Goal: Task Accomplishment & Management: Complete application form

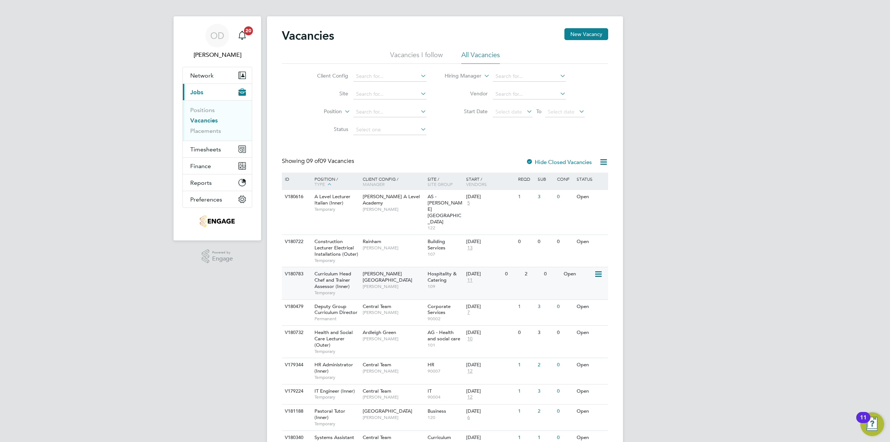
scroll to position [28, 0]
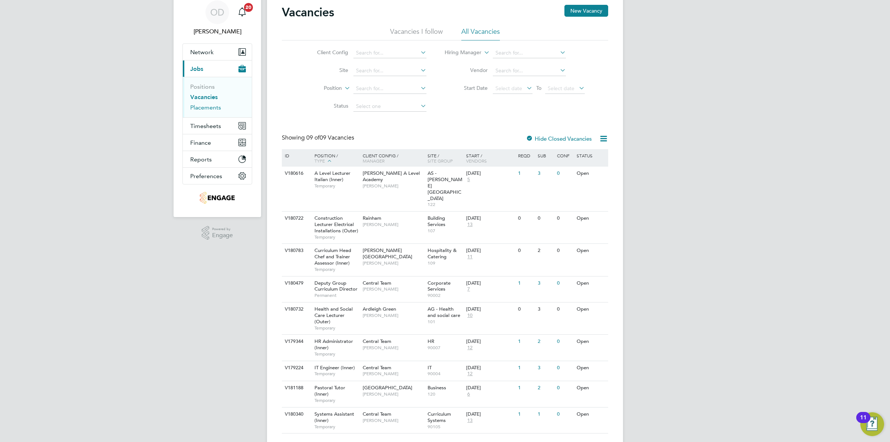
click at [205, 110] on link "Placements" at bounding box center [205, 107] width 31 height 7
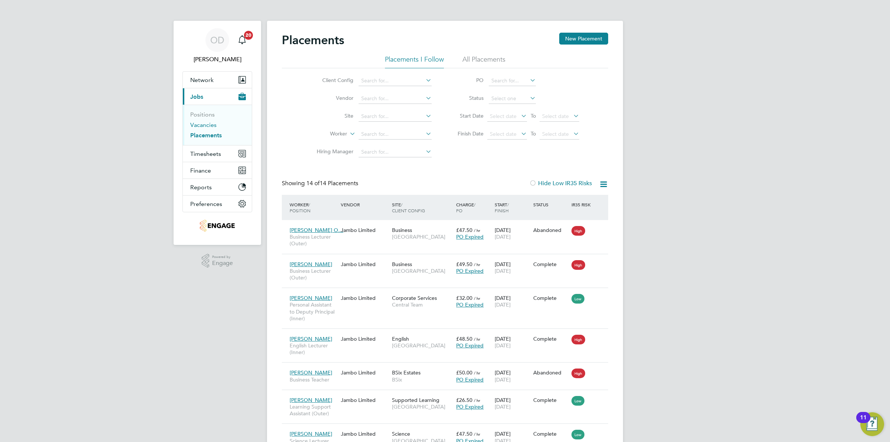
click at [209, 125] on link "Vacancies" at bounding box center [203, 124] width 26 height 7
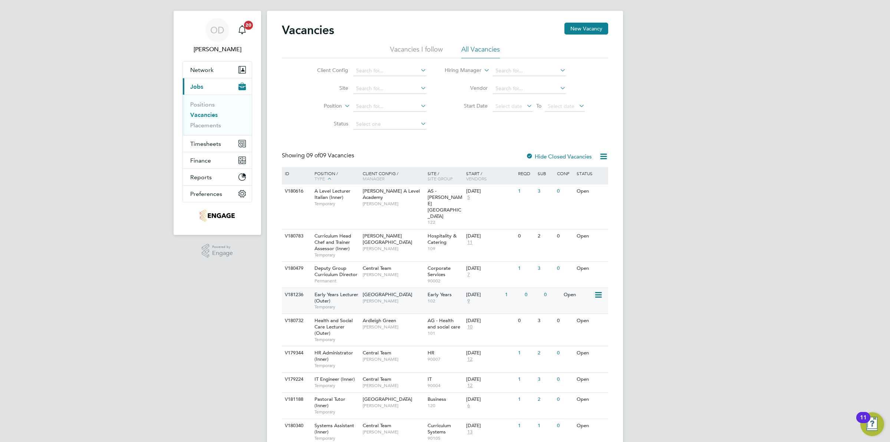
click at [462, 298] on span "102" at bounding box center [445, 301] width 35 height 6
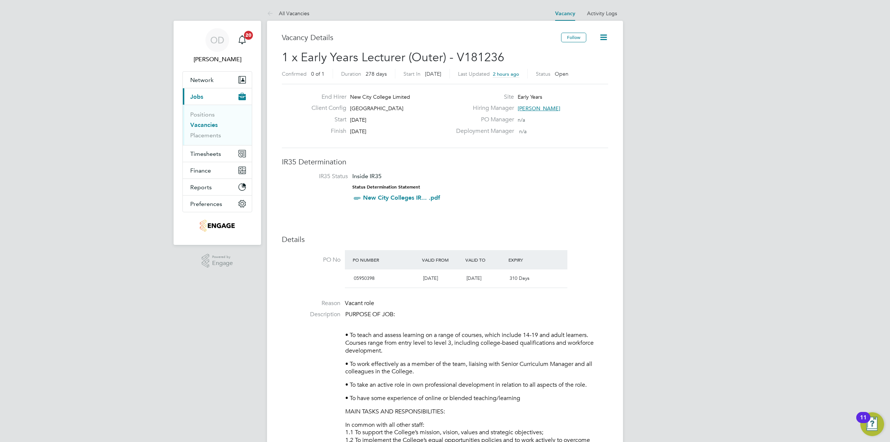
click at [207, 123] on link "Vacancies" at bounding box center [203, 124] width 27 height 7
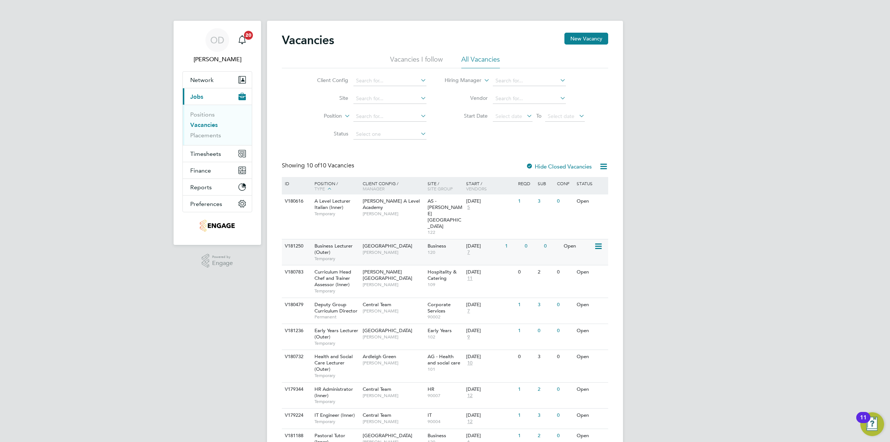
click at [573, 239] on div "Open" at bounding box center [578, 246] width 32 height 14
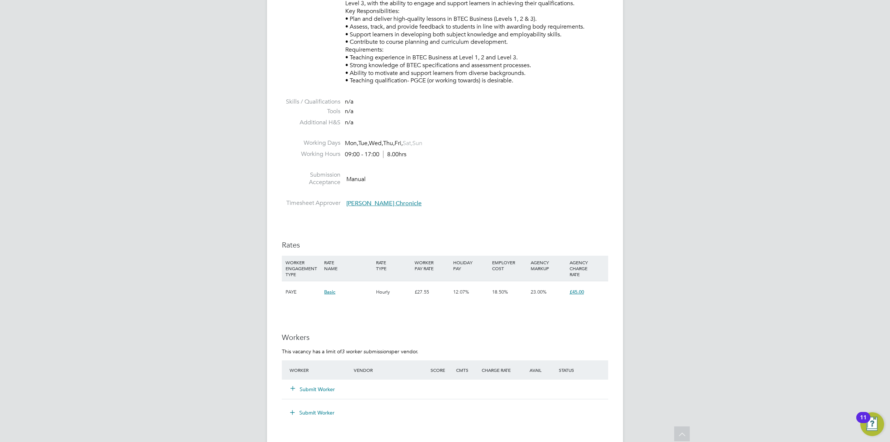
click at [321, 385] on button "Submit Worker" at bounding box center [313, 388] width 45 height 7
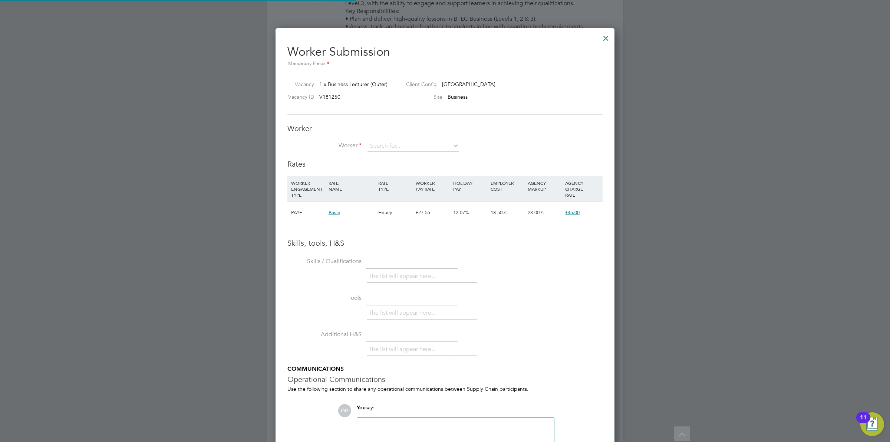
scroll to position [469, 339]
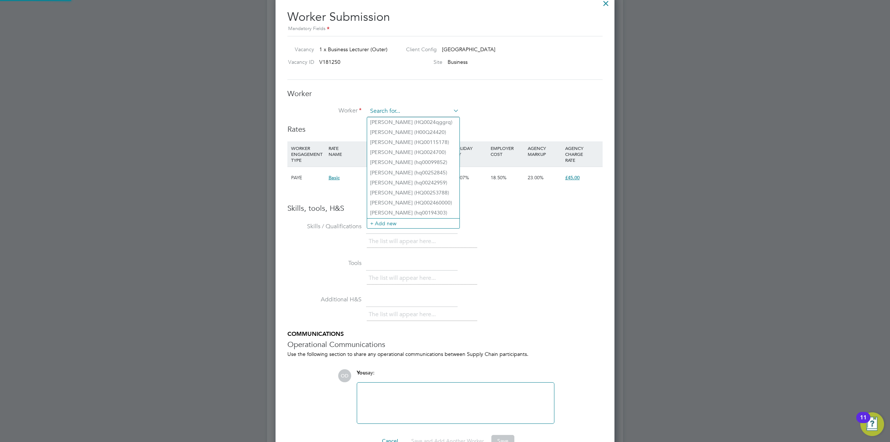
click at [414, 108] on input at bounding box center [414, 111] width 92 height 11
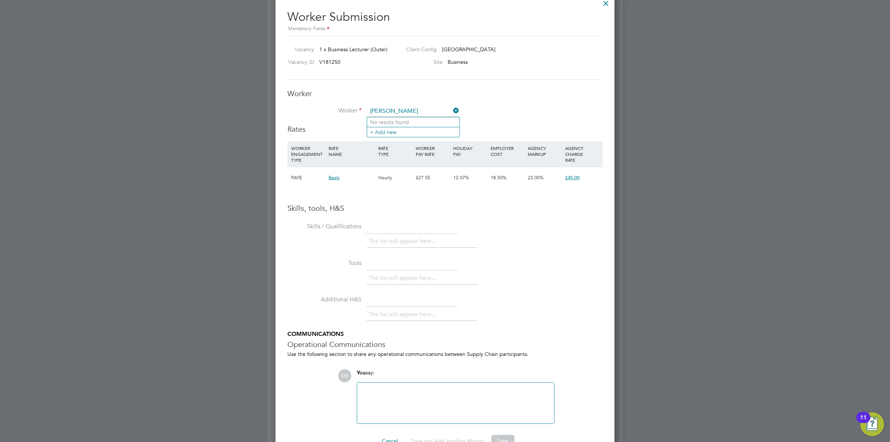
type input "tina"
click at [423, 107] on input at bounding box center [414, 111] width 92 height 11
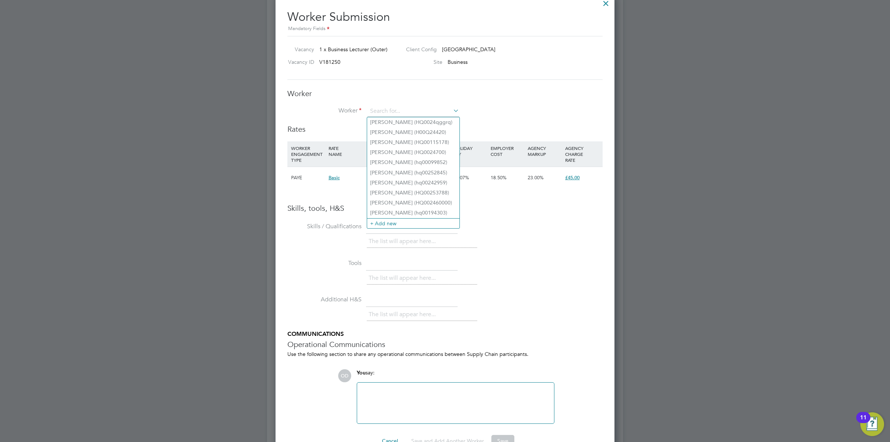
click at [518, 117] on li "Worker" at bounding box center [444, 115] width 315 height 19
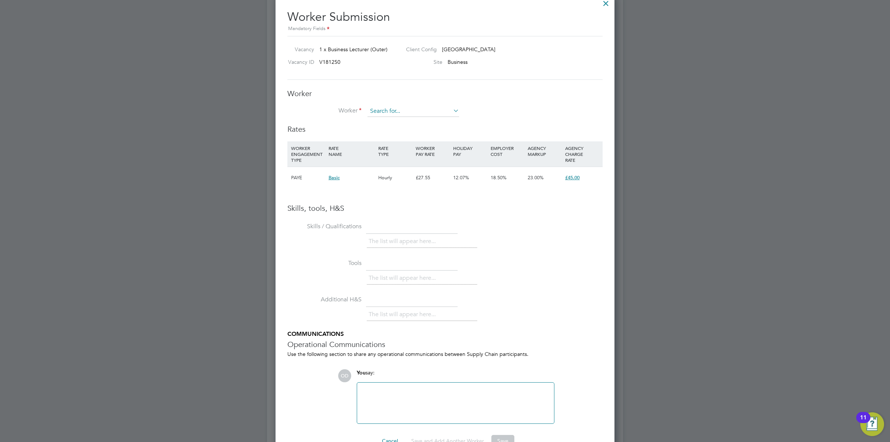
click at [437, 111] on input at bounding box center [414, 111] width 92 height 11
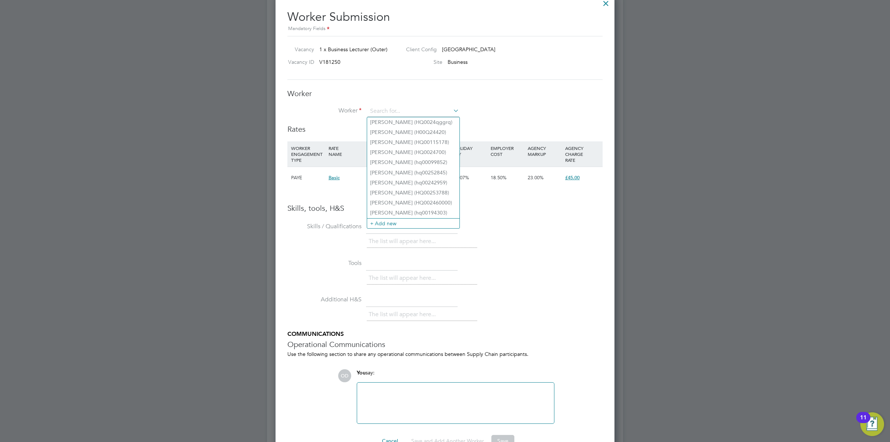
click at [396, 228] on ul "Iqbal Tahir (HQ0024qggrq) Samir Boulil (H00Q24420) Augustine Opara (HQ00115178)…" at bounding box center [413, 173] width 93 height 112
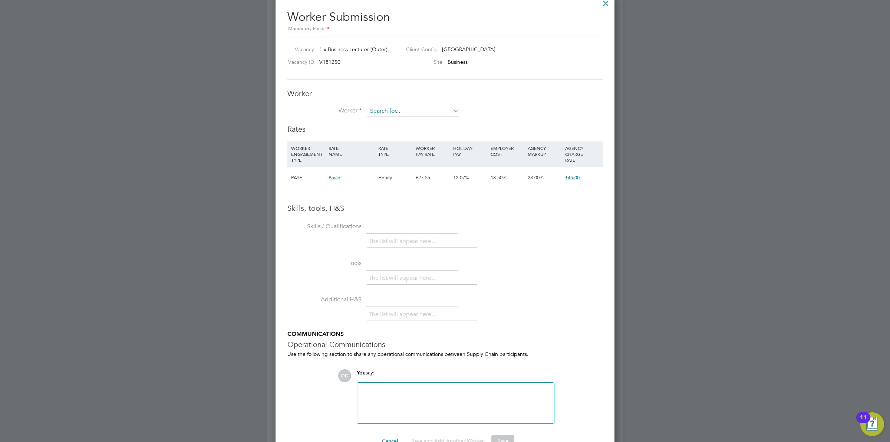
click at [422, 119] on li "Worker" at bounding box center [444, 115] width 315 height 19
click at [424, 110] on input at bounding box center [414, 111] width 92 height 11
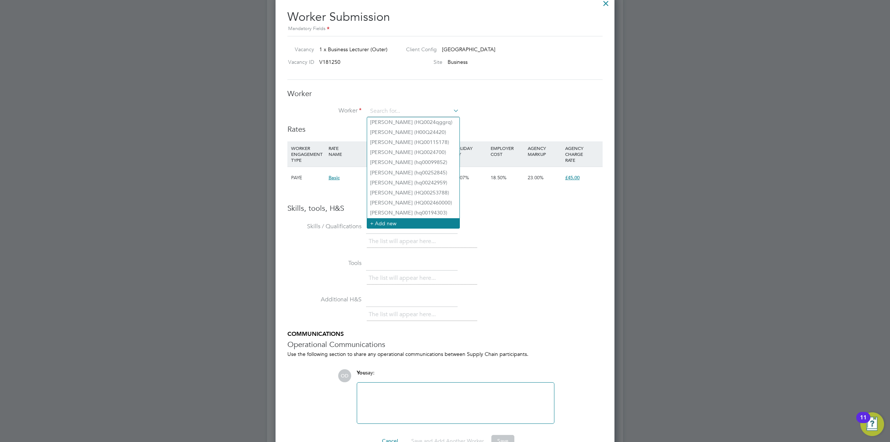
click at [401, 220] on li "+ Add new" at bounding box center [413, 223] width 92 height 10
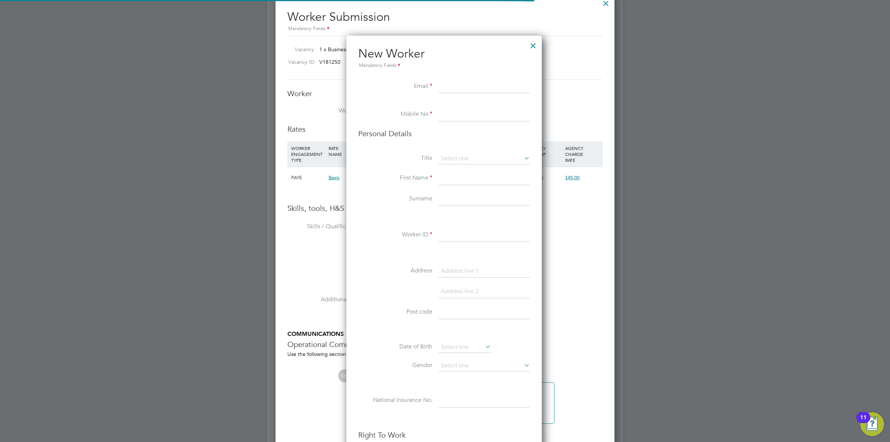
scroll to position [629, 197]
paste input "tinamurray2010@hotmail.com"
type input "tinamurray2010@hotmail.com"
click at [448, 106] on li at bounding box center [444, 104] width 172 height 7
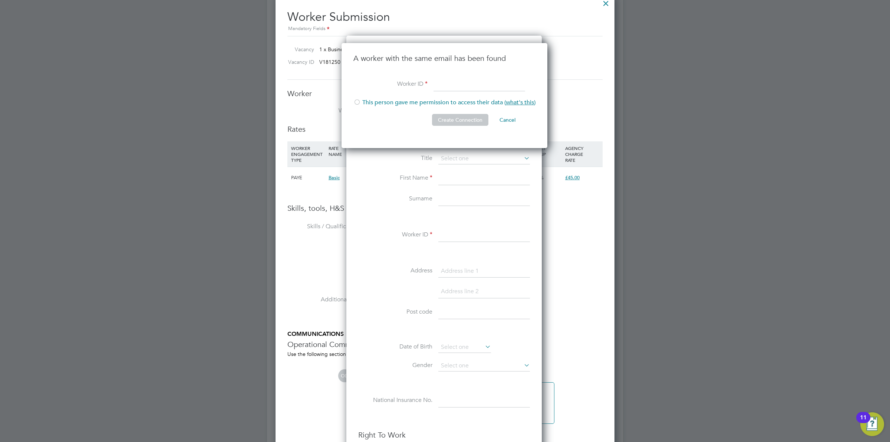
scroll to position [106, 207]
click at [374, 101] on li "This person gave me permission to access their data ( what's this )" at bounding box center [444, 106] width 182 height 15
click at [451, 88] on input at bounding box center [480, 84] width 92 height 13
type input "r32r3`r3"
click at [458, 117] on button "Create Connection" at bounding box center [460, 120] width 56 height 12
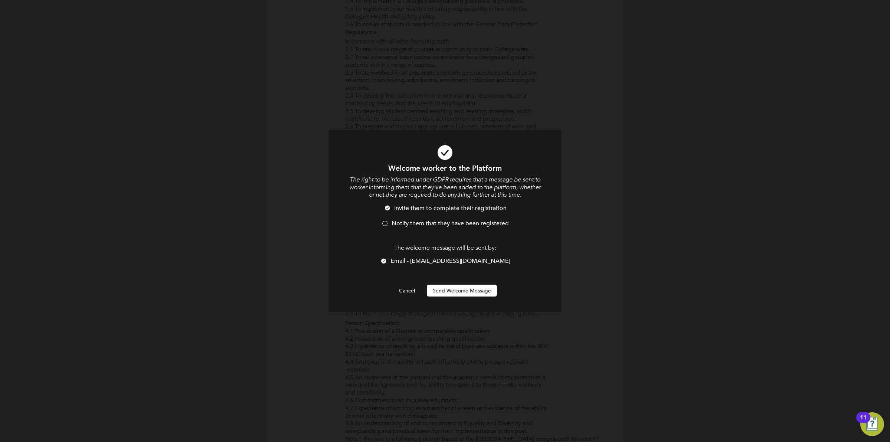
scroll to position [0, 0]
click at [398, 223] on span "Notify them that they have been registered" at bounding box center [450, 223] width 117 height 7
click at [452, 296] on button "Send Welcome Message" at bounding box center [462, 290] width 70 height 12
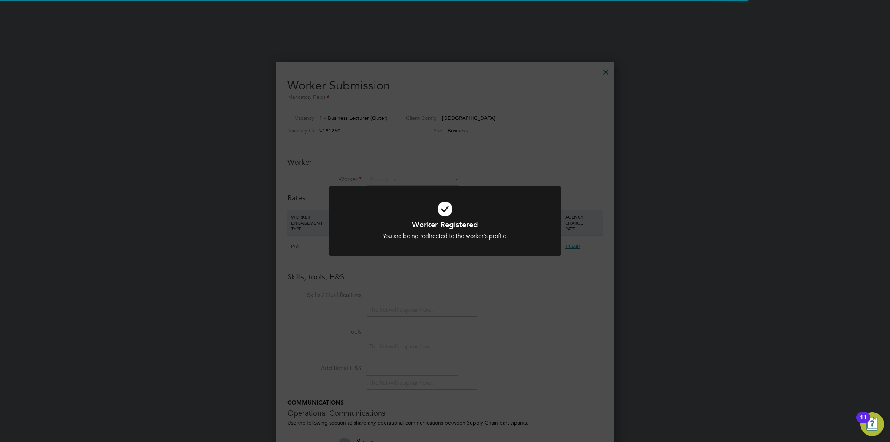
scroll to position [974, 0]
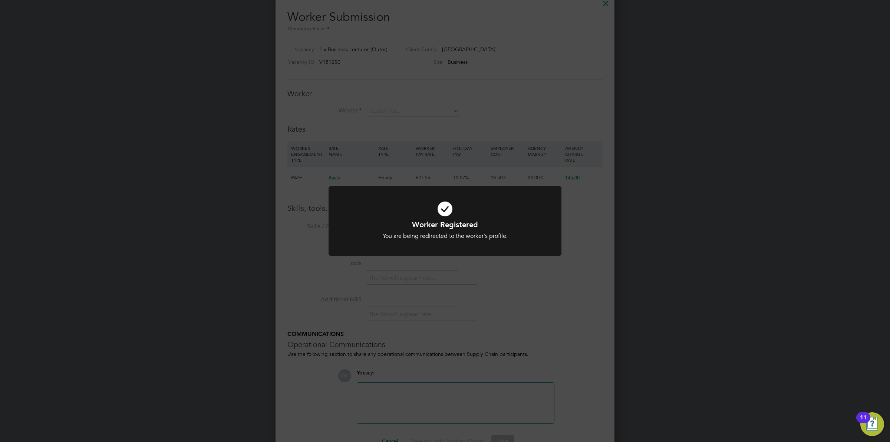
click at [555, 191] on div at bounding box center [445, 220] width 233 height 69
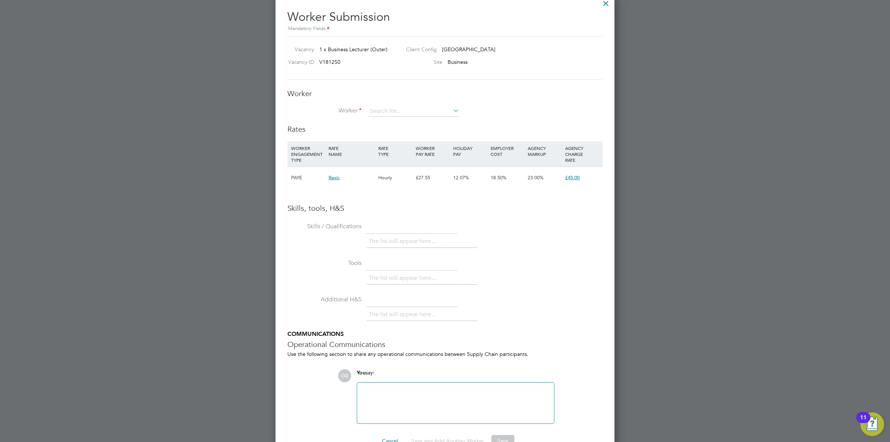
scroll to position [800, 0]
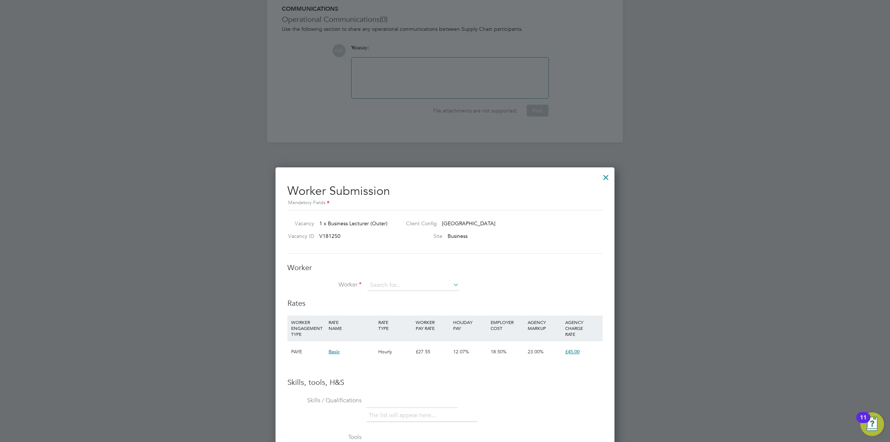
click at [609, 179] on div at bounding box center [605, 175] width 13 height 13
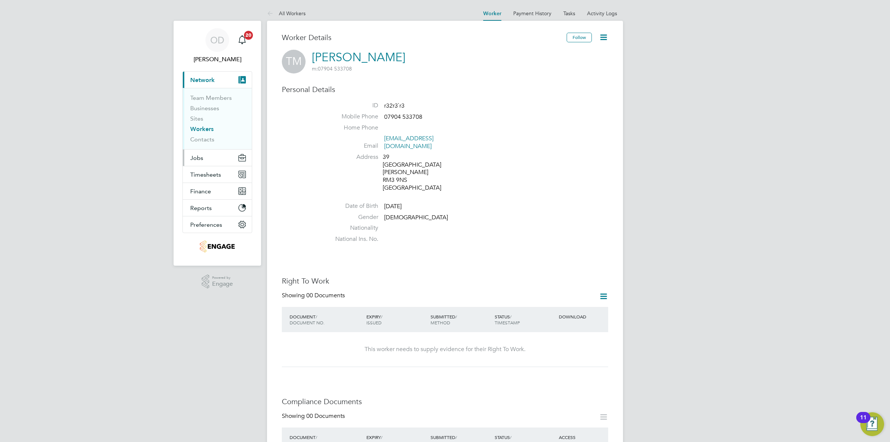
click at [205, 157] on button "Jobs" at bounding box center [217, 157] width 69 height 16
click at [208, 125] on link "Vacancies" at bounding box center [203, 124] width 26 height 7
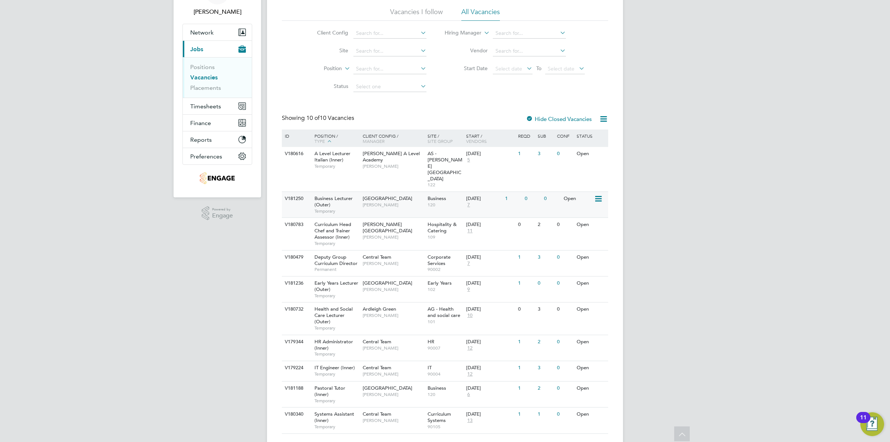
click at [568, 192] on div "Open" at bounding box center [578, 199] width 32 height 14
click at [573, 302] on div "V180732 Health and Social Care Lecturer (Outer) Temporary Ardleigh Green Roslyn…" at bounding box center [445, 318] width 326 height 32
click at [503, 192] on div "29 Sep 2025 7" at bounding box center [483, 202] width 39 height 20
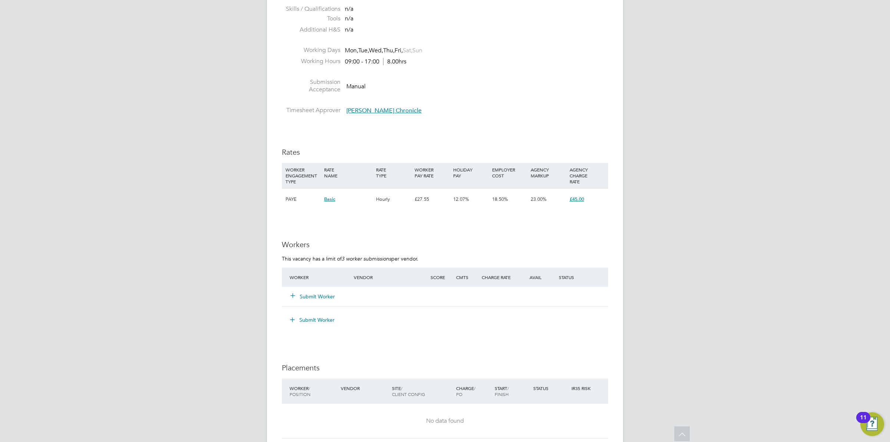
click at [326, 294] on button "Submit Worker" at bounding box center [313, 296] width 45 height 7
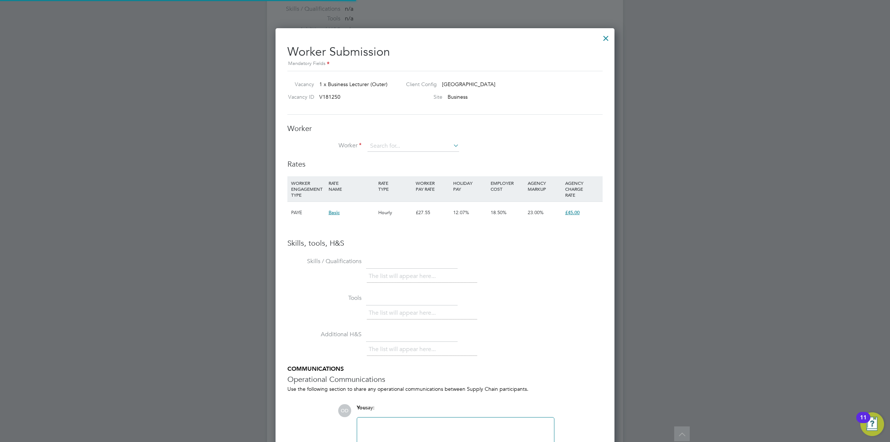
scroll to position [469, 339]
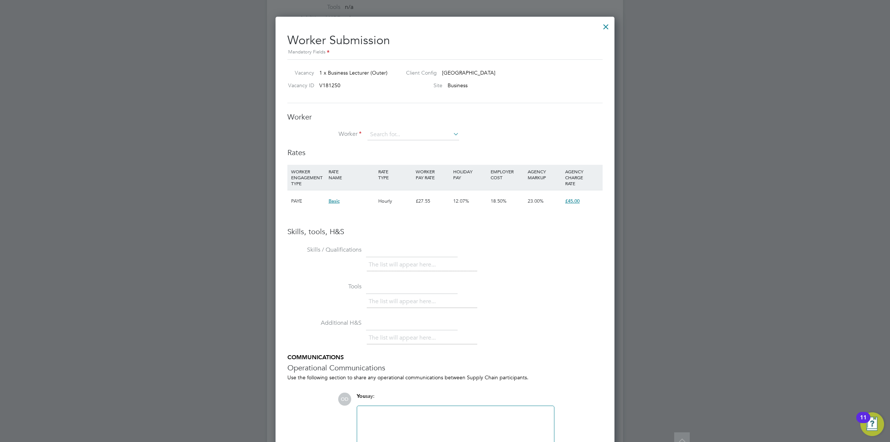
click at [417, 141] on li "Worker" at bounding box center [444, 138] width 315 height 19
click at [417, 139] on input at bounding box center [414, 134] width 92 height 11
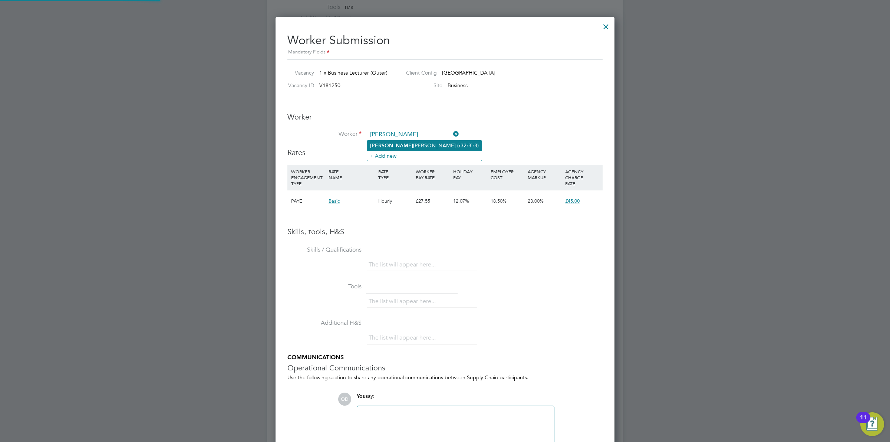
type input "tina"
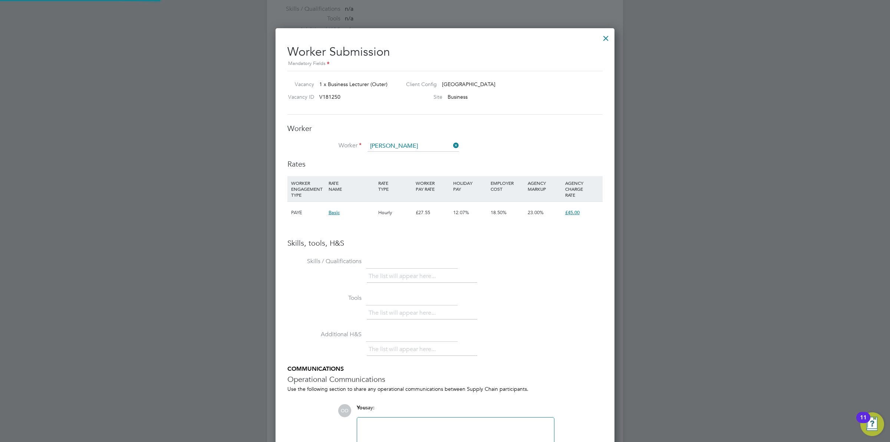
click at [536, 139] on div "Worker Worker Worker Engagement Type" at bounding box center [444, 141] width 315 height 36
click at [440, 144] on input at bounding box center [414, 146] width 92 height 11
click at [414, 153] on li "Tina Murray (r32r3`r3)" at bounding box center [424, 157] width 115 height 10
type input "Tina Murray (r32r3`r3)"
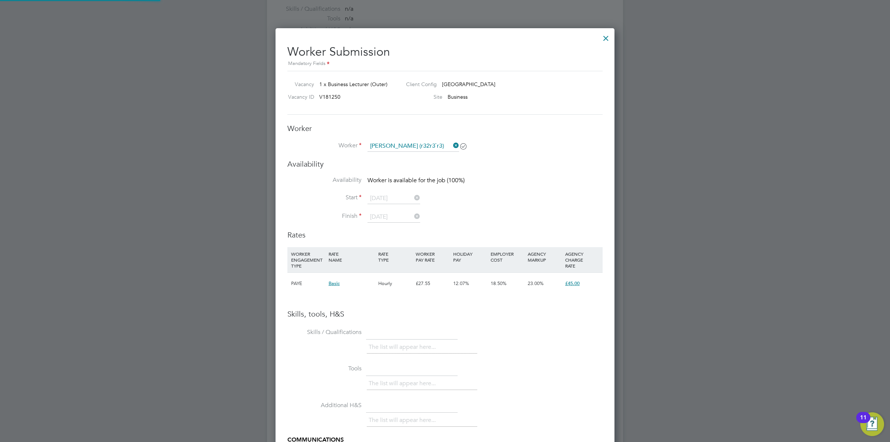
scroll to position [540, 339]
click at [505, 153] on li "Worker Tina Murray (r32r3`r3)" at bounding box center [444, 150] width 315 height 19
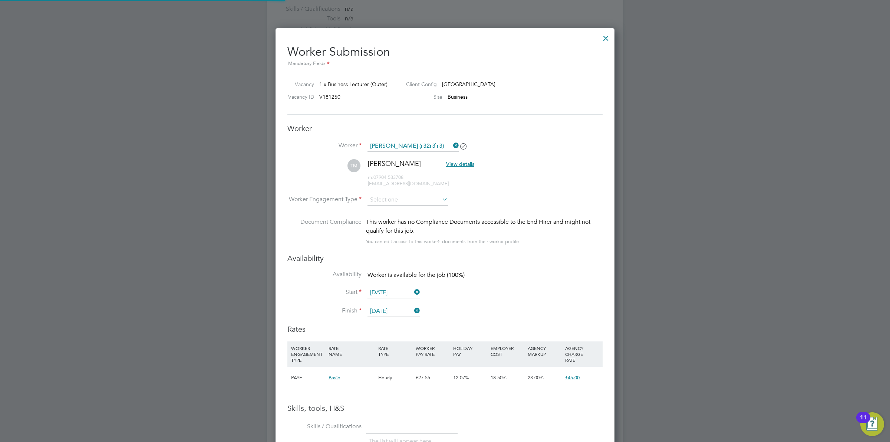
scroll to position [633, 339]
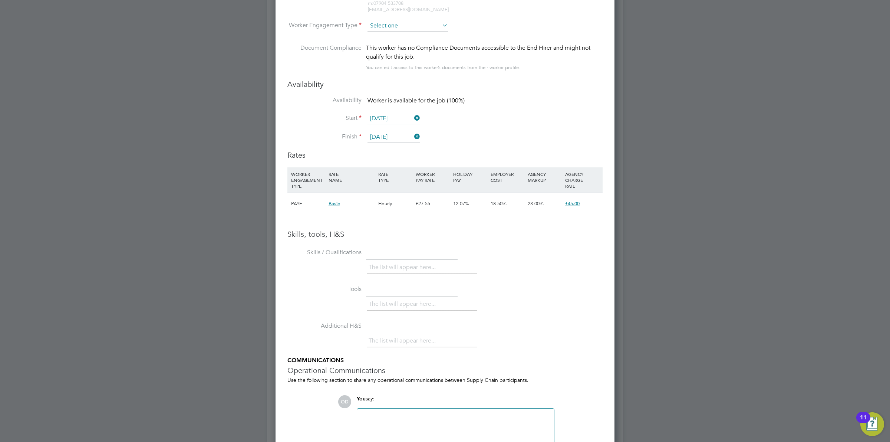
click at [415, 28] on input at bounding box center [408, 25] width 80 height 11
drag, startPoint x: 409, startPoint y: 39, endPoint x: 429, endPoint y: 39, distance: 19.7
click at [409, 39] on li "Contract" at bounding box center [407, 37] width 81 height 10
type input "Contract"
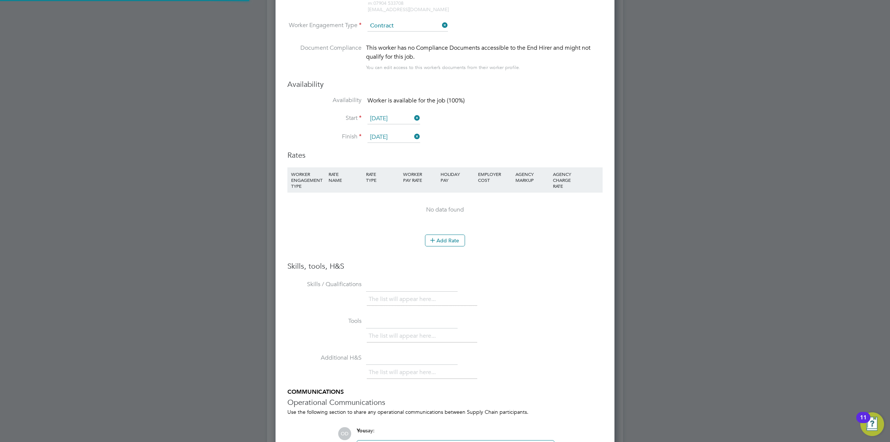
click at [538, 40] on li "Worker Engagement Type Contract" at bounding box center [444, 31] width 315 height 23
click at [451, 238] on button "Add Rate" at bounding box center [445, 240] width 40 height 12
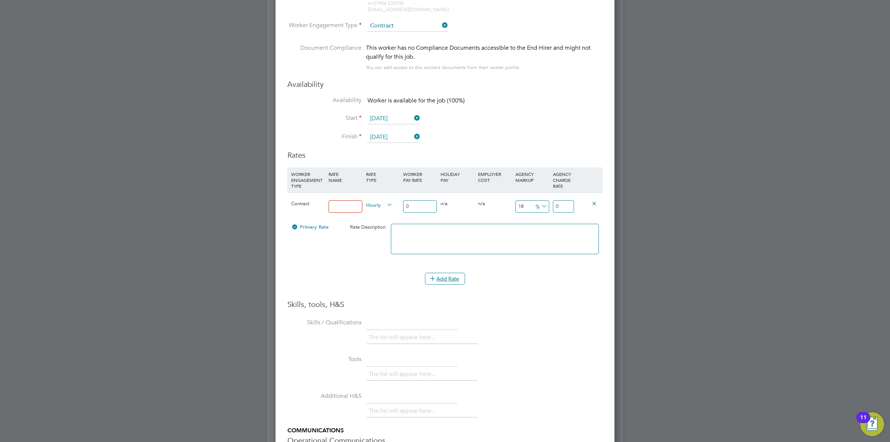
click at [350, 205] on input at bounding box center [346, 206] width 34 height 12
type input "Standard Rate"
drag, startPoint x: 419, startPoint y: 206, endPoint x: 393, endPoint y: 200, distance: 27.2
click at [393, 200] on div "Contract Standard Rate Hourly 0 0 n/a 0 n/a 18 0 % 0" at bounding box center [444, 205] width 315 height 27
type input "3"
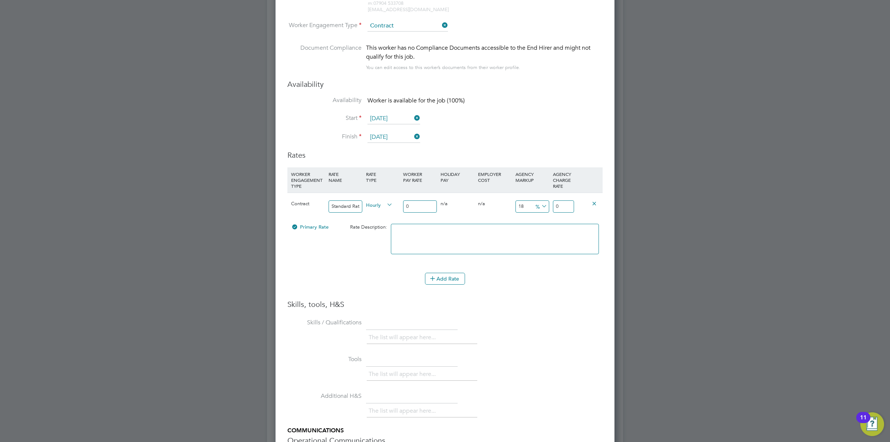
type input "0.54"
type input "3.54"
type input "38"
type input "6.84"
type input "44.84"
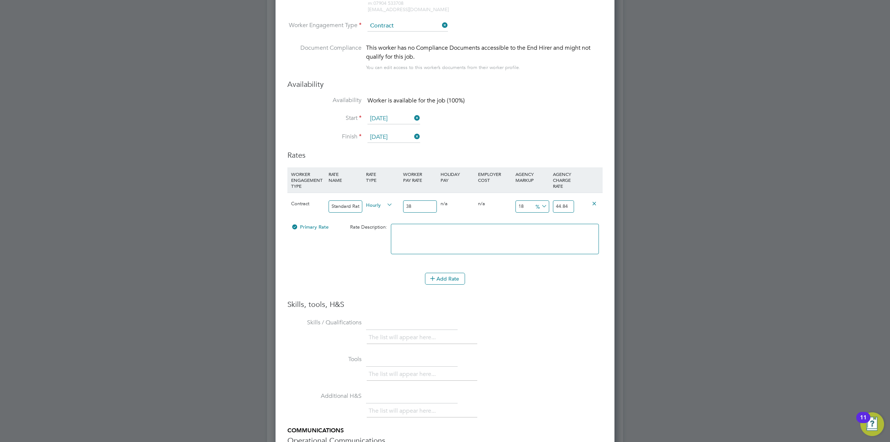
type input "38"
click at [540, 221] on li "£" at bounding box center [541, 225] width 18 height 10
drag, startPoint x: 523, startPoint y: 208, endPoint x: 505, endPoint y: 206, distance: 18.2
click at [505, 207] on div "Contract Standard Rate Hourly 38 0 n/a 0 n/a 18 6.84 £ 44.84" at bounding box center [444, 205] width 315 height 27
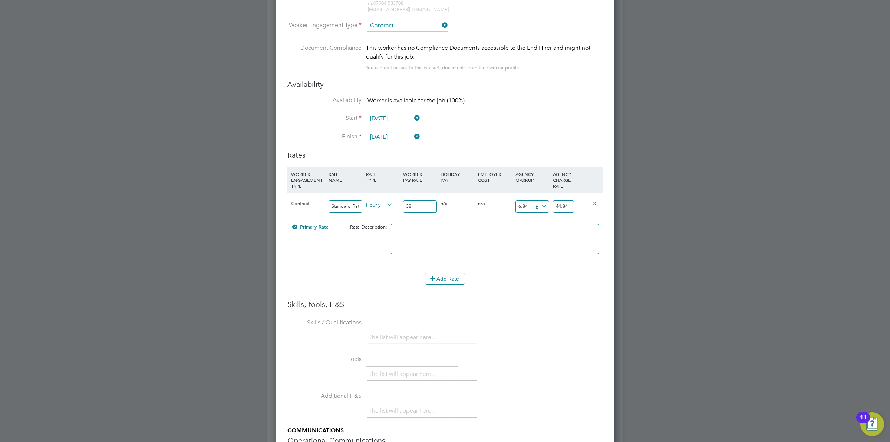
type input "4"
type input "42"
type input "49"
type input "87"
type input "49.5"
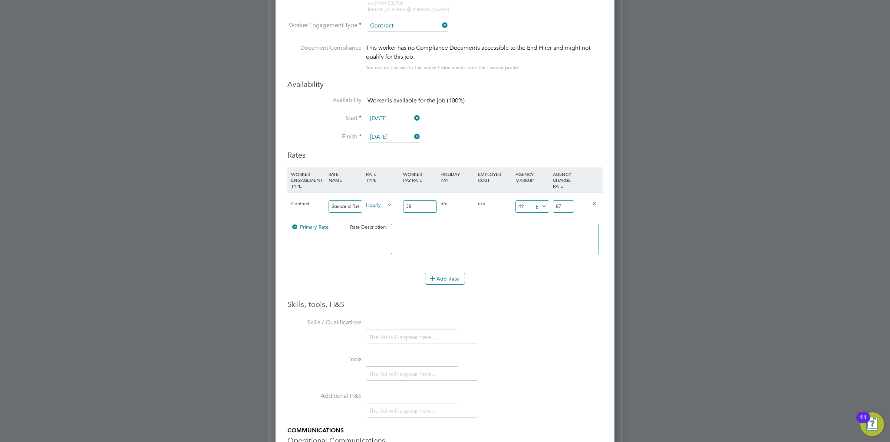
type input "87.5"
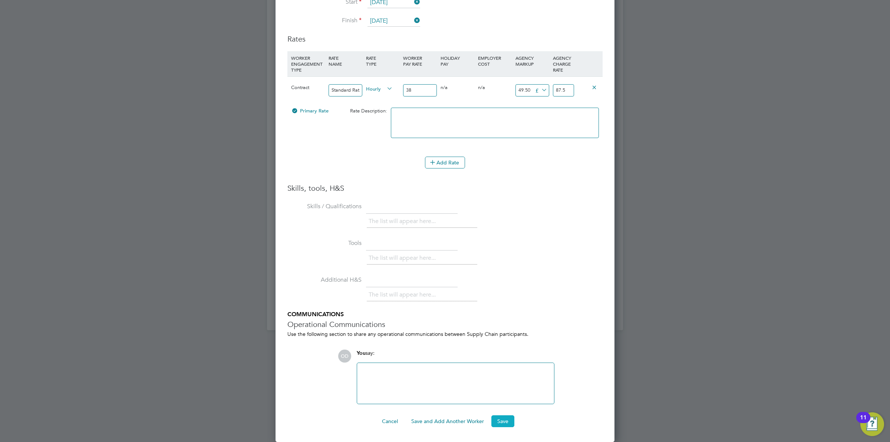
type input "49.50"
click at [503, 422] on button "Save" at bounding box center [502, 421] width 23 height 12
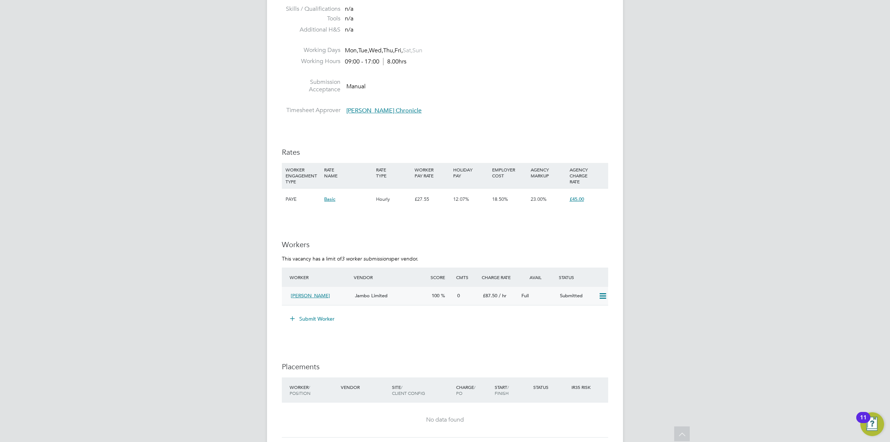
drag, startPoint x: 575, startPoint y: 293, endPoint x: 587, endPoint y: 293, distance: 12.2
click at [575, 293] on div "Submitted" at bounding box center [576, 296] width 39 height 12
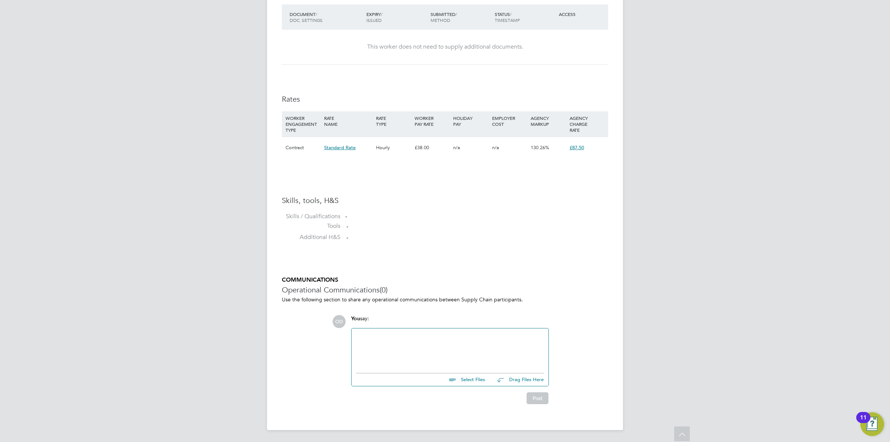
click at [577, 145] on span "£87.50" at bounding box center [577, 147] width 14 height 6
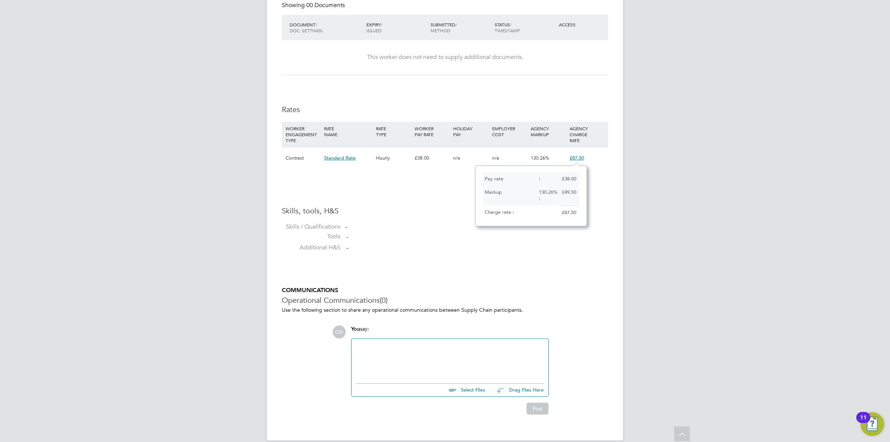
click at [438, 201] on div "Availability Availability Worker is available for the job (100%) Start 29 Sep 2…" at bounding box center [445, 27] width 326 height 458
drag, startPoint x: 465, startPoint y: 159, endPoint x: 538, endPoint y: 162, distance: 73.1
click at [522, 158] on div "n/a" at bounding box center [509, 158] width 39 height 22
click at [583, 161] on span "£87.50" at bounding box center [577, 158] width 14 height 6
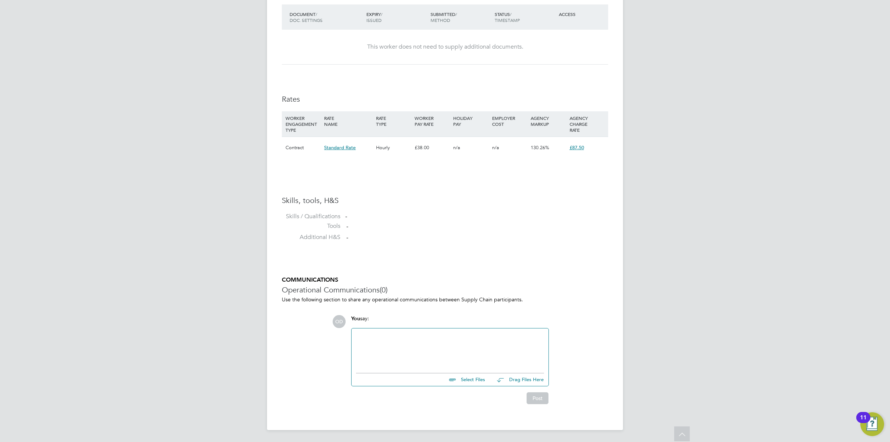
click at [511, 147] on div "n/a" at bounding box center [509, 148] width 39 height 22
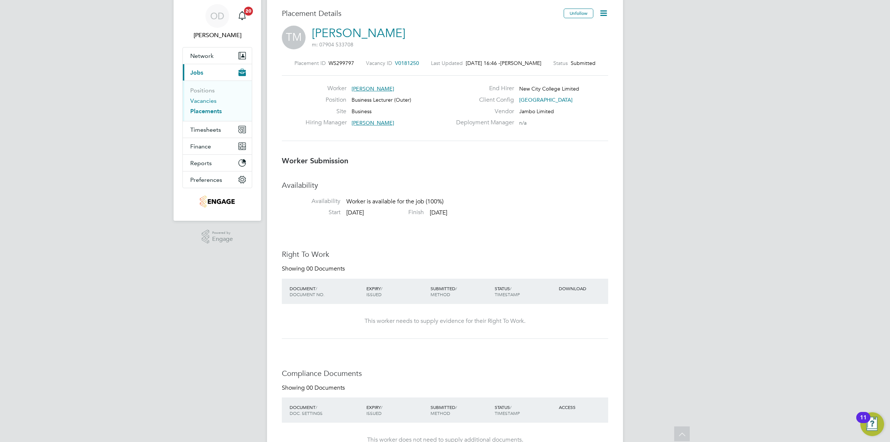
click at [211, 101] on link "Vacancies" at bounding box center [203, 100] width 26 height 7
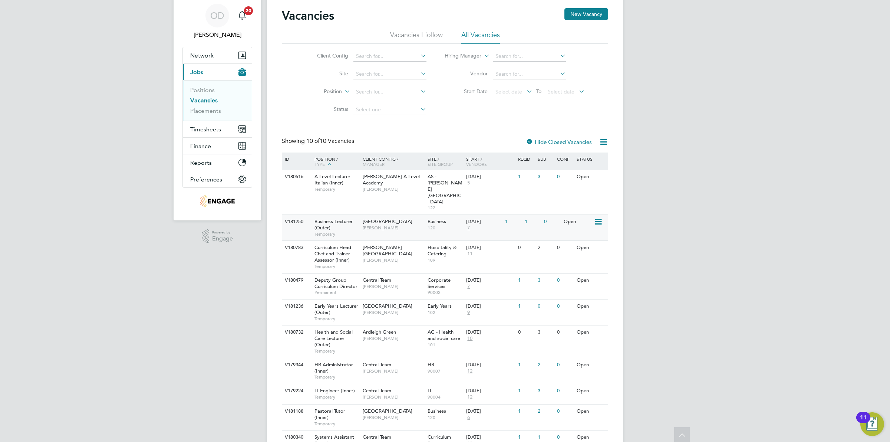
click at [454, 193] on div "AS - Attlee Academy 122" at bounding box center [445, 192] width 39 height 45
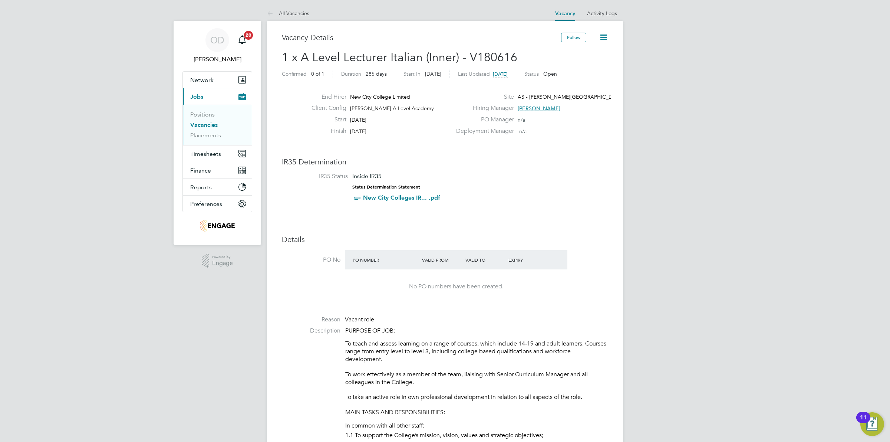
click at [213, 122] on link "Vacancies" at bounding box center [203, 124] width 27 height 7
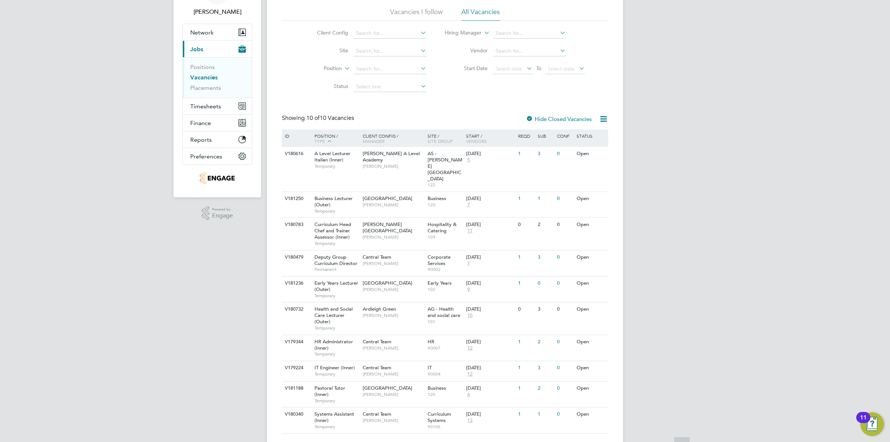
scroll to position [24, 0]
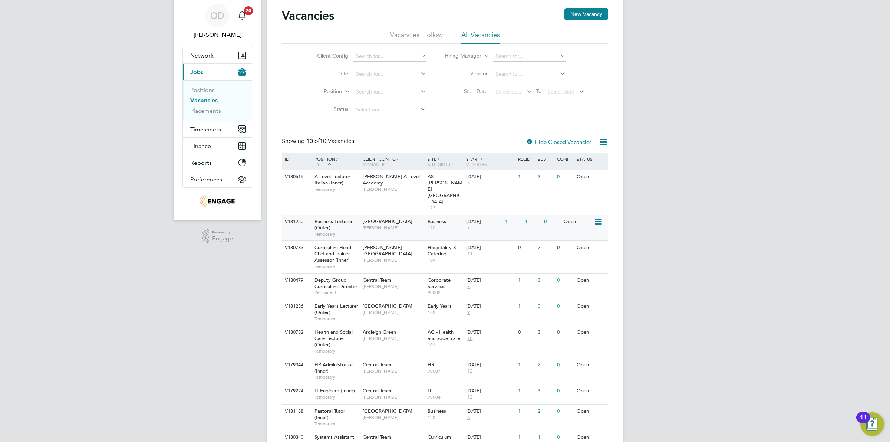
click at [427, 215] on div "Business 120" at bounding box center [445, 224] width 39 height 19
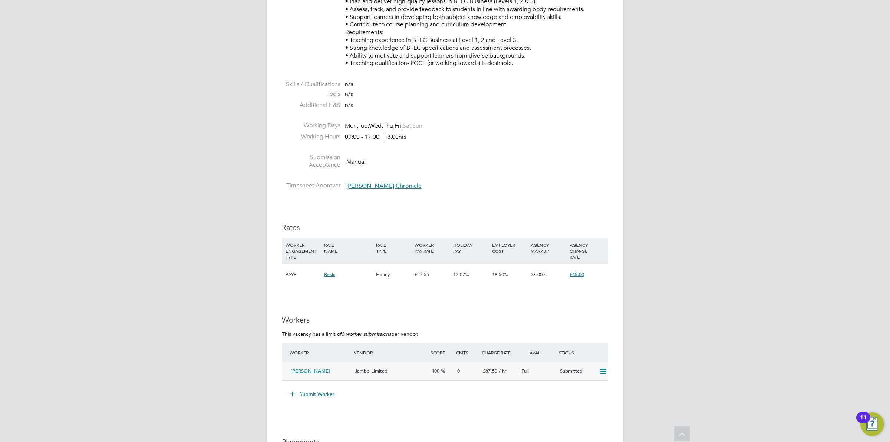
click at [568, 369] on div "Submitted" at bounding box center [576, 371] width 39 height 12
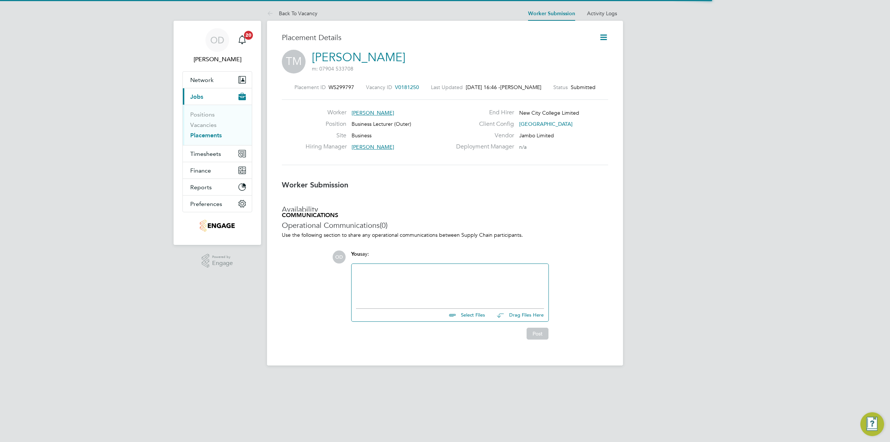
scroll to position [4, 4]
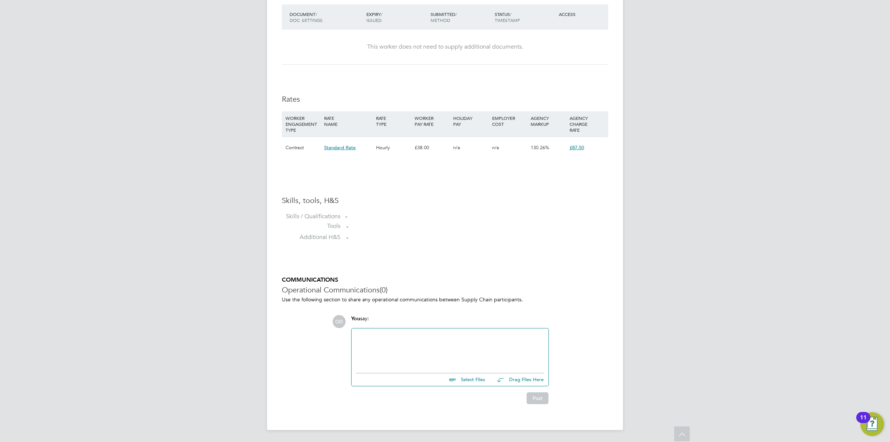
click at [468, 375] on input "file" at bounding box center [488, 378] width 111 height 10
type input "C:\fakepath\Tina HQ00236997.docx"
click at [536, 403] on button "Post" at bounding box center [538, 404] width 22 height 12
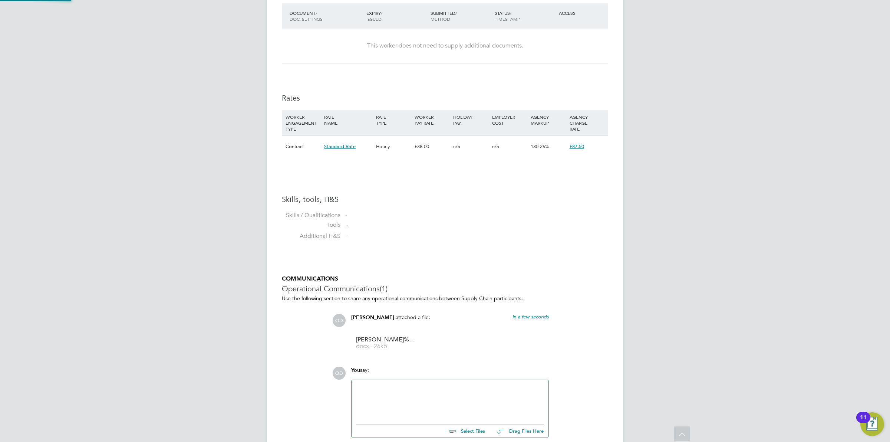
click at [607, 281] on h5 "COMMUNICATIONS" at bounding box center [445, 279] width 326 height 8
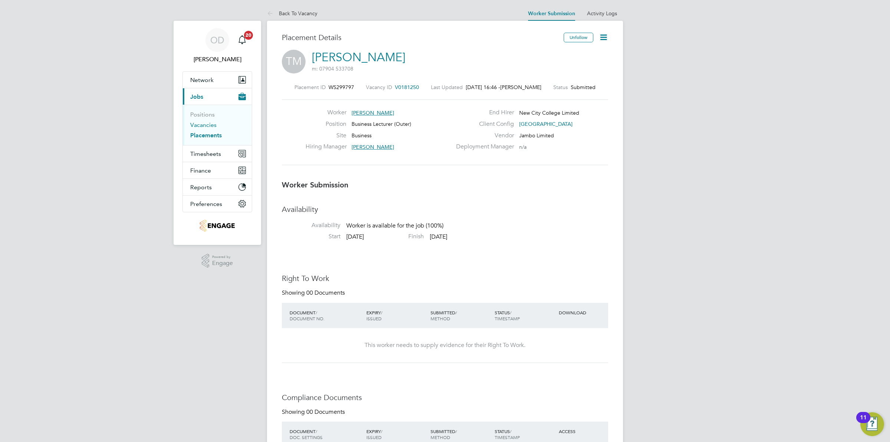
click at [212, 123] on link "Vacancies" at bounding box center [203, 124] width 26 height 7
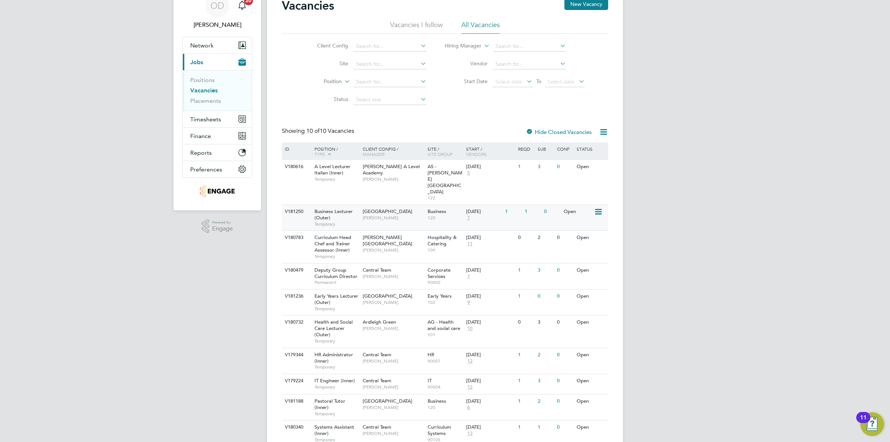
click at [470, 215] on span "7" at bounding box center [468, 218] width 5 height 6
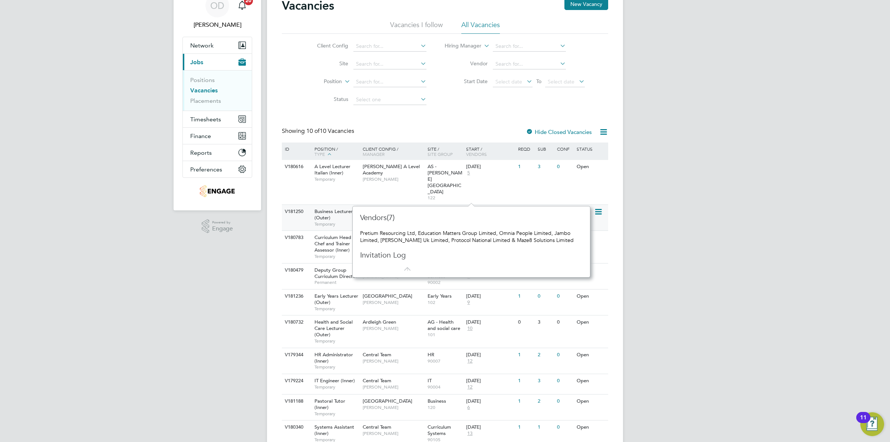
click at [507, 205] on div "1" at bounding box center [512, 212] width 19 height 14
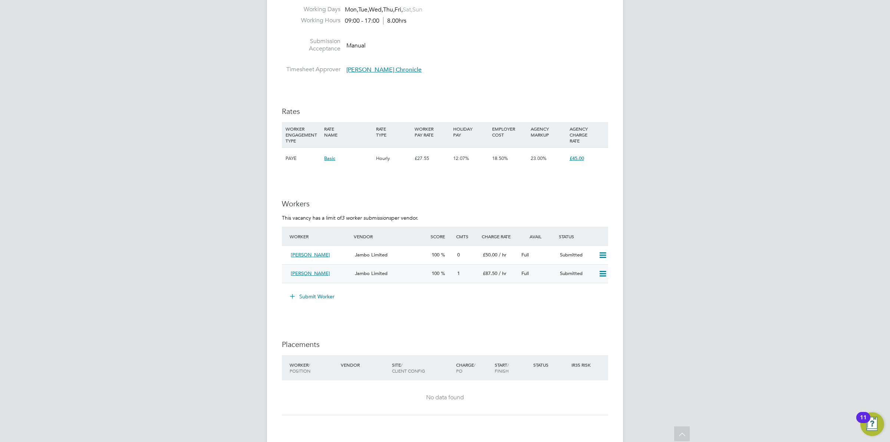
scroll to position [1061, 0]
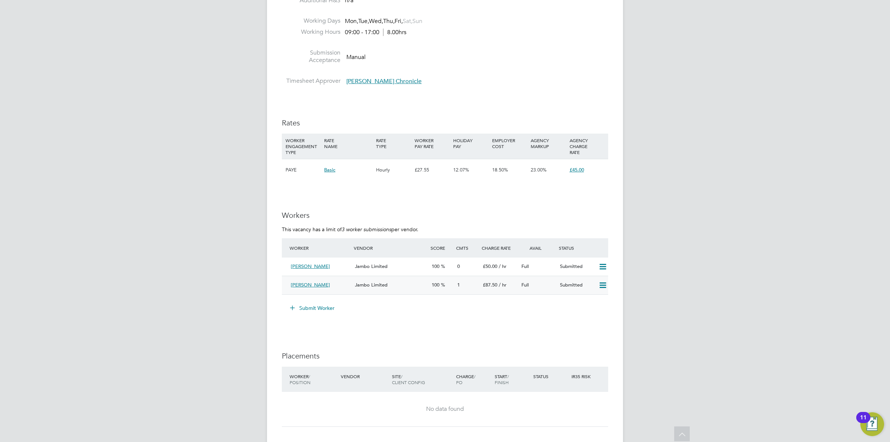
click at [553, 269] on div "Worker Vendor Score Cmts Charge Rate Avail Status Nusrat Siddique Jambo Limited…" at bounding box center [445, 266] width 326 height 56
click at [550, 281] on div "Full" at bounding box center [537, 285] width 39 height 12
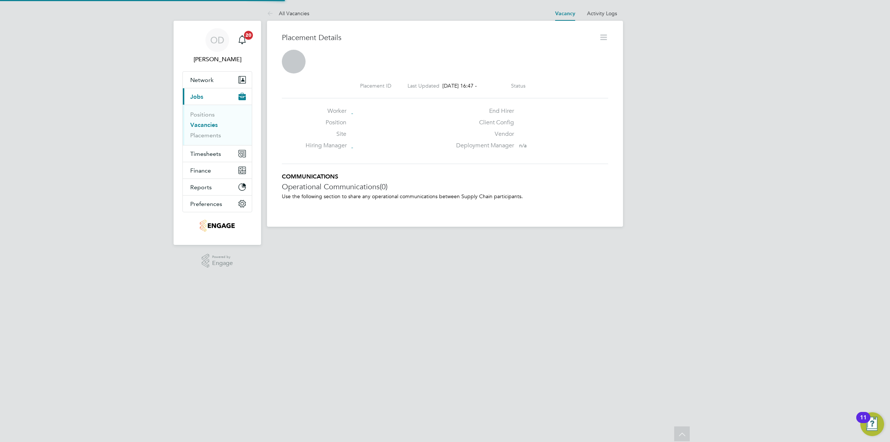
scroll to position [4, 4]
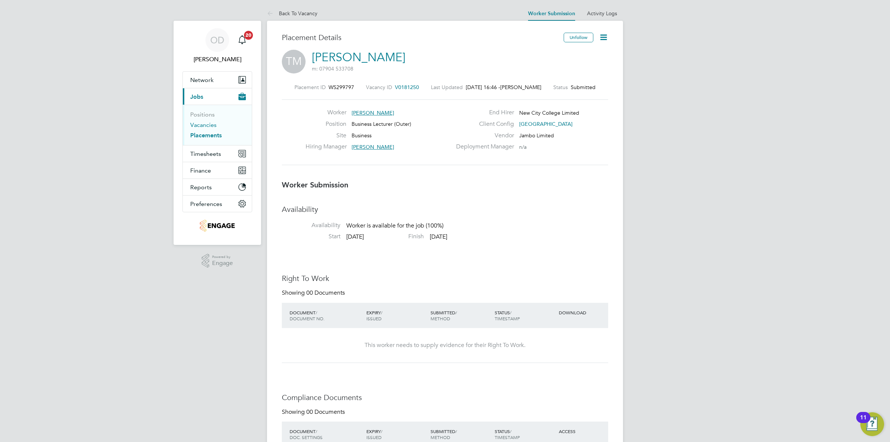
click at [212, 121] on link "Vacancies" at bounding box center [203, 124] width 26 height 7
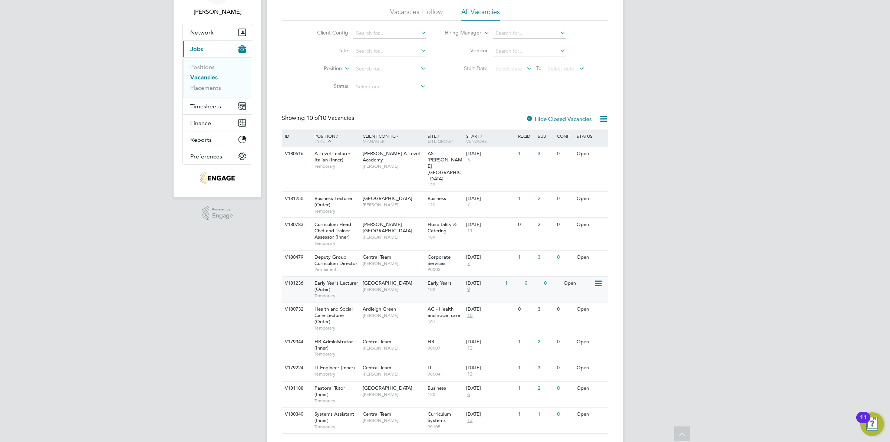
click at [561, 276] on div "0" at bounding box center [551, 283] width 19 height 14
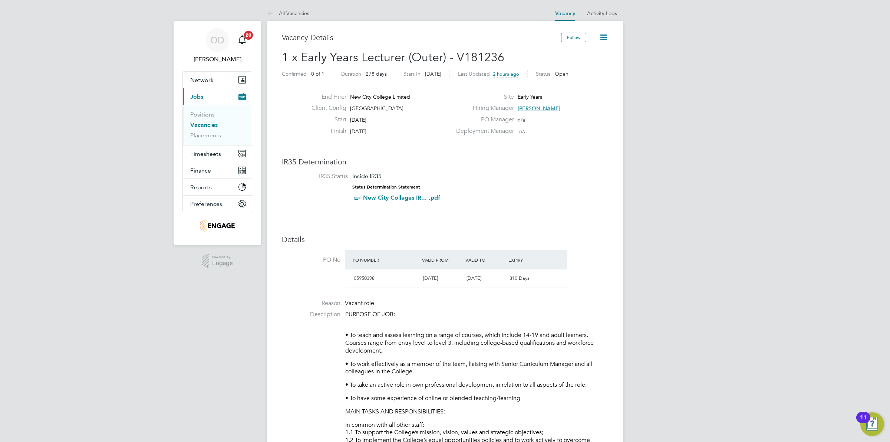
click at [210, 125] on link "Vacancies" at bounding box center [203, 124] width 27 height 7
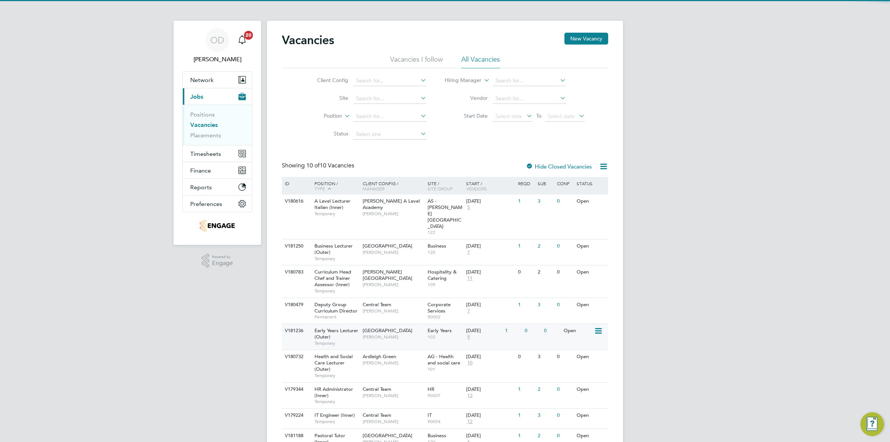
scroll to position [47, 0]
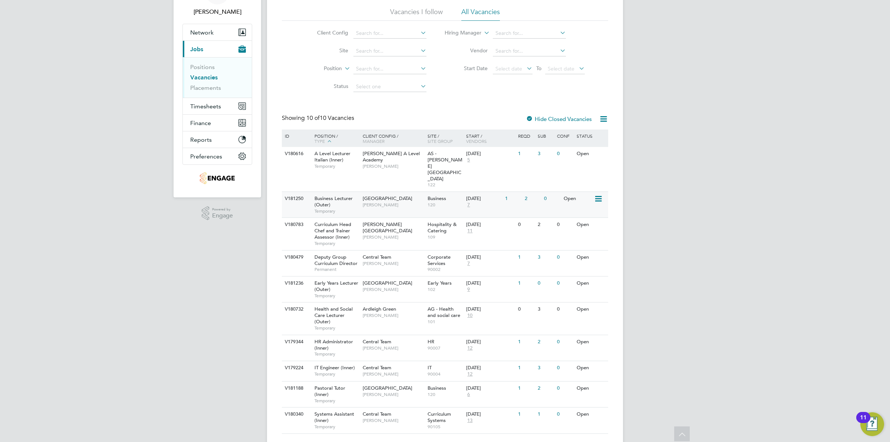
click at [372, 192] on div "Epping Forest Campus Shabnam Shaheen" at bounding box center [393, 201] width 65 height 19
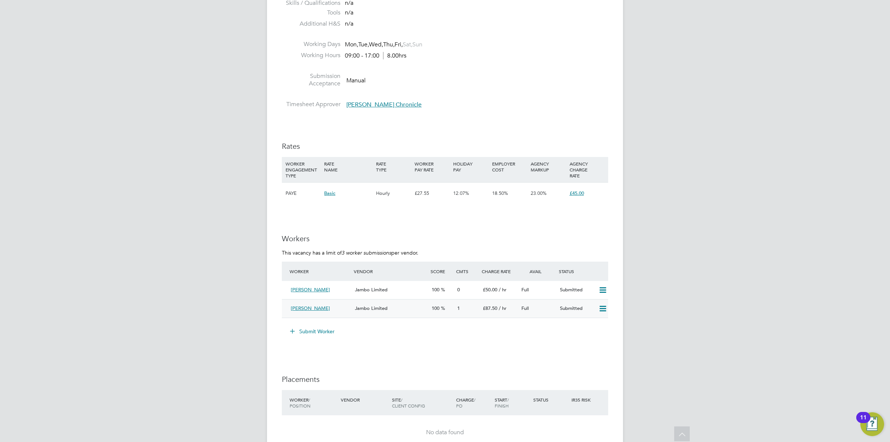
click at [601, 309] on icon at bounding box center [602, 309] width 9 height 6
click at [593, 324] on li "Remove" at bounding box center [591, 324] width 29 height 10
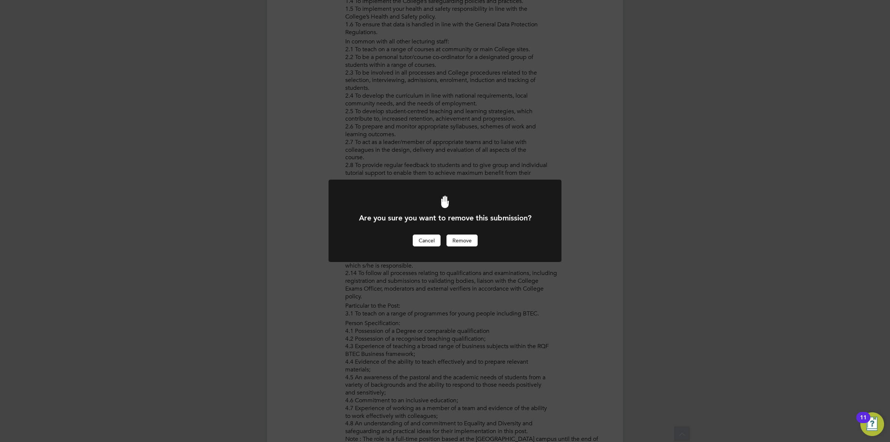
click at [428, 238] on button "Cancel" at bounding box center [427, 240] width 28 height 12
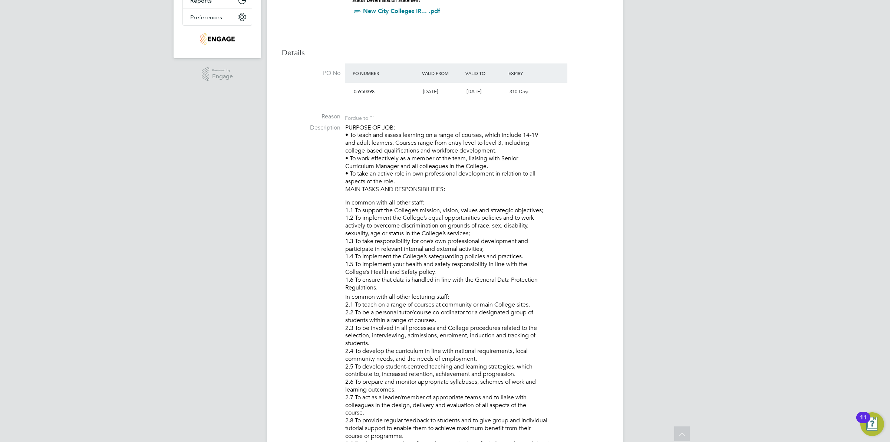
scroll to position [11, 0]
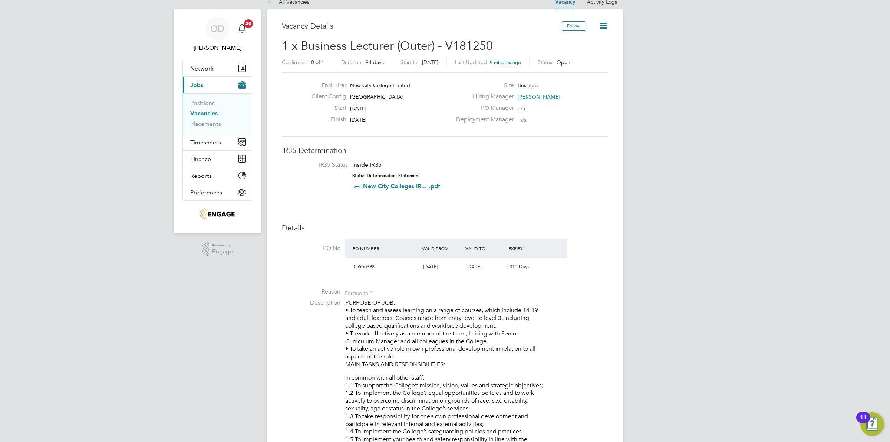
click at [214, 99] on li "Positions" at bounding box center [218, 104] width 56 height 10
click at [213, 102] on link "Positions" at bounding box center [202, 102] width 24 height 7
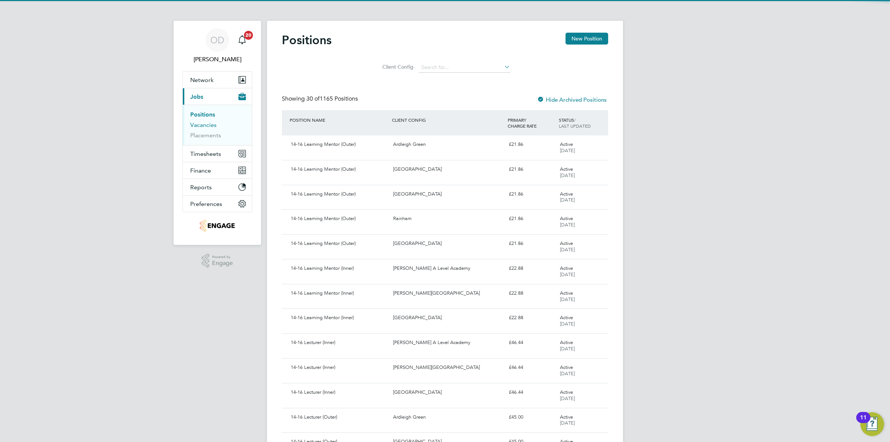
click at [214, 123] on link "Vacancies" at bounding box center [203, 124] width 26 height 7
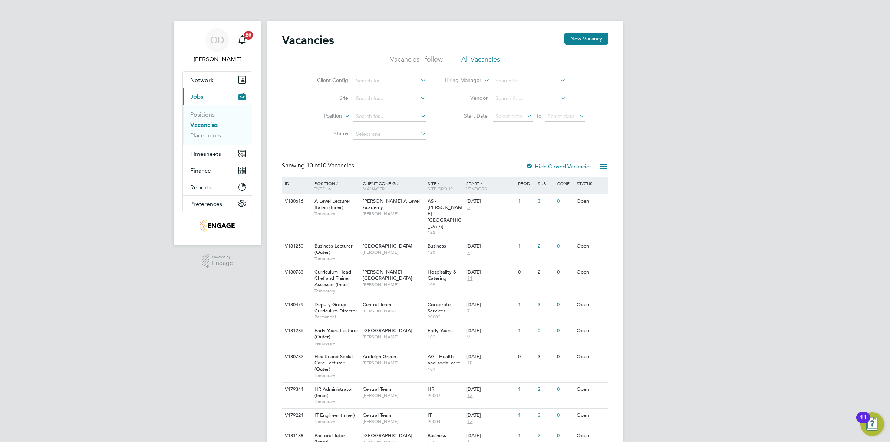
scroll to position [47, 0]
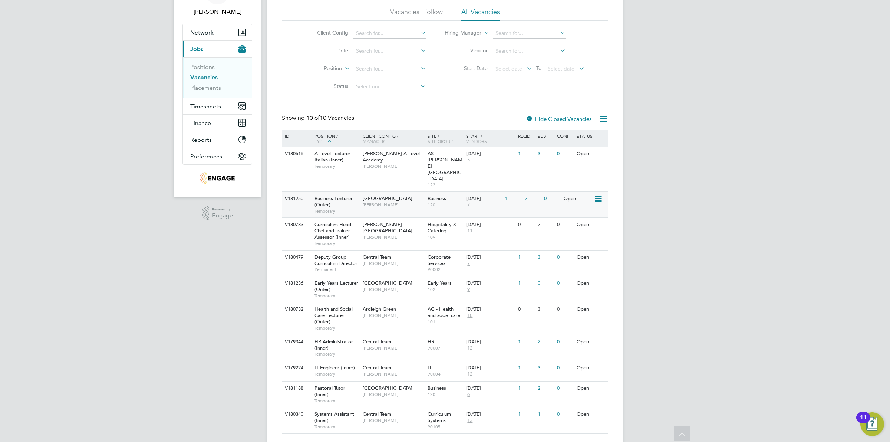
click at [474, 192] on div "29 Sep 2025 7" at bounding box center [483, 202] width 39 height 20
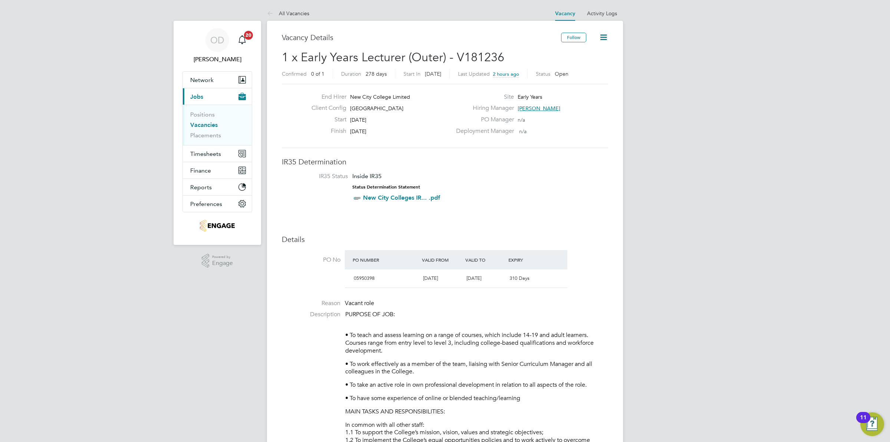
click at [202, 123] on link "Vacancies" at bounding box center [203, 124] width 27 height 7
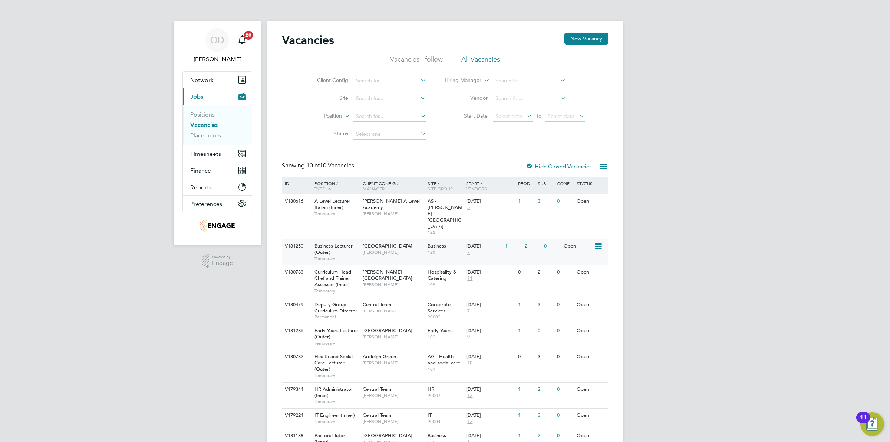
click at [559, 239] on div "V181250 Business Lecturer (Outer) Temporary Epping Forest Campus Shabnam Shahee…" at bounding box center [445, 252] width 326 height 26
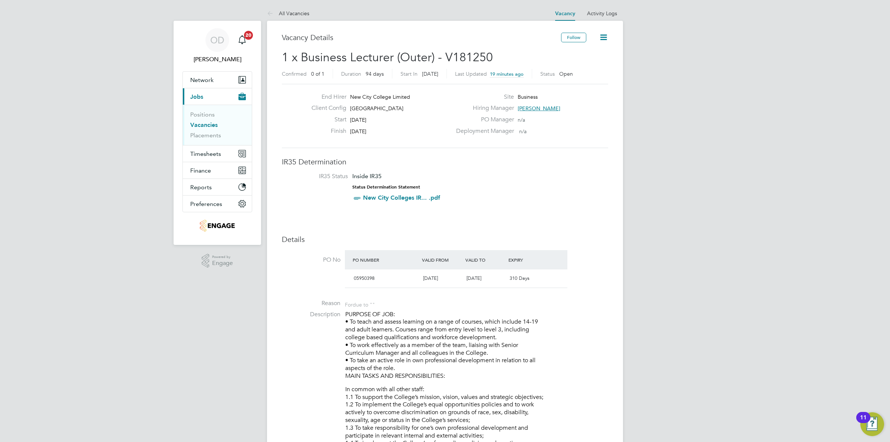
click at [214, 119] on li "Positions" at bounding box center [218, 116] width 56 height 10
click at [208, 109] on ul "Positions Vacancies Placements" at bounding box center [217, 125] width 69 height 40
click at [207, 113] on link "Positions" at bounding box center [202, 114] width 24 height 7
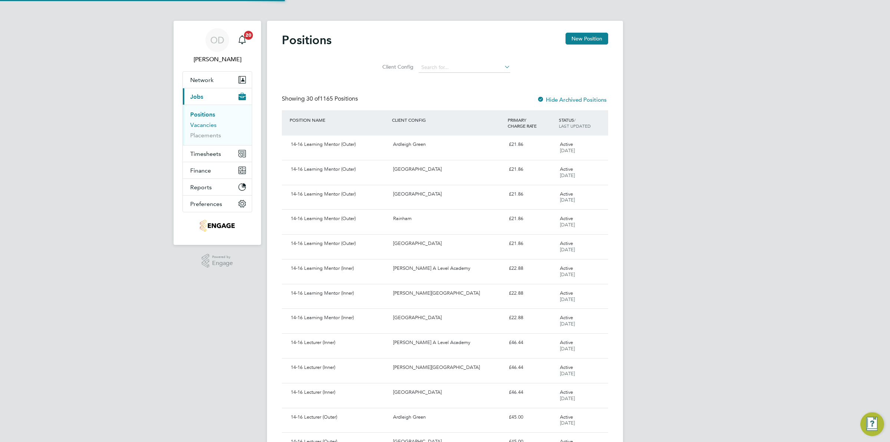
click at [208, 123] on link "Vacancies" at bounding box center [203, 124] width 26 height 7
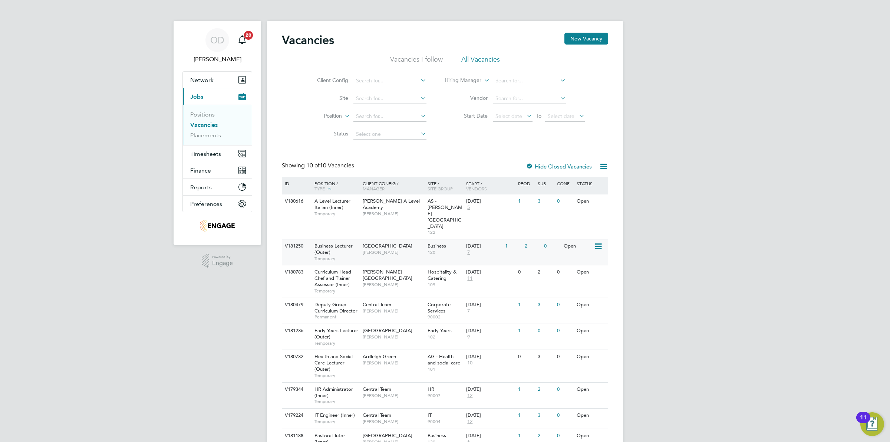
click at [435, 239] on div "Business 120" at bounding box center [445, 248] width 39 height 19
click at [401, 249] on span "[PERSON_NAME]" at bounding box center [393, 252] width 61 height 6
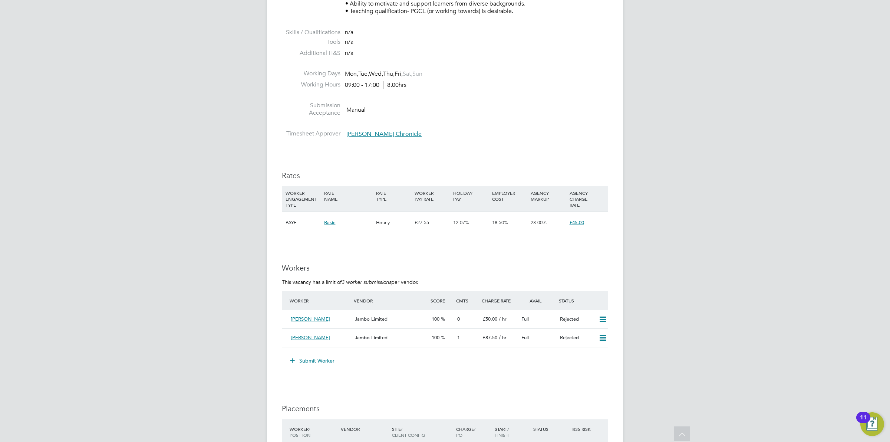
scroll to position [1031, 0]
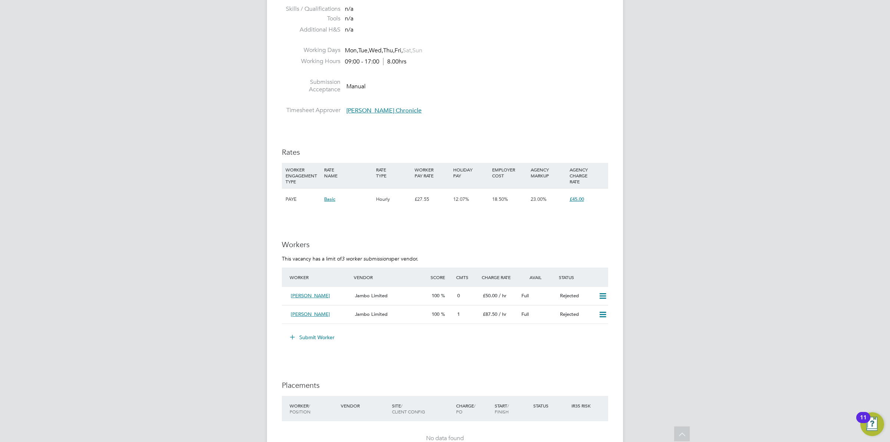
click at [325, 334] on button "Submit Worker" at bounding box center [313, 337] width 56 height 12
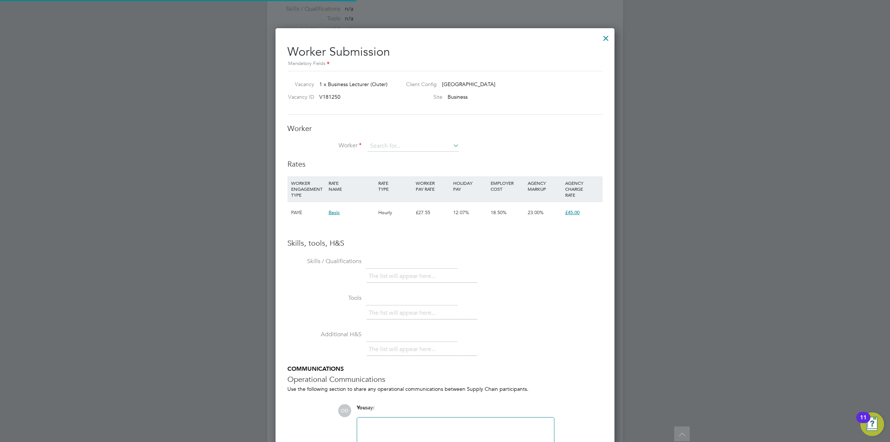
scroll to position [469, 339]
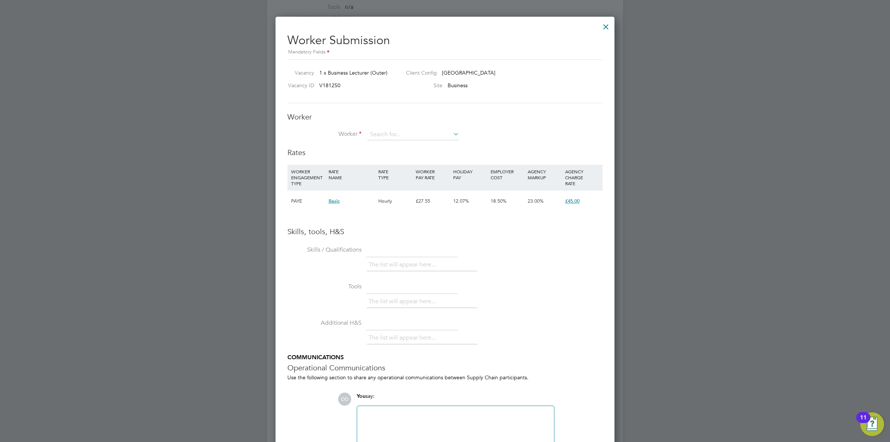
click at [614, 25] on div "Worker Submission Mandatory Fields Vacancy 1 x Business Lecturer (Outer) Client…" at bounding box center [445, 251] width 339 height 468
click at [610, 24] on div at bounding box center [605, 24] width 13 height 13
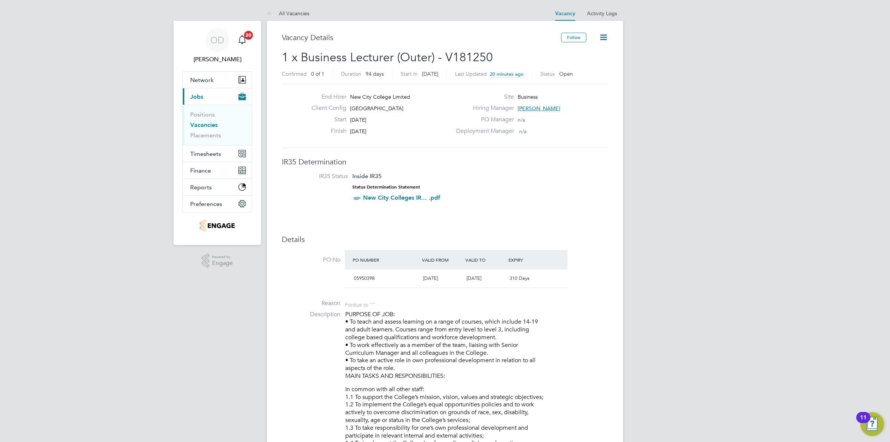
click at [211, 124] on link "Vacancies" at bounding box center [203, 124] width 27 height 7
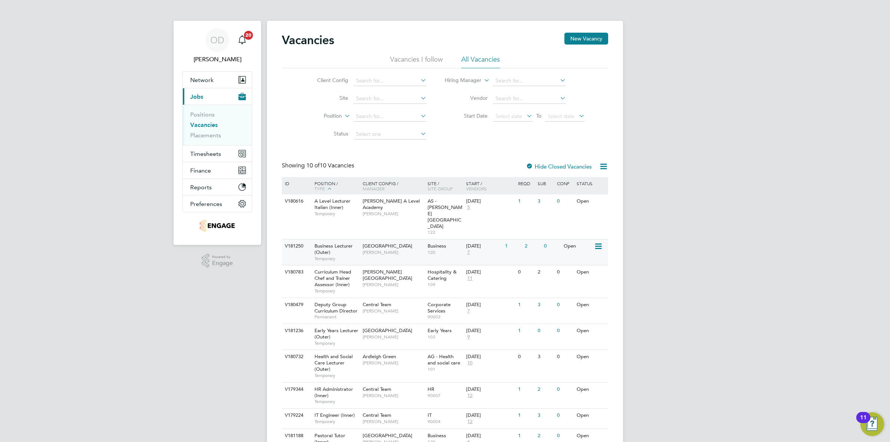
click at [403, 249] on span "[PERSON_NAME]" at bounding box center [393, 252] width 61 height 6
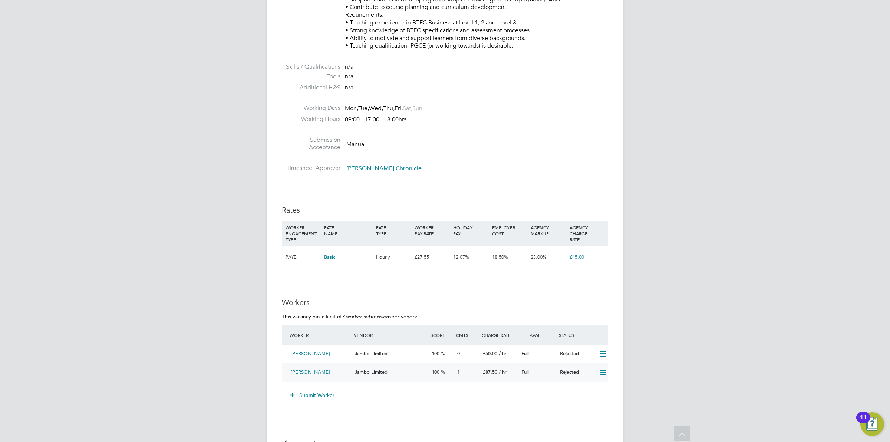
scroll to position [962, 0]
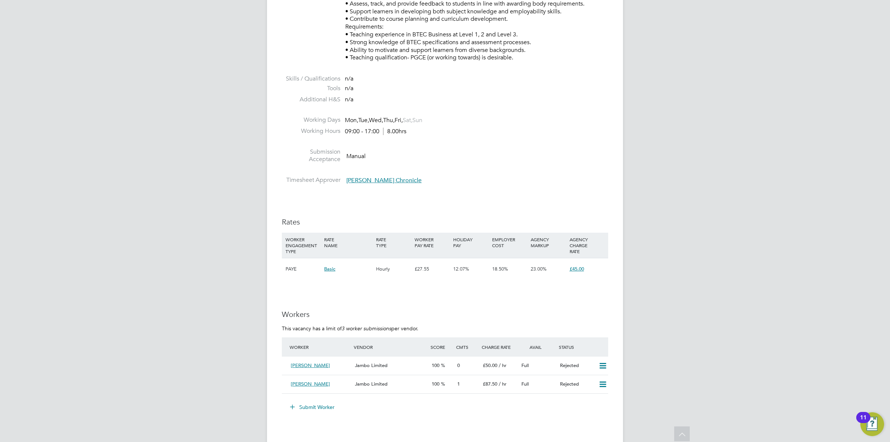
click at [303, 403] on button "Submit Worker" at bounding box center [313, 407] width 56 height 12
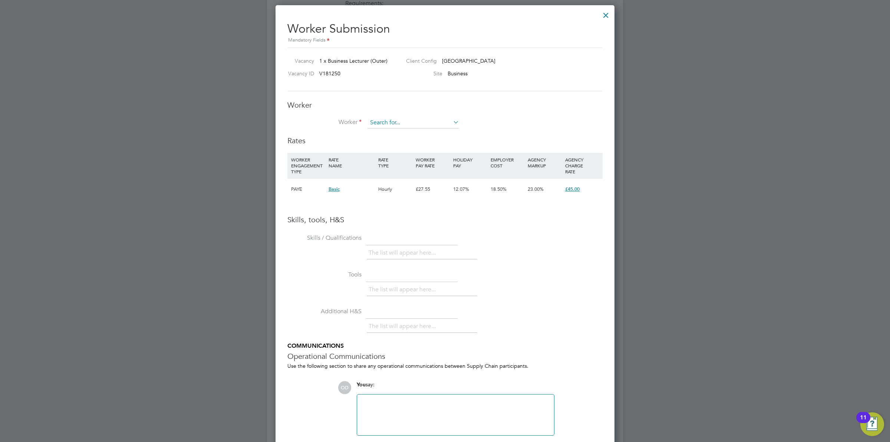
click at [444, 125] on input at bounding box center [414, 122] width 92 height 11
click at [424, 232] on li "+ Add new" at bounding box center [413, 235] width 92 height 10
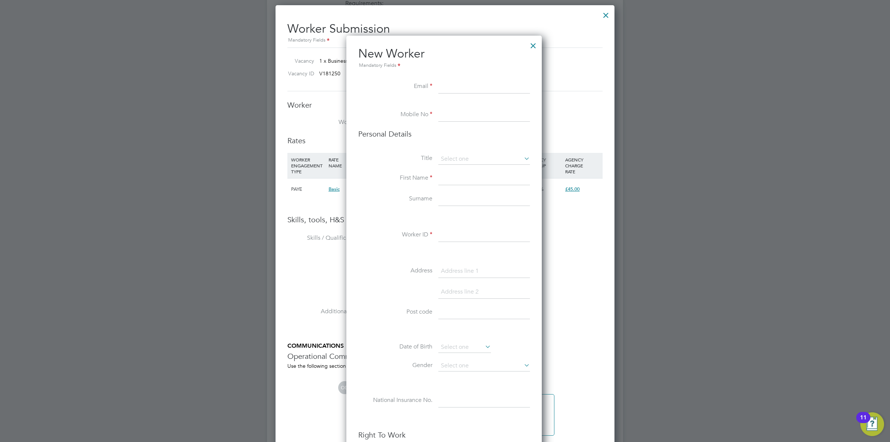
paste input "[EMAIL_ADDRESS][DOMAIN_NAME]"
type input "[EMAIL_ADDRESS][DOMAIN_NAME]"
click at [444, 112] on input at bounding box center [484, 114] width 92 height 13
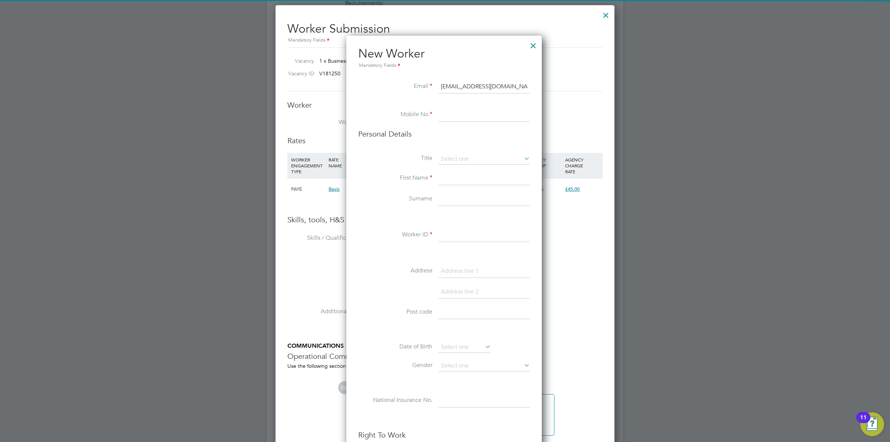
click at [462, 188] on li "First Name" at bounding box center [444, 182] width 172 height 21
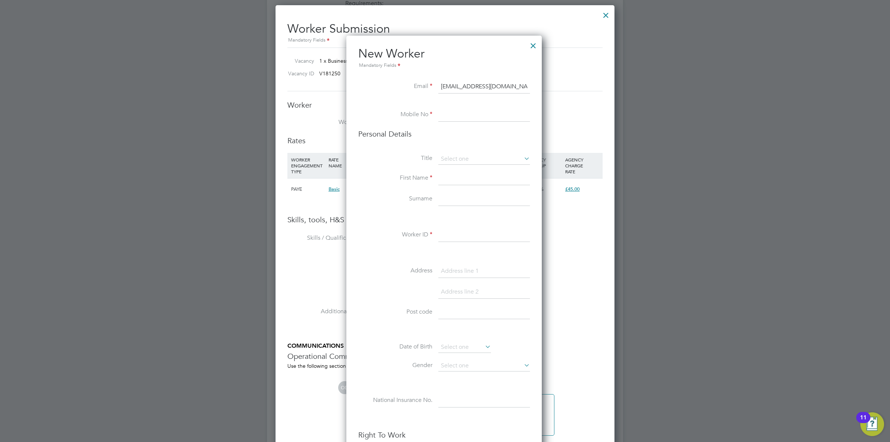
drag, startPoint x: 537, startPoint y: 210, endPoint x: 540, endPoint y: 229, distance: 19.5
click at [538, 219] on div "New Worker Mandatory Fields Email [EMAIL_ADDRESS][DOMAIN_NAME] Mobile No Person…" at bounding box center [443, 349] width 195 height 627
click at [531, 248] on div "New Worker Mandatory Fields Email [EMAIL_ADDRESS][DOMAIN_NAME] Mobile No Person…" at bounding box center [443, 349] width 195 height 627
click at [530, 45] on div at bounding box center [533, 43] width 13 height 13
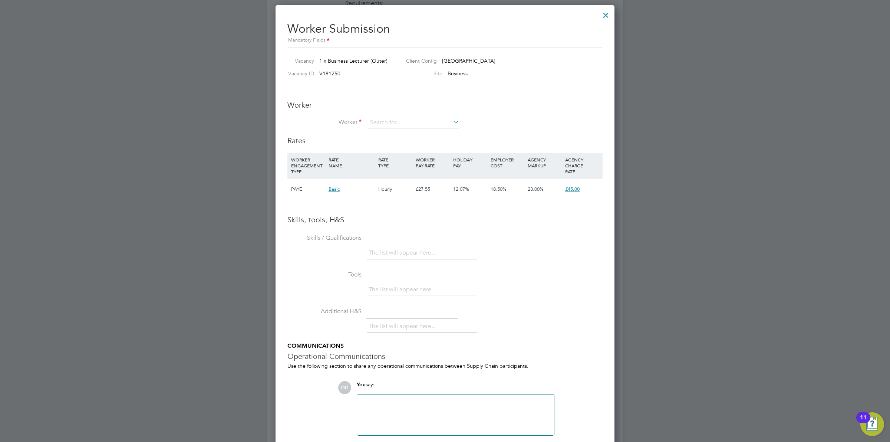
click at [608, 17] on div at bounding box center [605, 13] width 13 height 13
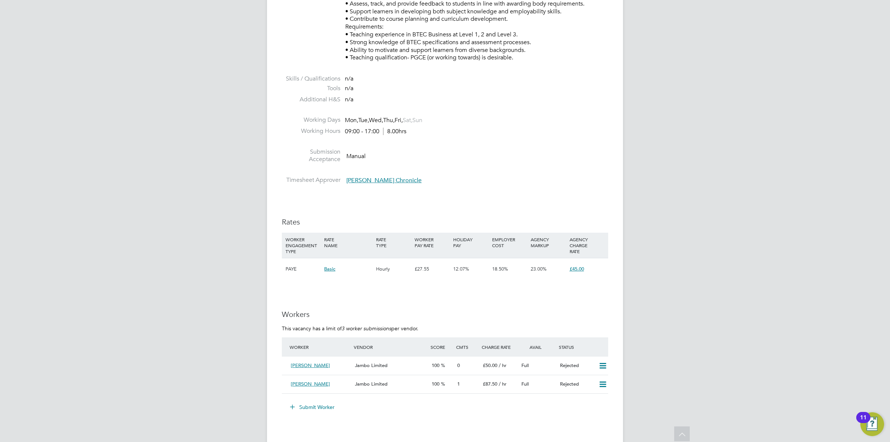
click at [314, 405] on button "Submit Worker" at bounding box center [313, 407] width 56 height 12
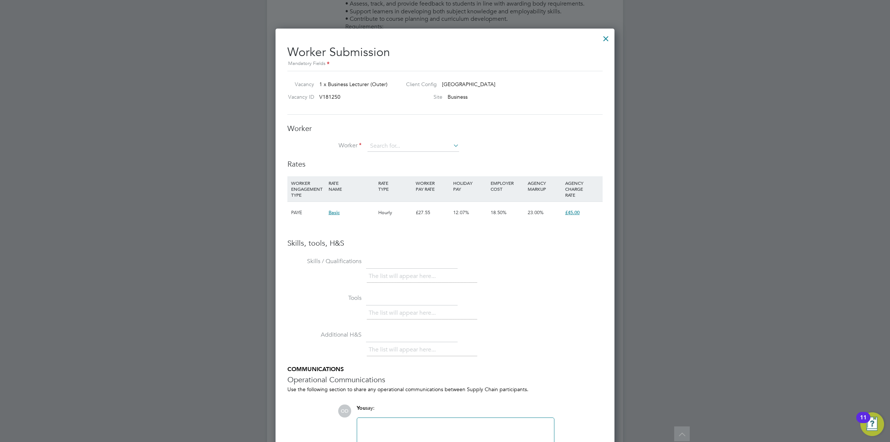
click at [452, 143] on icon at bounding box center [452, 145] width 0 height 10
click at [415, 261] on li "+ Add new" at bounding box center [413, 258] width 92 height 10
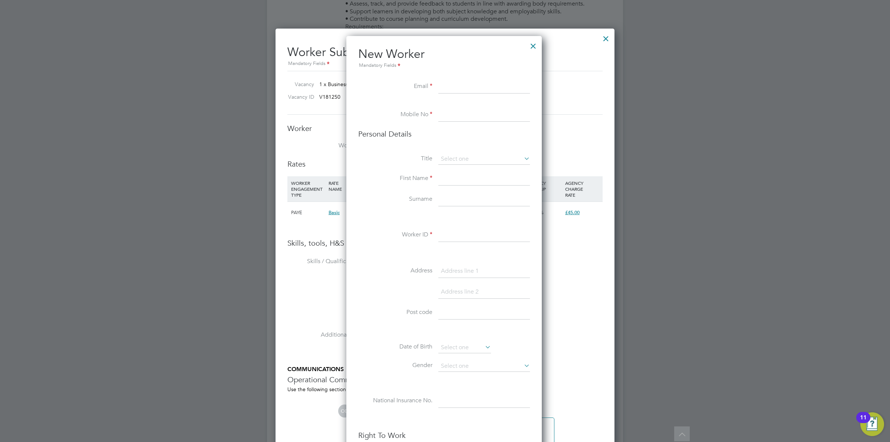
paste input "[EMAIL_ADDRESS][DOMAIN_NAME]"
type input "[EMAIL_ADDRESS][DOMAIN_NAME]"
click at [439, 114] on input at bounding box center [484, 114] width 92 height 13
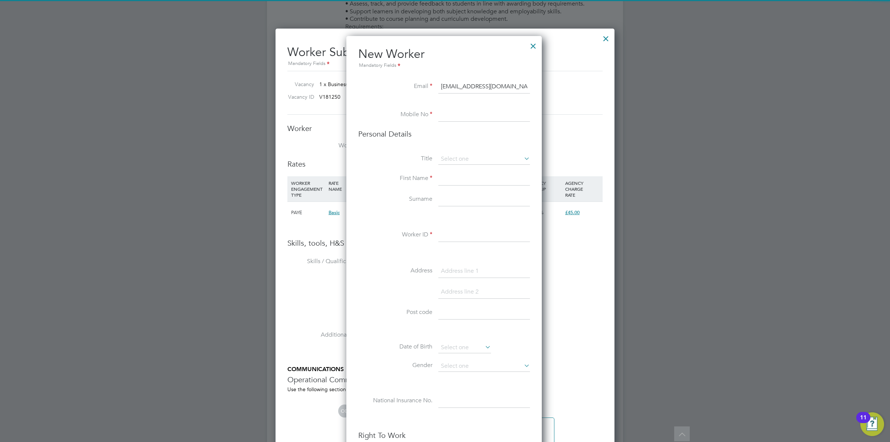
click at [732, 161] on div at bounding box center [445, 221] width 890 height 442
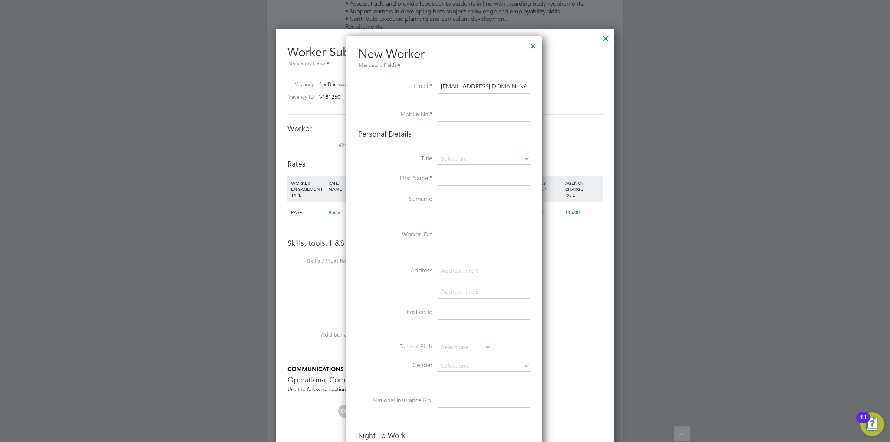
click at [479, 113] on input at bounding box center [484, 114] width 92 height 13
drag, startPoint x: 442, startPoint y: 182, endPoint x: 446, endPoint y: 188, distance: 7.3
click at [442, 182] on input at bounding box center [484, 178] width 92 height 13
click at [445, 113] on input at bounding box center [484, 114] width 92 height 13
paste input "[EMAIL_ADDRESS][DOMAIN_NAME]"
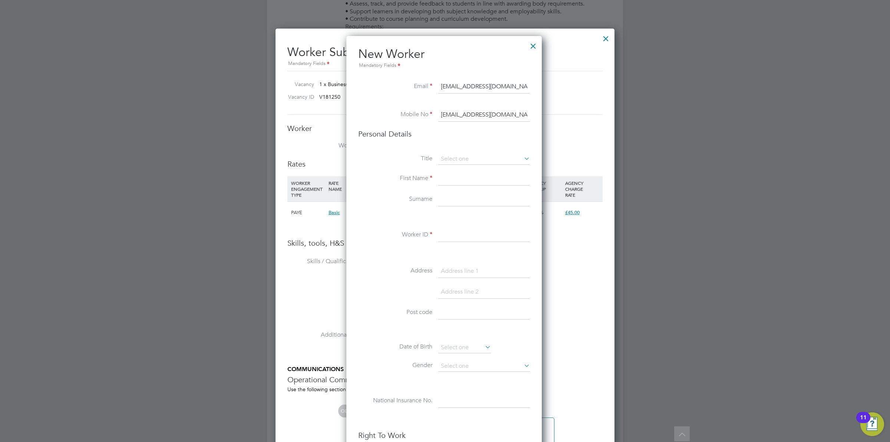
drag, startPoint x: 515, startPoint y: 112, endPoint x: 432, endPoint y: 108, distance: 82.4
click at [432, 108] on li "Mobile No nasira.sikandar@yahoo.com" at bounding box center [444, 118] width 172 height 21
paste input "07784988453"
type input "07784988453"
click at [479, 176] on input at bounding box center [484, 178] width 92 height 13
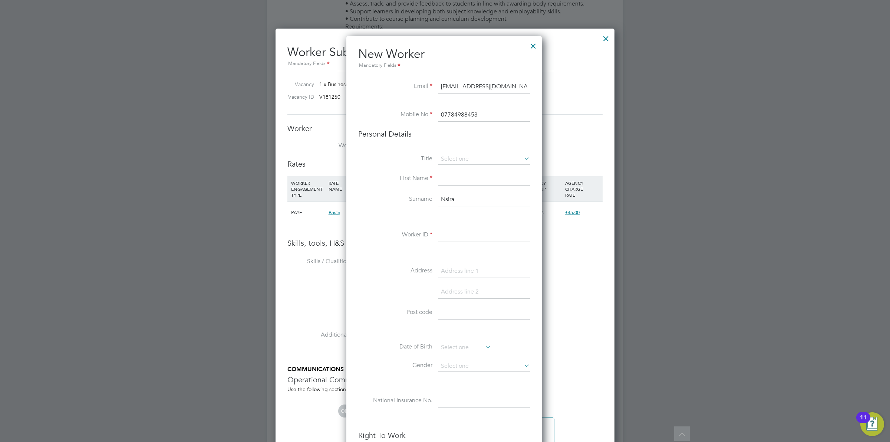
click at [445, 200] on input "Nsira" at bounding box center [484, 199] width 92 height 13
drag, startPoint x: 468, startPoint y: 201, endPoint x: 424, endPoint y: 191, distance: 45.9
click at [424, 191] on div "Title First Name Surname Nasira Worker ID Address Post code Date of Birth Gende…" at bounding box center [444, 288] width 172 height 269
type input "Nasira"
click at [448, 182] on input at bounding box center [484, 178] width 92 height 13
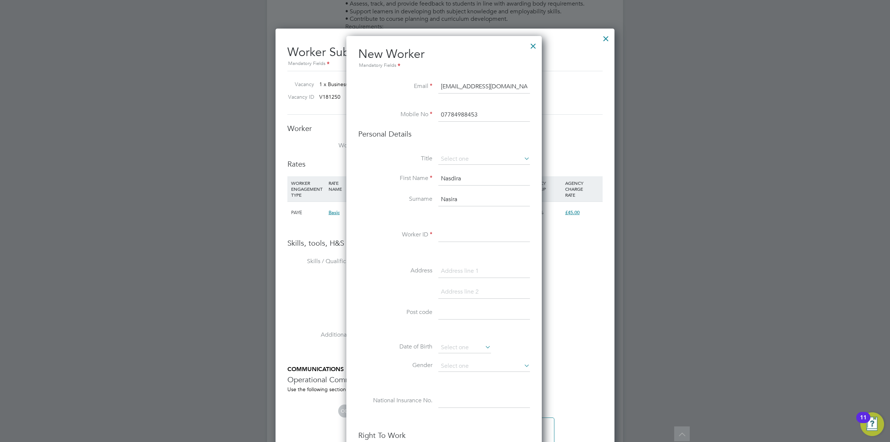
click at [455, 179] on input "Nasdira" at bounding box center [484, 178] width 92 height 13
type input "Nasira"
drag, startPoint x: 438, startPoint y: 190, endPoint x: 427, endPoint y: 188, distance: 11.3
click at [427, 188] on div "Title First Name Nasira Surname Nasira Worker ID Address Post code Date of Birt…" at bounding box center [444, 288] width 172 height 269
type input "Sikander"
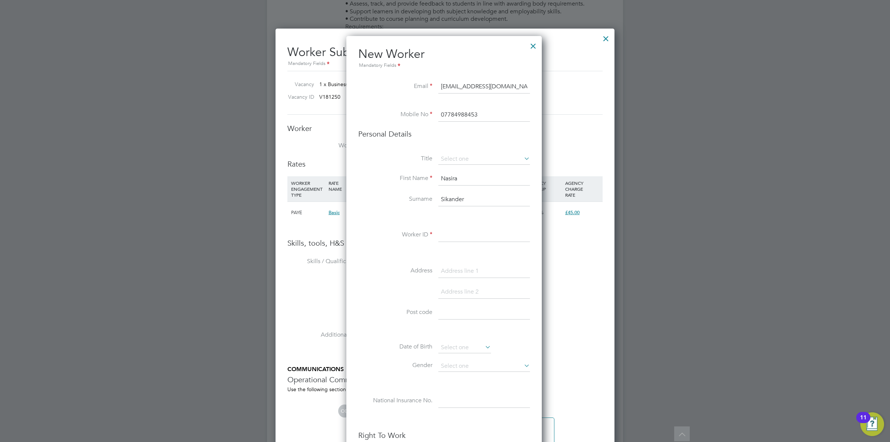
click at [481, 236] on input at bounding box center [484, 235] width 92 height 13
drag, startPoint x: 462, startPoint y: 234, endPoint x: 451, endPoint y: 234, distance: 11.5
click at [451, 234] on input "HQ00244290" at bounding box center [484, 235] width 92 height 13
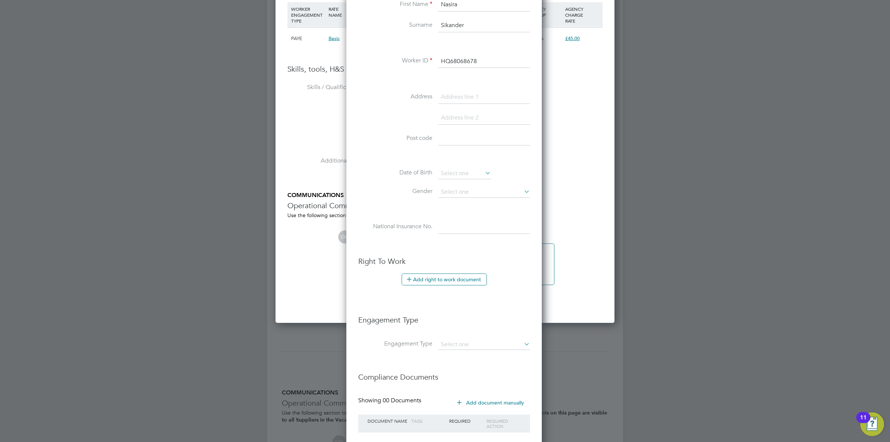
scroll to position [1239, 0]
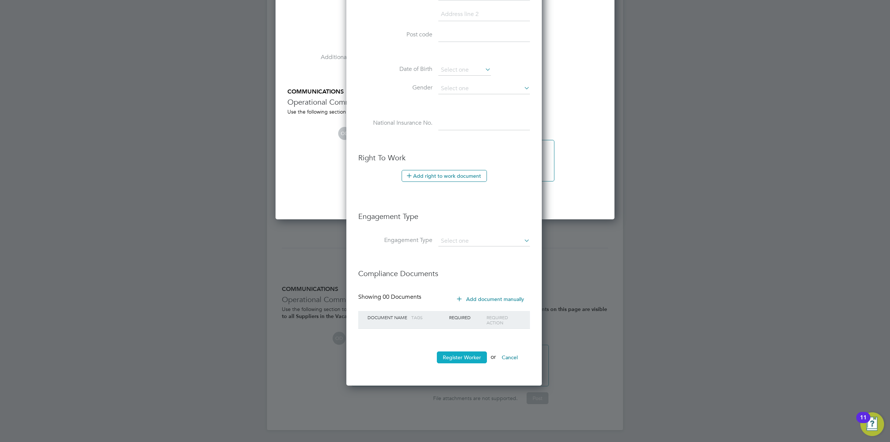
type input "HQ68068678"
click at [464, 359] on button "Register Worker" at bounding box center [462, 357] width 50 height 12
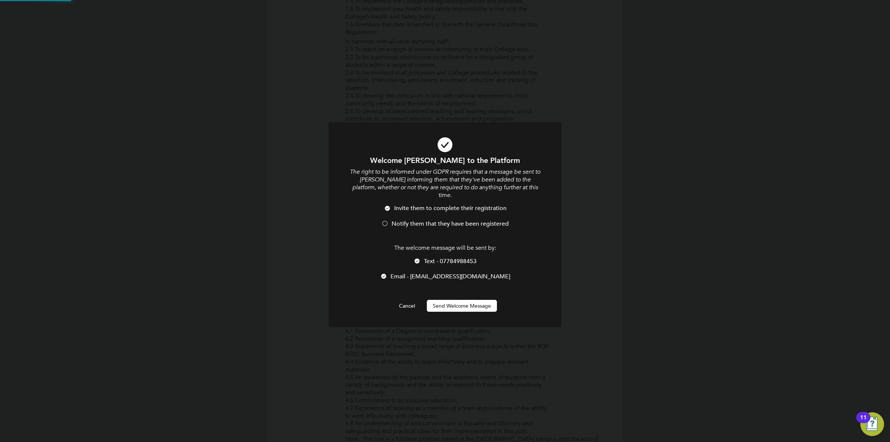
scroll to position [0, 0]
click at [391, 210] on li "Invite them to complete their registration" at bounding box center [445, 211] width 193 height 15
click at [416, 258] on div at bounding box center [417, 261] width 7 height 7
click at [440, 300] on button "Send Welcome Message" at bounding box center [462, 306] width 70 height 12
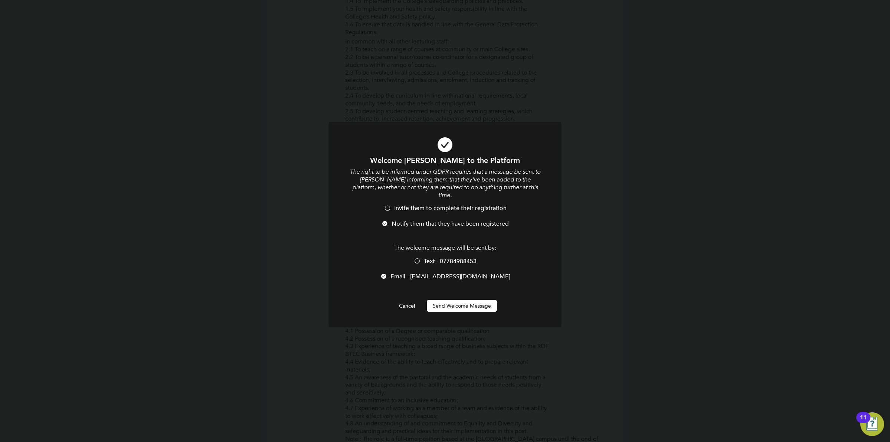
scroll to position [442, 0]
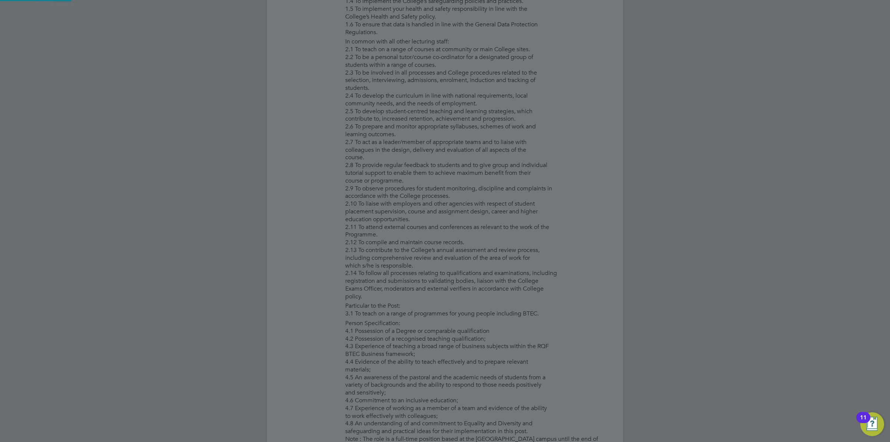
type input "Nasira Sikander (HQ68068678)"
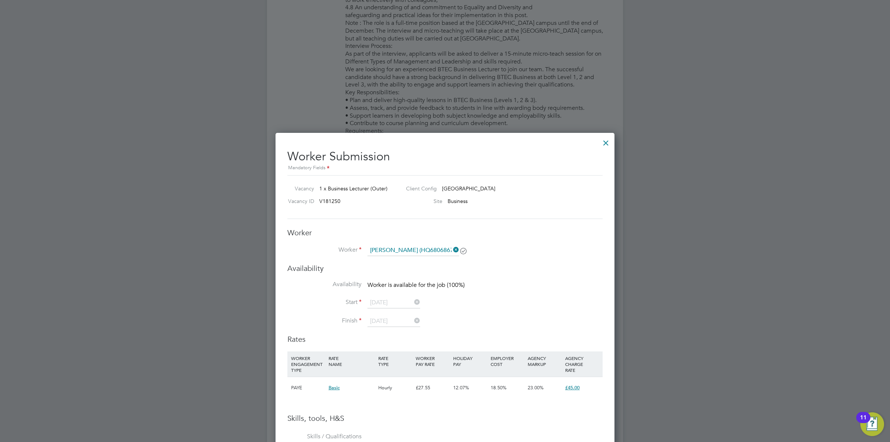
click at [607, 140] on div at bounding box center [605, 140] width 13 height 13
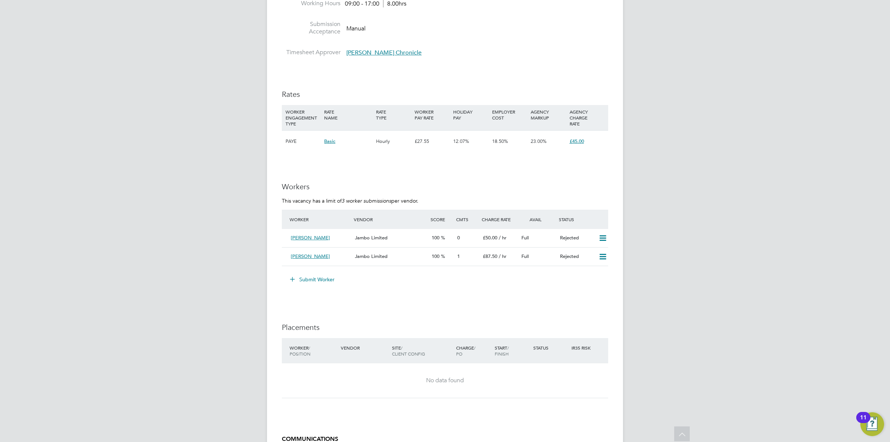
scroll to position [1101, 0]
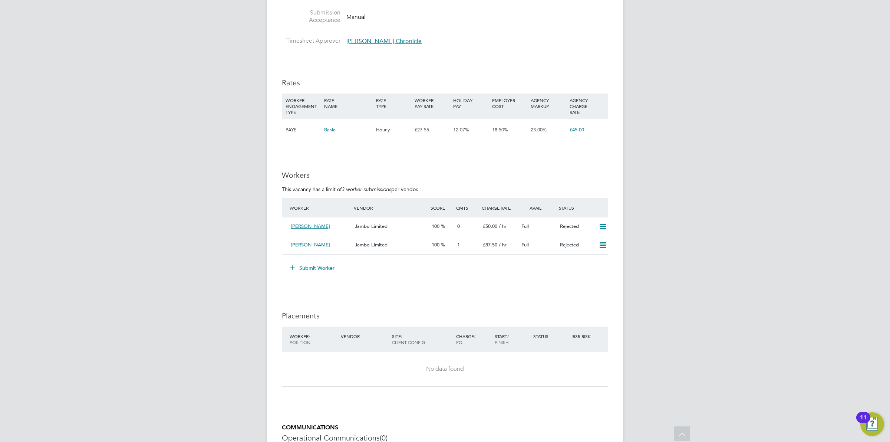
click at [318, 268] on button "Submit Worker" at bounding box center [313, 268] width 56 height 12
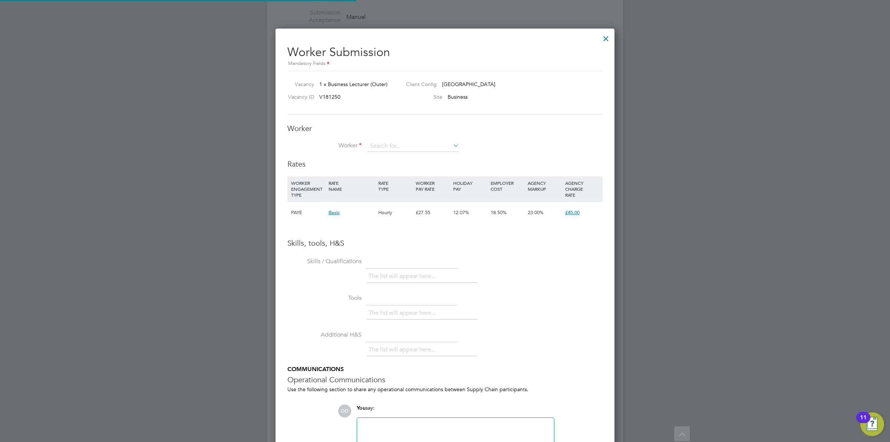
scroll to position [469, 339]
click at [382, 142] on input at bounding box center [414, 146] width 92 height 11
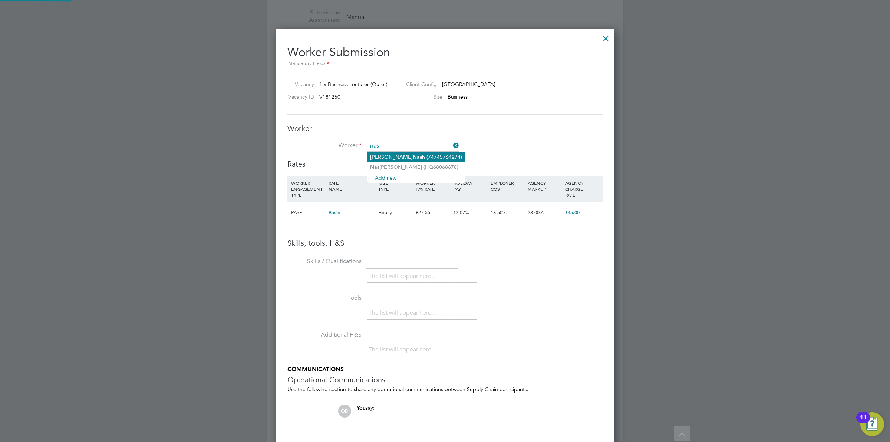
scroll to position [1089, 0]
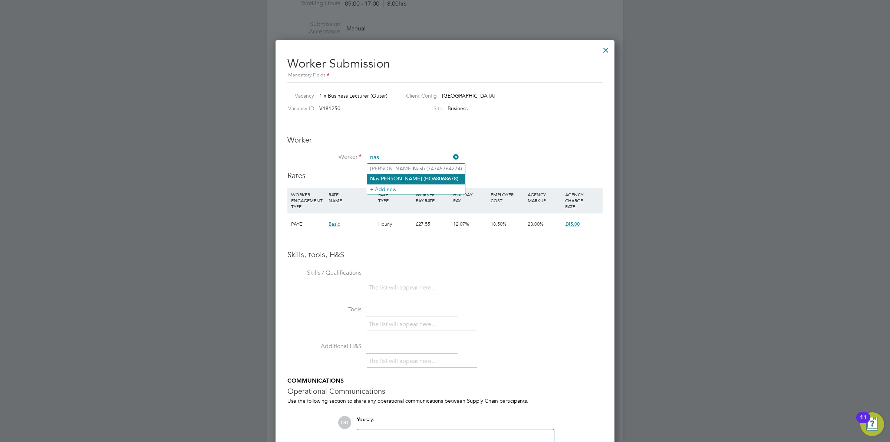
click at [406, 177] on li "Nas ira Sikander (HQ68068678)" at bounding box center [416, 179] width 98 height 10
type input "Nasira Sikander (HQ68068678)"
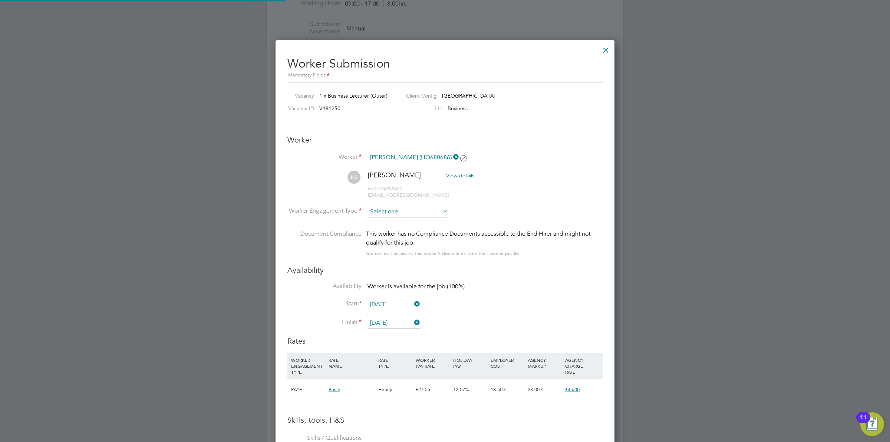
scroll to position [634, 339]
click at [434, 208] on input at bounding box center [408, 211] width 80 height 11
click at [429, 223] on li "Contract" at bounding box center [407, 223] width 81 height 10
type input "Contract"
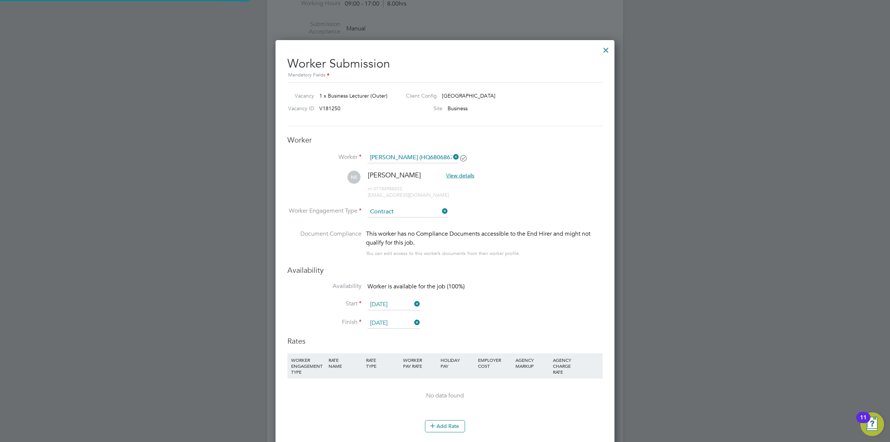
click at [551, 186] on li "NS Nasira Sikander View details m: 07784988453 nasira.sikandar@yahoo.com" at bounding box center [444, 188] width 315 height 35
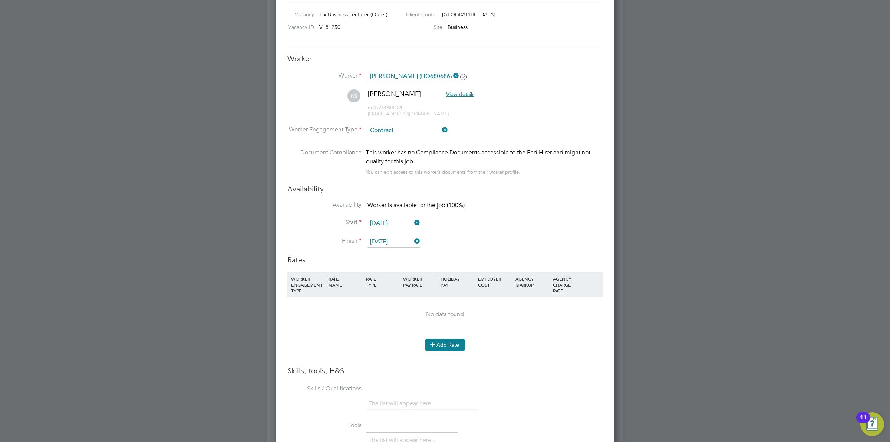
scroll to position [1159, 0]
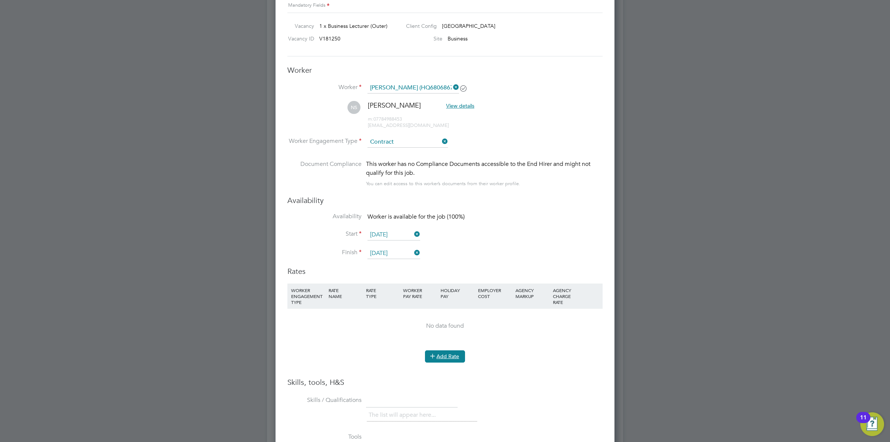
click at [459, 355] on button "Add Rate" at bounding box center [445, 356] width 40 height 12
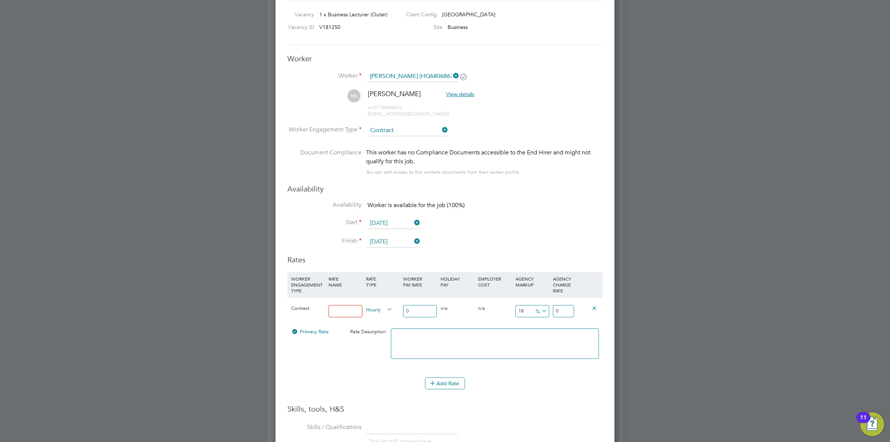
click at [349, 312] on input at bounding box center [346, 311] width 34 height 12
type input "Standard Rate"
drag, startPoint x: 414, startPoint y: 310, endPoint x: 393, endPoint y: 309, distance: 21.2
click at [396, 309] on div "Contract Standard Rate Hourly 0 0 n/a 0 n/a 18 0 % 0" at bounding box center [444, 310] width 315 height 27
type input "3"
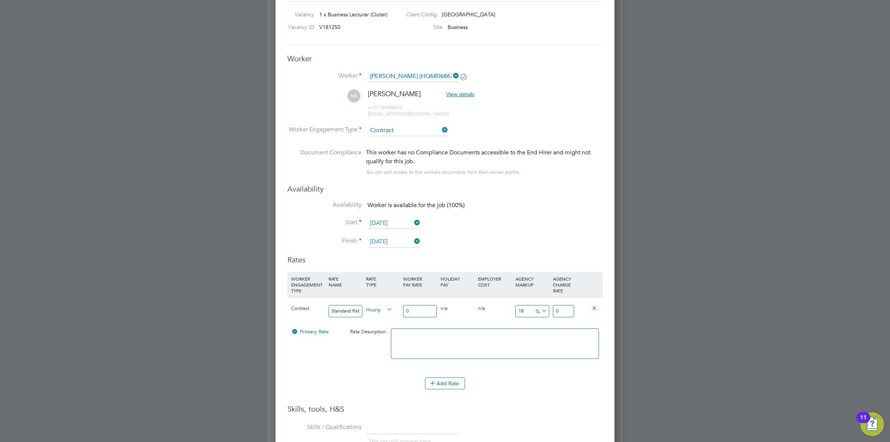
type input "0.54"
type input "3.54"
type input "38"
type input "6.84"
type input "44.84"
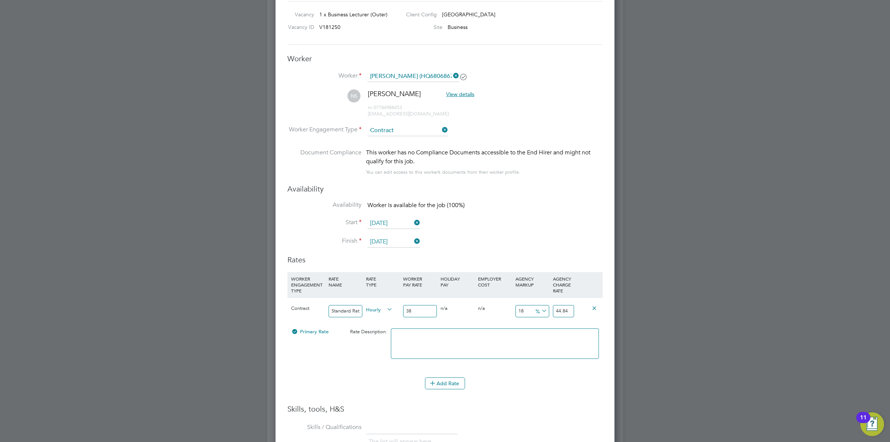
type input "38"
click at [540, 306] on icon at bounding box center [540, 311] width 0 height 10
drag, startPoint x: 546, startPoint y: 327, endPoint x: 520, endPoint y: 319, distance: 27.8
click at [546, 327] on li "£" at bounding box center [541, 329] width 18 height 10
drag, startPoint x: 530, startPoint y: 310, endPoint x: 503, endPoint y: 301, distance: 28.3
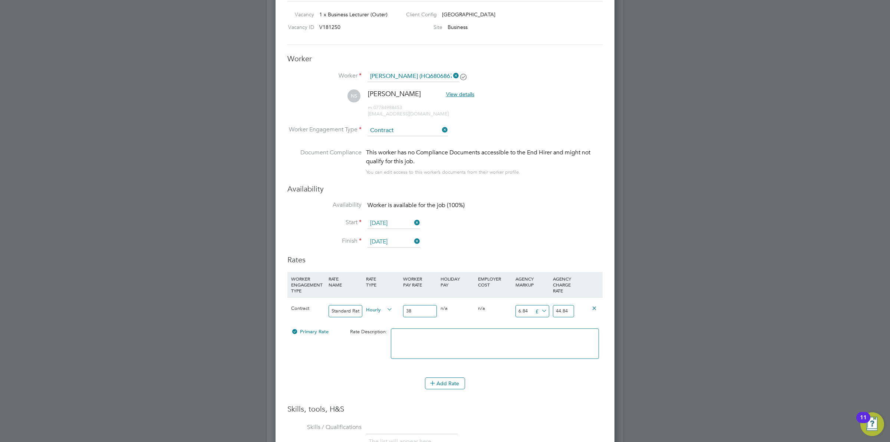
click at [506, 312] on div "Contract Standard Rate Hourly 38 0 n/a 0 n/a 18 6.84 £ 44.84" at bounding box center [444, 310] width 315 height 27
type input "1"
type input "39"
type input "11"
type input "49"
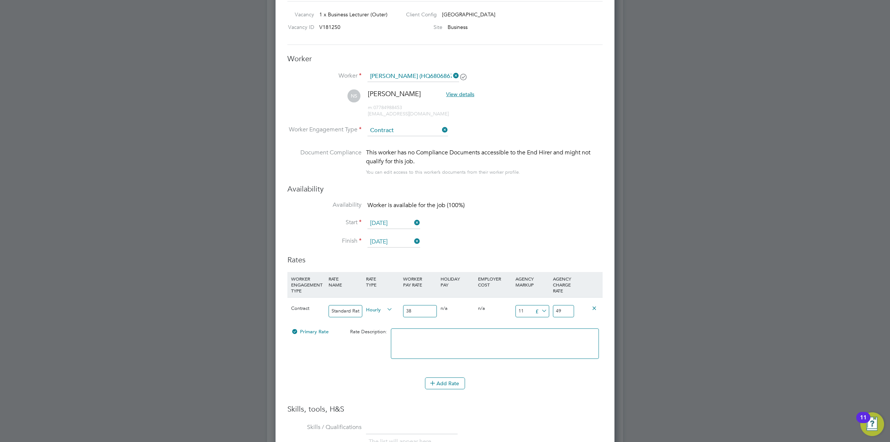
type input "11.5"
type input "49.5"
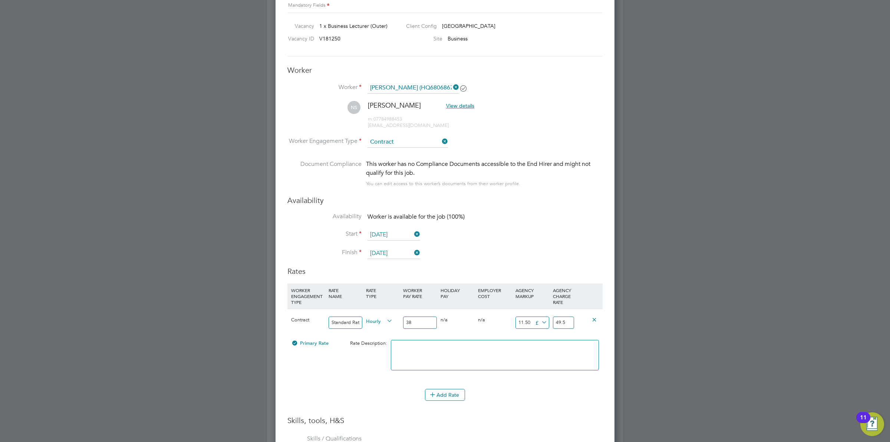
type input "11.50"
drag, startPoint x: 425, startPoint y: 324, endPoint x: 403, endPoint y: 323, distance: 21.5
click at [404, 323] on input "38" at bounding box center [420, 322] width 34 height 12
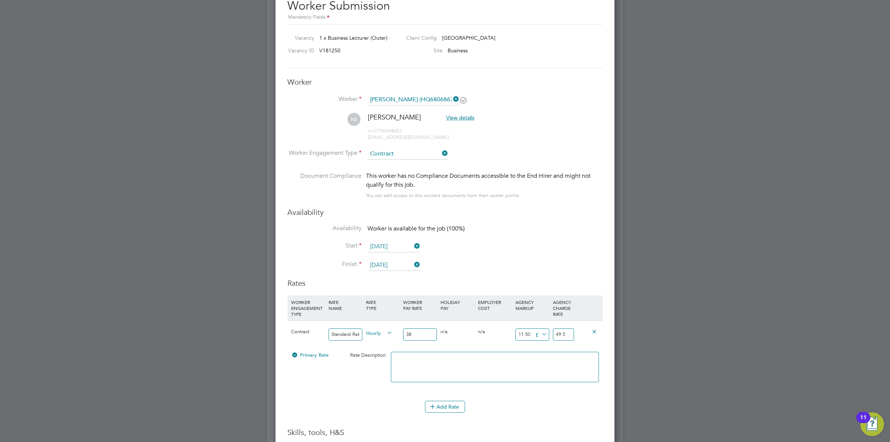
click at [424, 333] on input "38" at bounding box center [420, 334] width 34 height 12
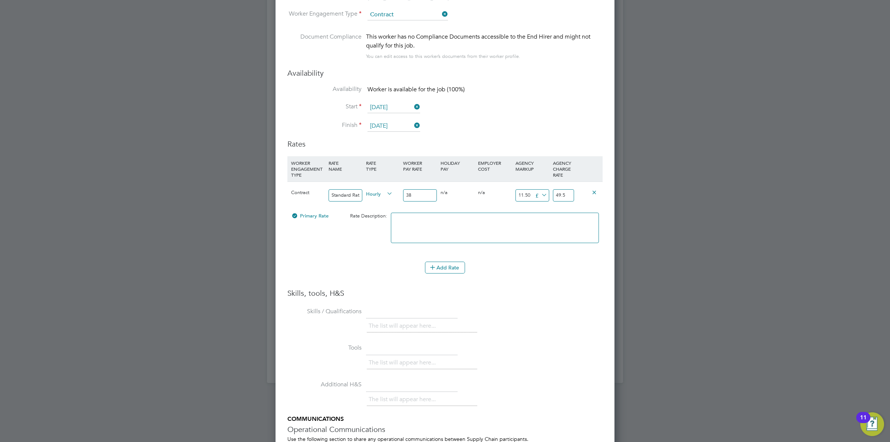
scroll to position [1392, 0]
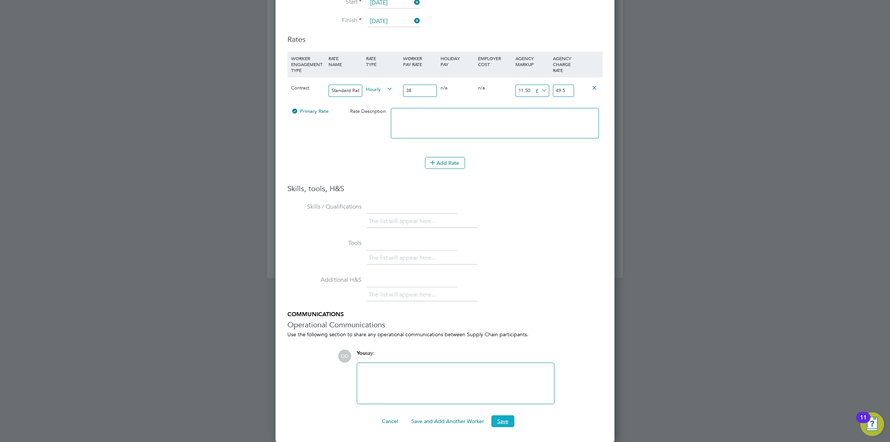
click at [499, 419] on button "Save" at bounding box center [502, 421] width 23 height 12
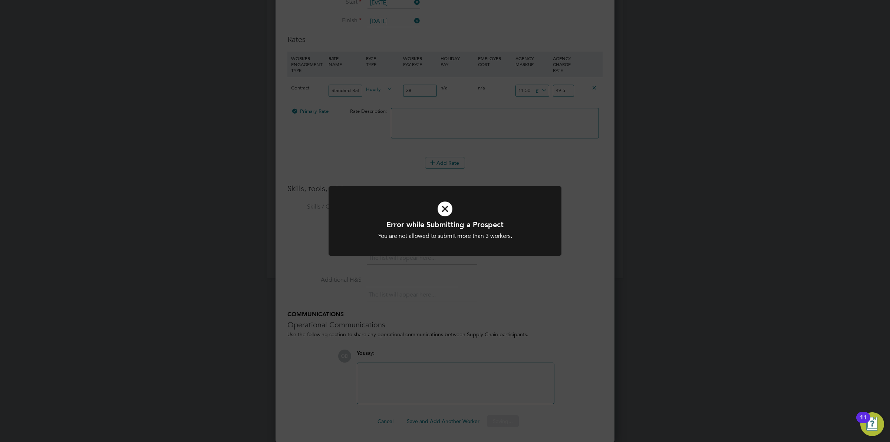
click at [574, 284] on div "Error while Submitting a Prospect You are not allowed to submit more than 3 wor…" at bounding box center [445, 221] width 890 height 442
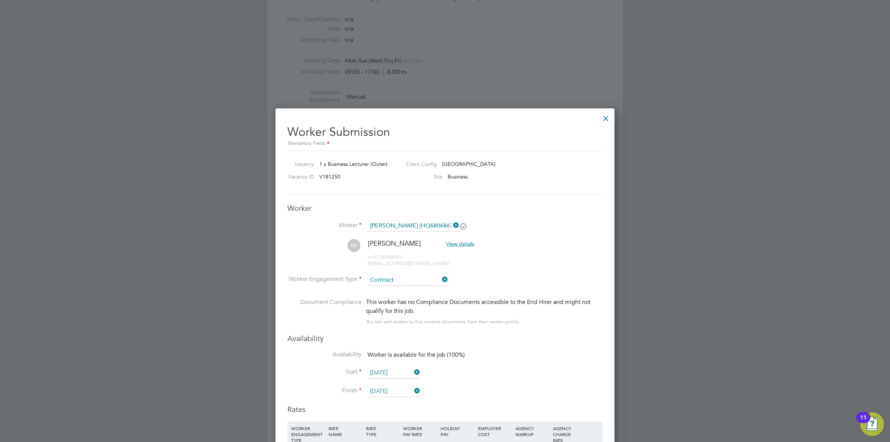
click at [605, 120] on div at bounding box center [605, 116] width 13 height 13
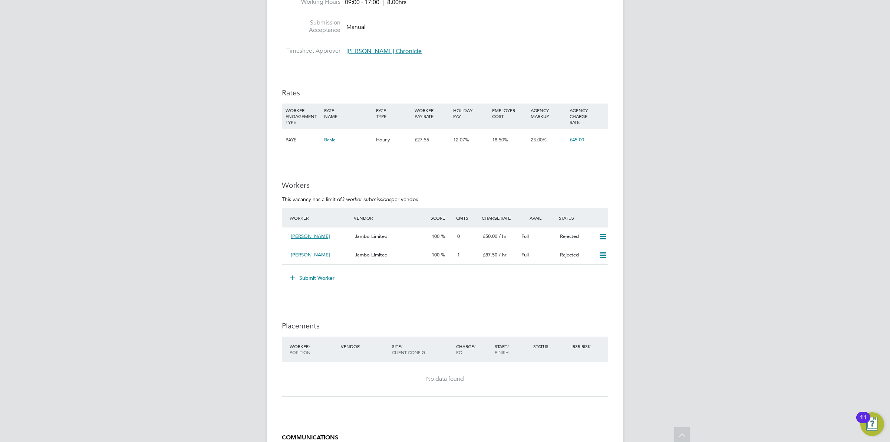
scroll to position [1101, 0]
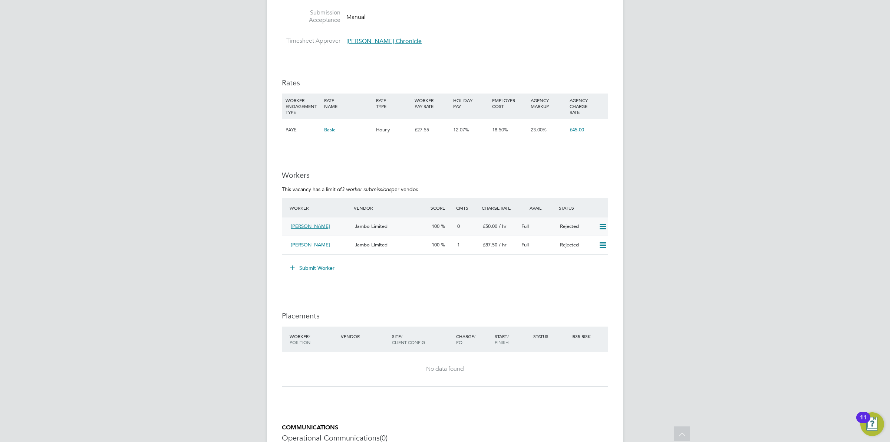
click at [603, 226] on icon at bounding box center [602, 227] width 9 height 6
click at [318, 268] on button "Submit Worker" at bounding box center [313, 268] width 56 height 12
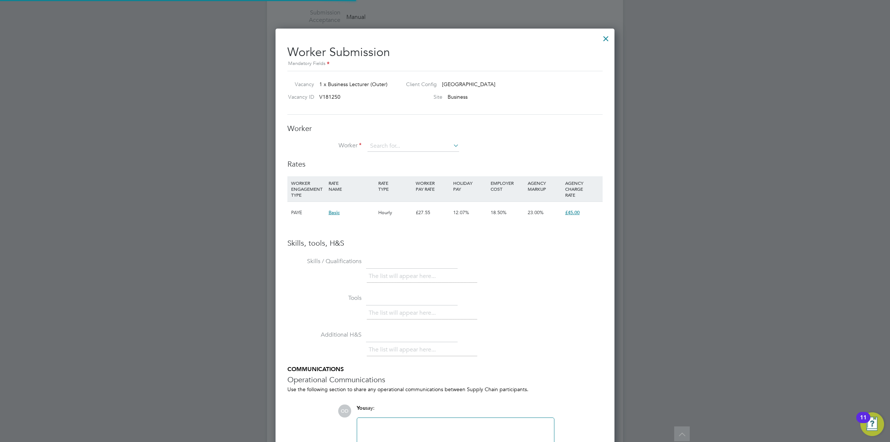
scroll to position [469, 339]
click at [611, 36] on div at bounding box center [605, 36] width 13 height 13
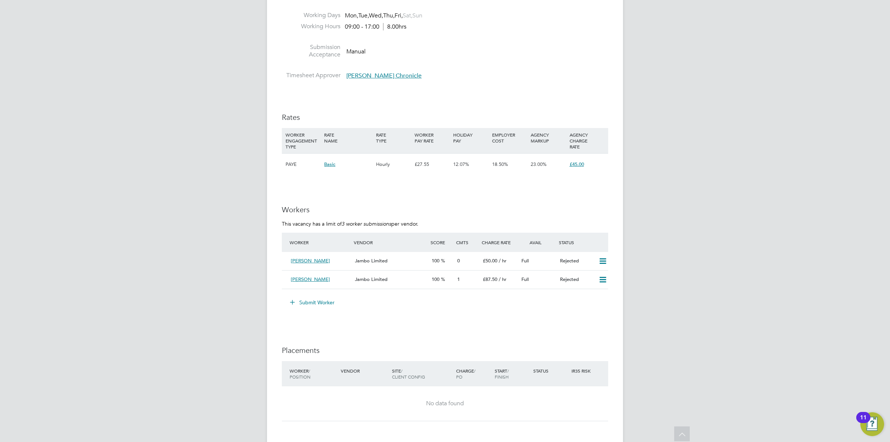
scroll to position [1078, 0]
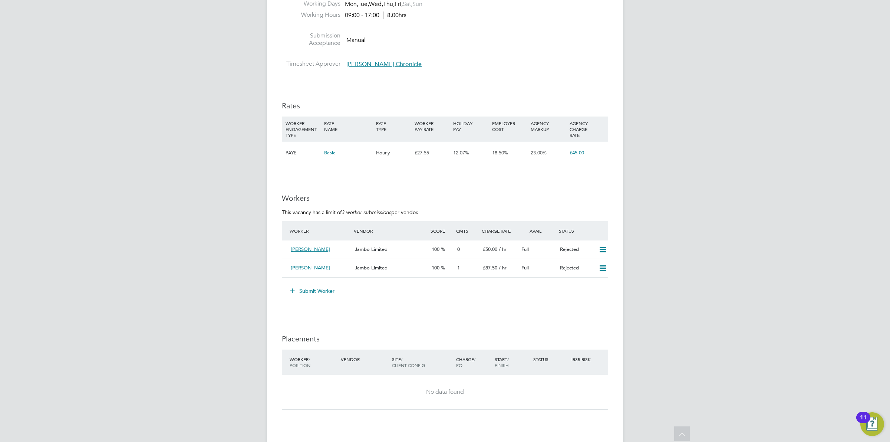
click at [318, 286] on button "Submit Worker" at bounding box center [313, 291] width 56 height 12
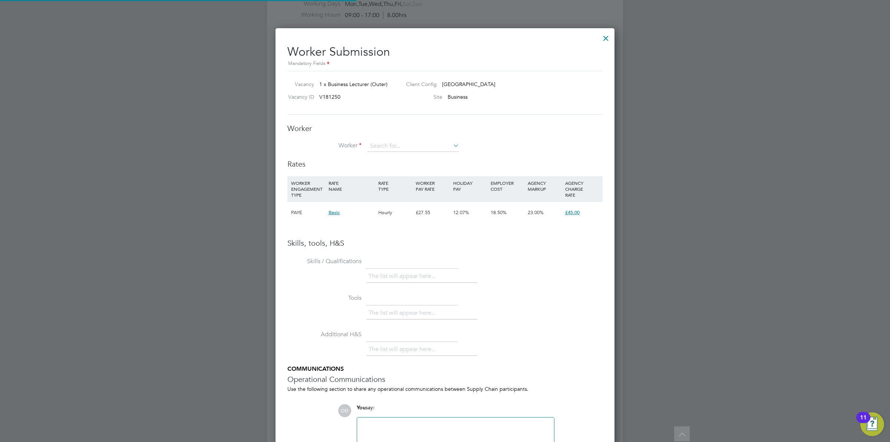
scroll to position [469, 339]
click at [603, 36] on div at bounding box center [605, 36] width 13 height 13
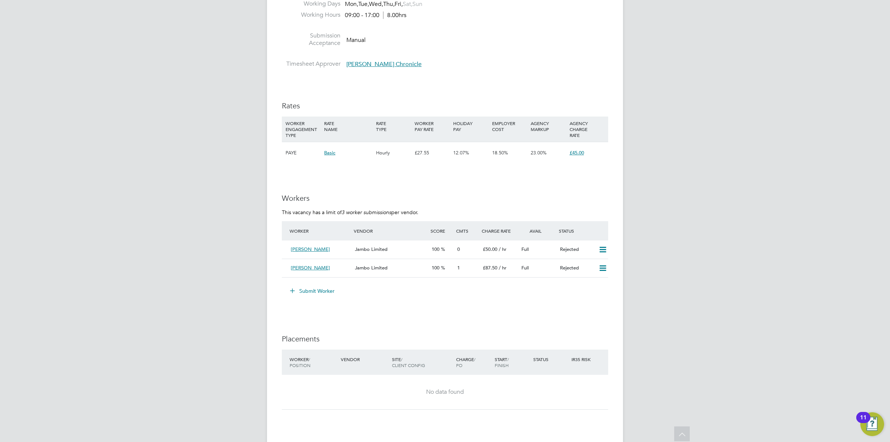
scroll to position [1066, 0]
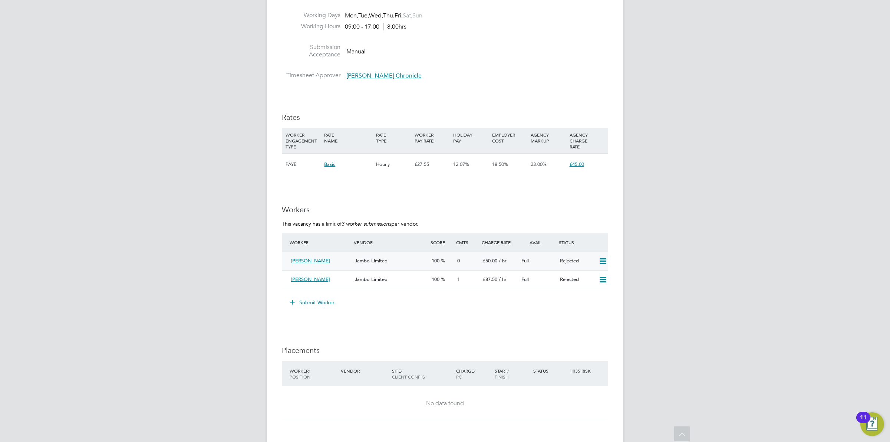
click at [601, 261] on icon at bounding box center [602, 261] width 9 height 6
click at [530, 280] on div "Full" at bounding box center [537, 279] width 39 height 12
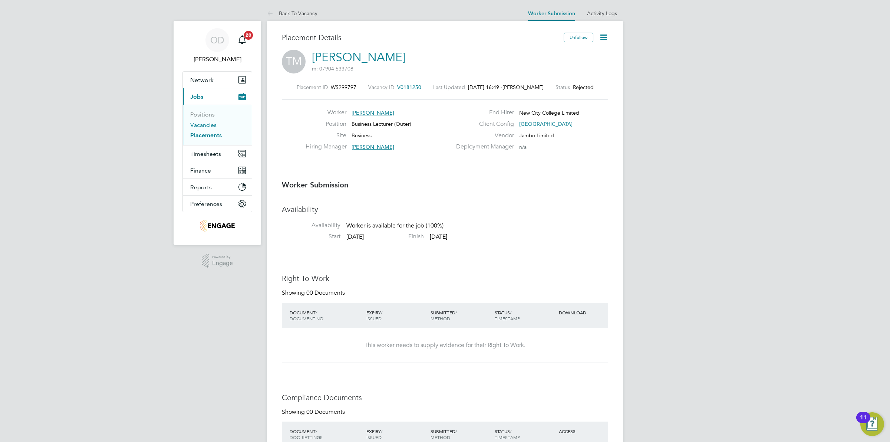
click at [194, 127] on link "Vacancies" at bounding box center [203, 124] width 26 height 7
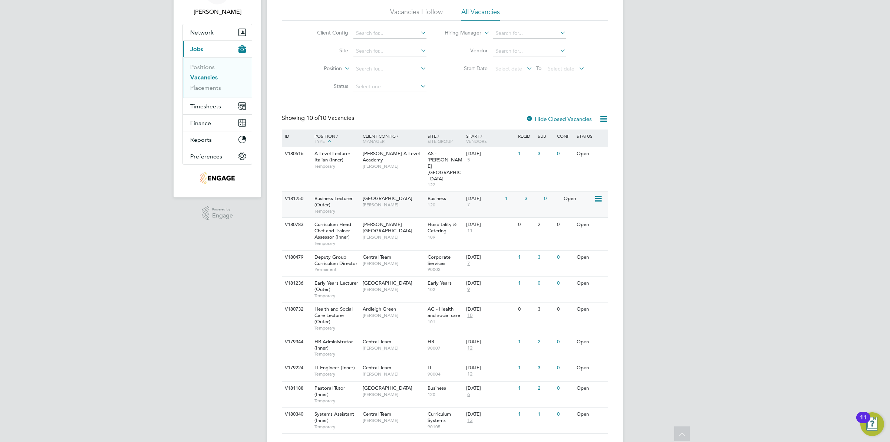
click at [538, 192] on div "3" at bounding box center [532, 199] width 19 height 14
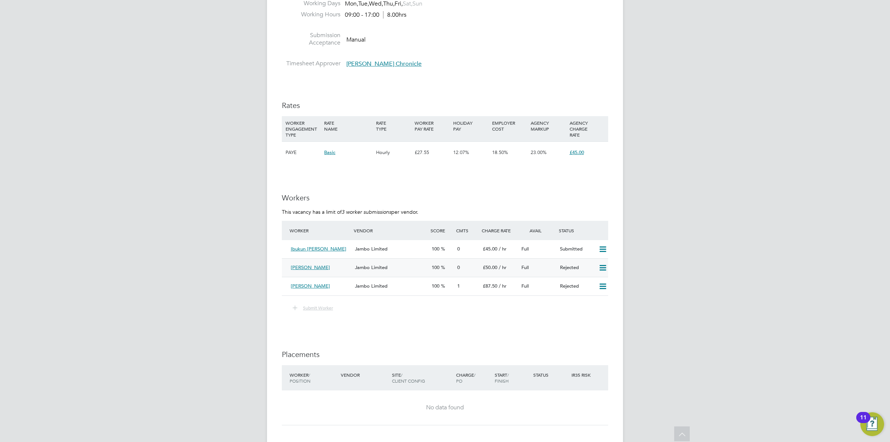
scroll to position [1067, 0]
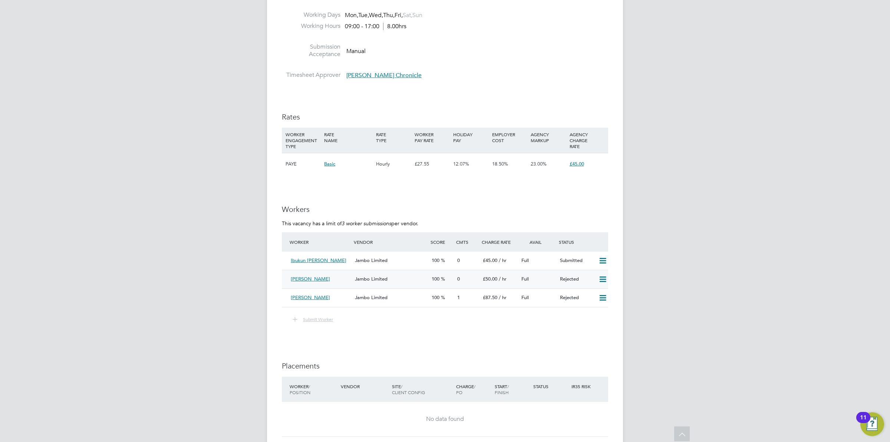
click at [600, 276] on icon at bounding box center [602, 279] width 9 height 6
click at [579, 295] on li "Resubmit" at bounding box center [590, 295] width 32 height 10
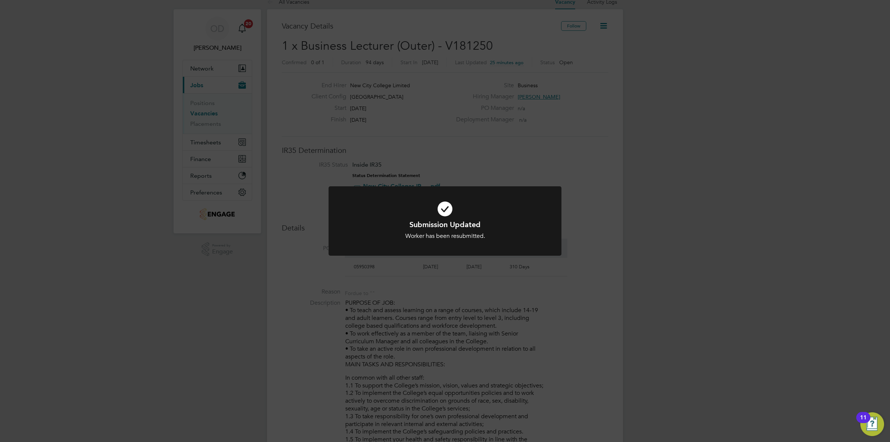
scroll to position [0, 0]
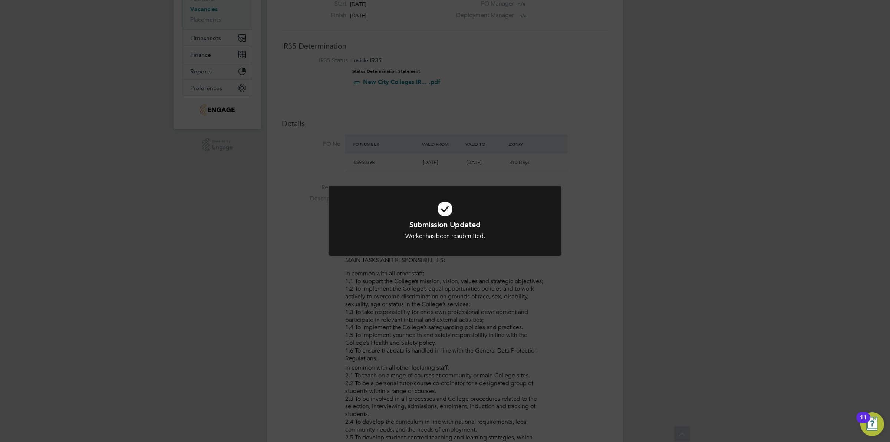
click at [551, 290] on div "Submission Updated Worker has been resubmitted. Cancel Okay" at bounding box center [445, 221] width 890 height 442
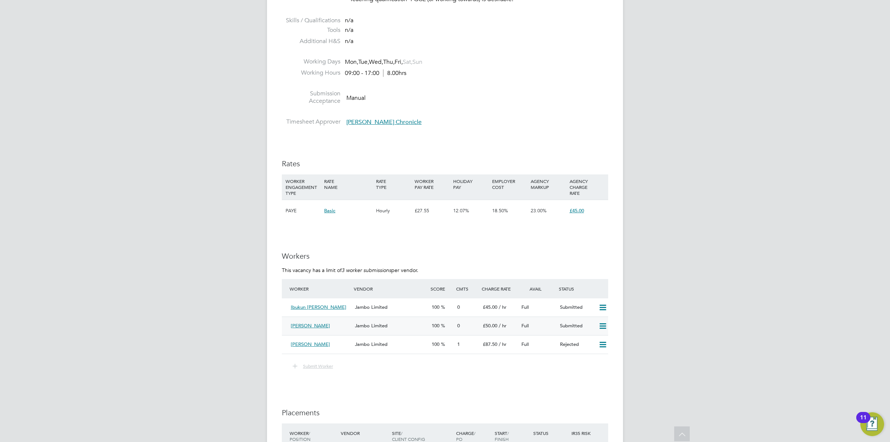
click at [602, 323] on icon at bounding box center [602, 326] width 9 height 6
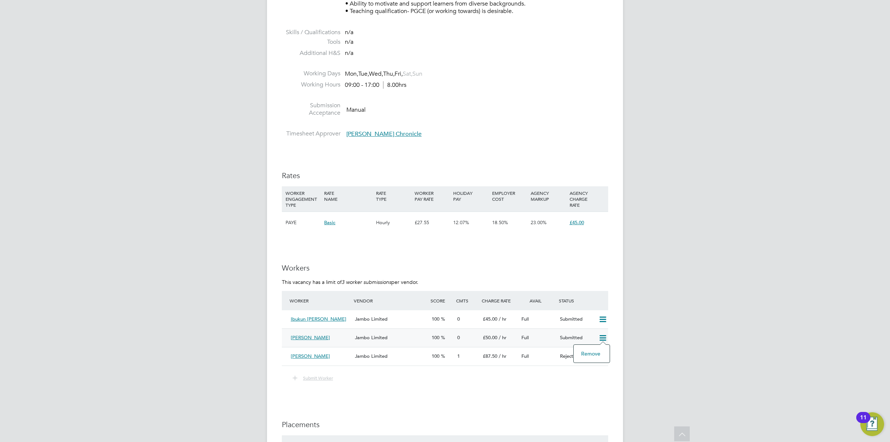
click at [592, 350] on li "Remove" at bounding box center [591, 353] width 29 height 10
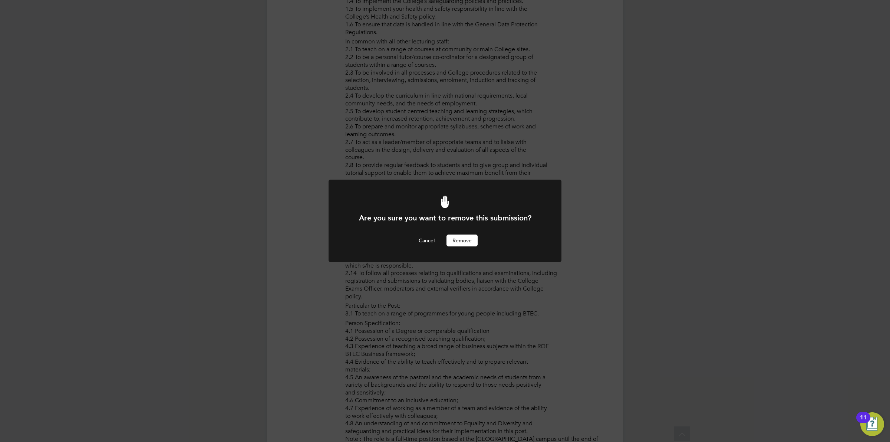
click at [464, 241] on button "Remove" at bounding box center [462, 240] width 31 height 12
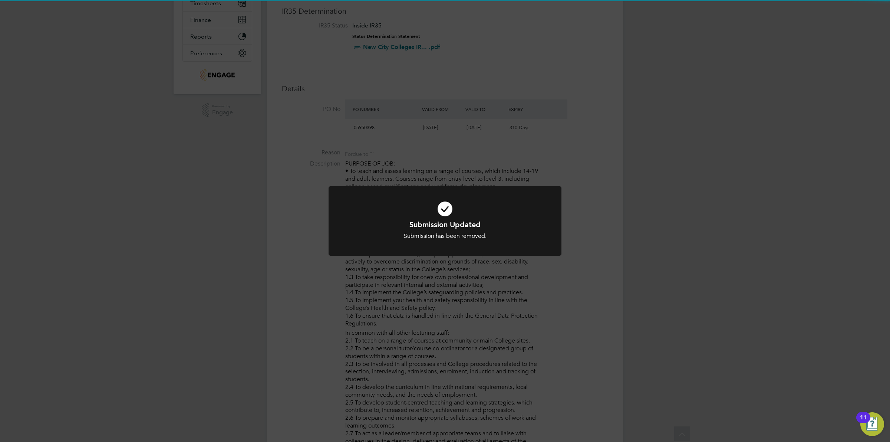
click at [556, 243] on div at bounding box center [445, 220] width 233 height 69
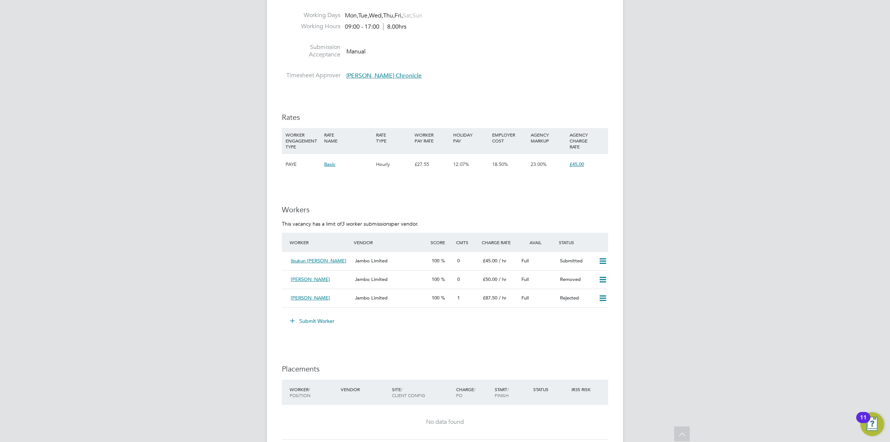
click at [319, 318] on button "Submit Worker" at bounding box center [313, 321] width 56 height 12
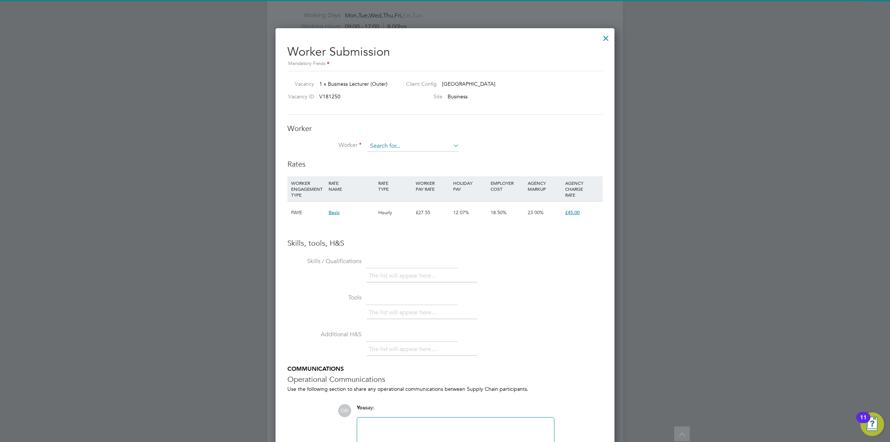
click at [374, 145] on input at bounding box center [414, 146] width 92 height 11
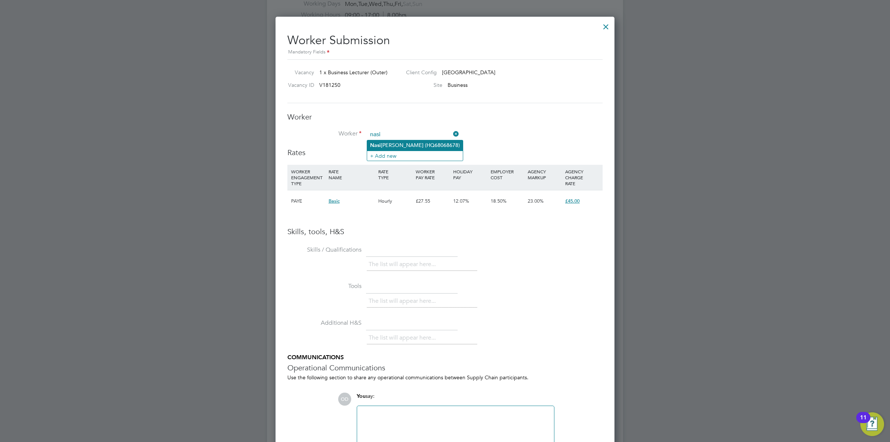
click at [385, 144] on li "[PERSON_NAME] Sikander (HQ68068678)" at bounding box center [415, 145] width 96 height 10
type input "Nasira Sikander (HQ68068678)"
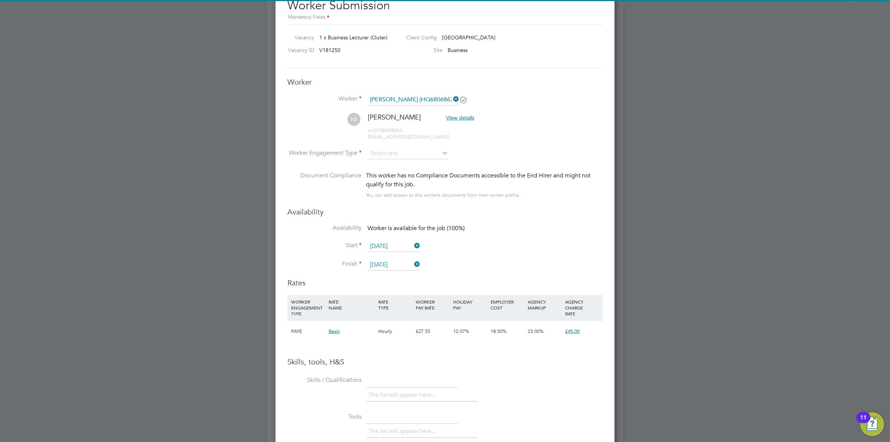
click at [405, 167] on li "Worker Engagement Type" at bounding box center [444, 159] width 315 height 23
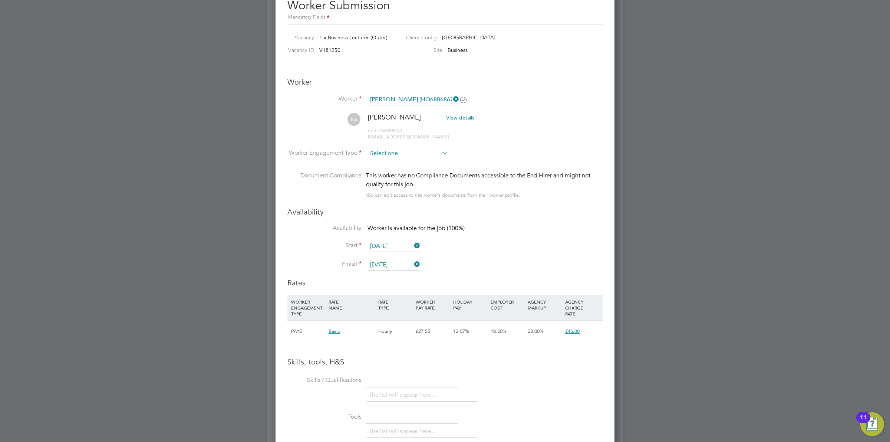
click at [408, 155] on input at bounding box center [408, 153] width 80 height 11
click at [408, 166] on li "Contract" at bounding box center [407, 164] width 81 height 10
type input "Contract"
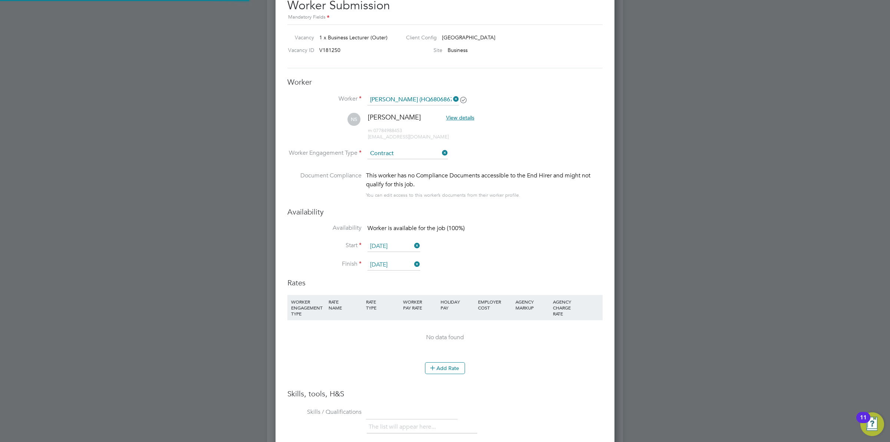
click at [536, 143] on li "NS Nasira Sikander View details m: 07784988453 nasira.sikandar@yahoo.com" at bounding box center [444, 130] width 315 height 35
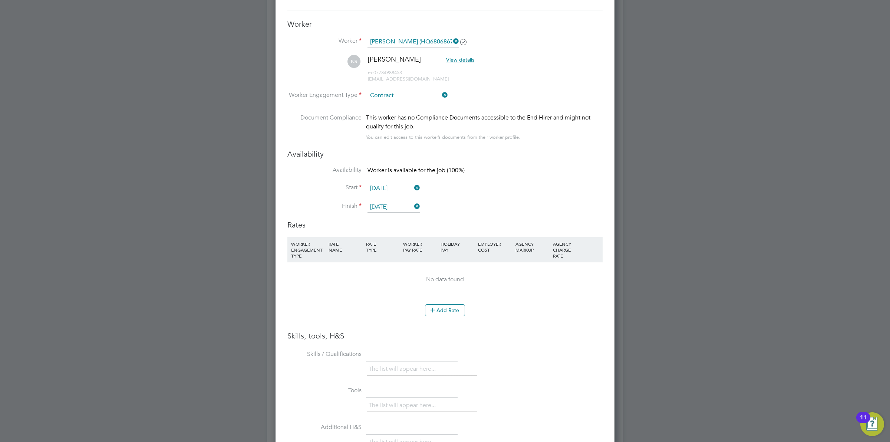
click at [440, 302] on li "WORKER ENGAGEMENT TYPE RATE NAME RATE TYPE WORKER PAY RATE HOLIDAY PAY EMPLOYER…" at bounding box center [444, 270] width 315 height 67
click at [440, 310] on button "Add Rate" at bounding box center [445, 310] width 40 height 12
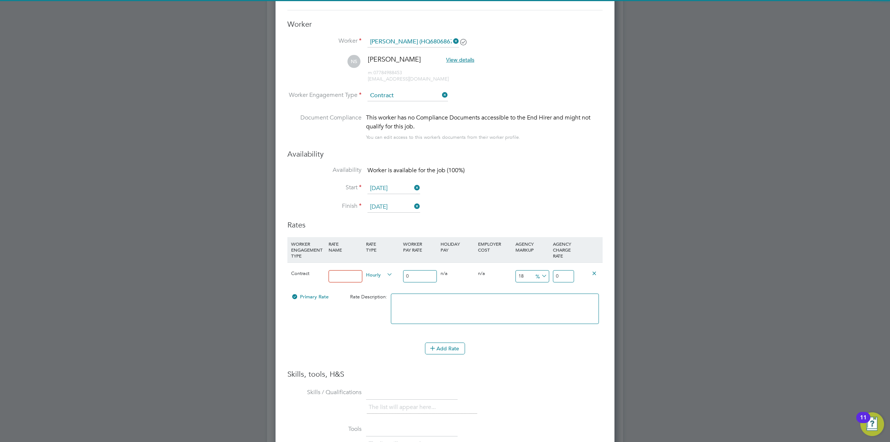
drag, startPoint x: 345, startPoint y: 276, endPoint x: 349, endPoint y: 280, distance: 5.6
click at [345, 276] on input at bounding box center [346, 276] width 34 height 12
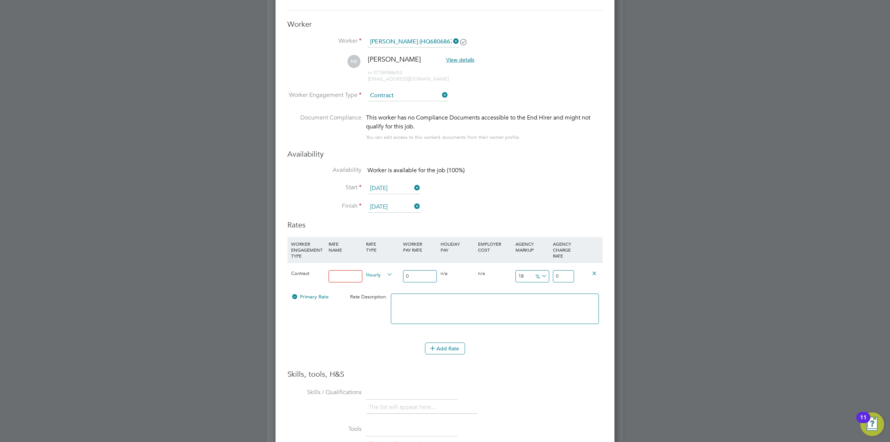
type input "Standard Rate"
click at [413, 279] on input "0" at bounding box center [420, 276] width 34 height 12
drag, startPoint x: 419, startPoint y: 277, endPoint x: 383, endPoint y: 269, distance: 37.5
click at [384, 269] on div "Contract Standard Rate Hourly 0 0 n/a 0 n/a 18 0 % 0" at bounding box center [444, 275] width 315 height 27
type input "3"
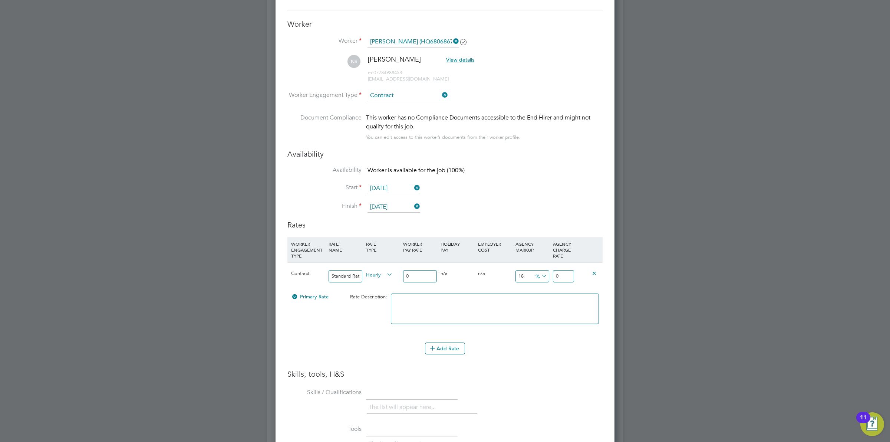
type input "0.54"
type input "3.54"
type input "38"
type input "6.84"
type input "44.84"
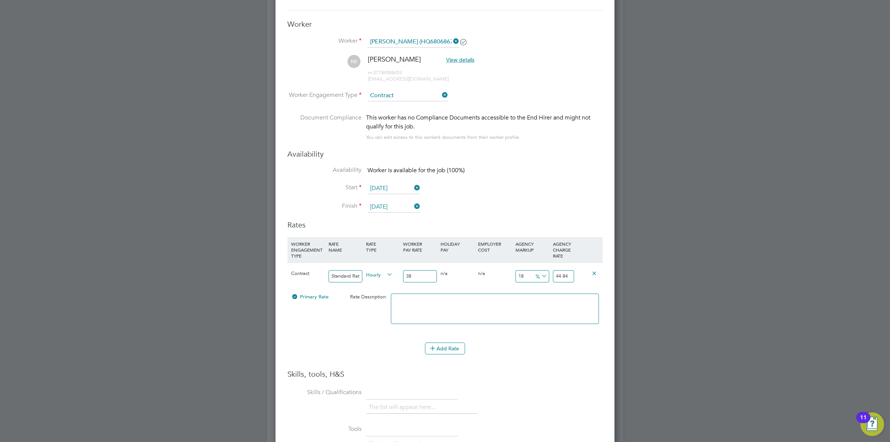
type input "38"
click at [540, 276] on icon at bounding box center [540, 276] width 0 height 10
click at [543, 295] on li "£" at bounding box center [541, 295] width 18 height 10
drag, startPoint x: 529, startPoint y: 278, endPoint x: 496, endPoint y: 274, distance: 33.6
click at [496, 274] on div "Contract Standard Rate Hourly 38 0 n/a 0 n/a 18 6.84 £ 44.84" at bounding box center [444, 275] width 315 height 27
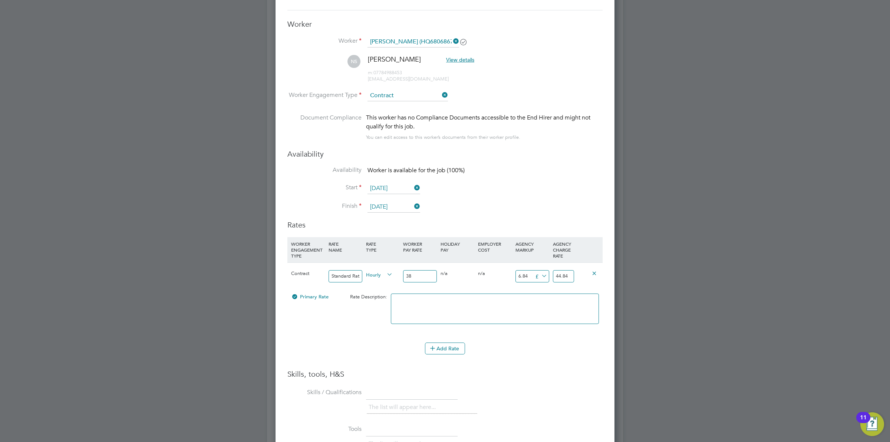
type input "1"
type input "39"
type input "11"
type input "49"
type input "11.5"
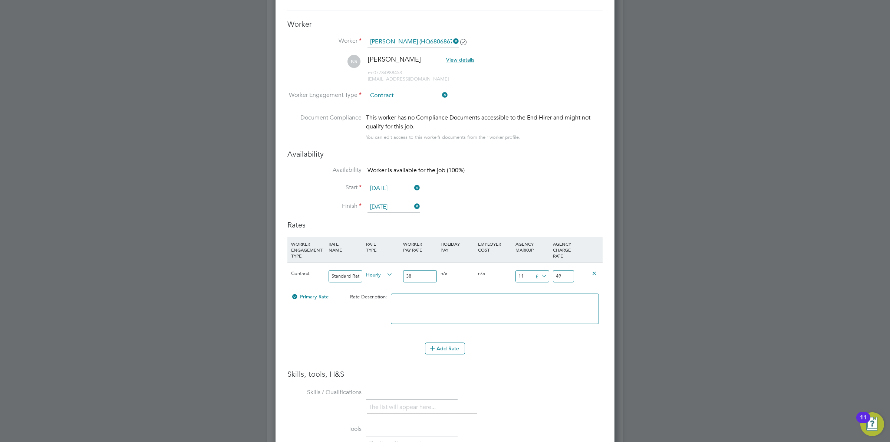
type input "49.5"
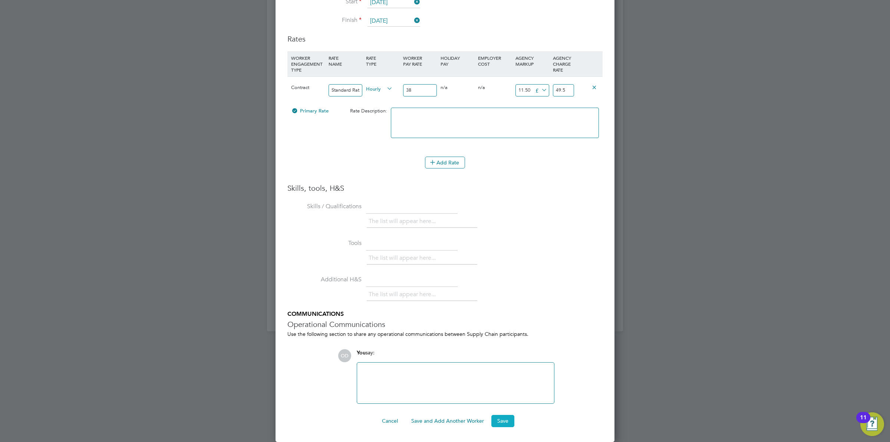
type input "11.50"
click at [501, 420] on button "Save" at bounding box center [502, 421] width 23 height 12
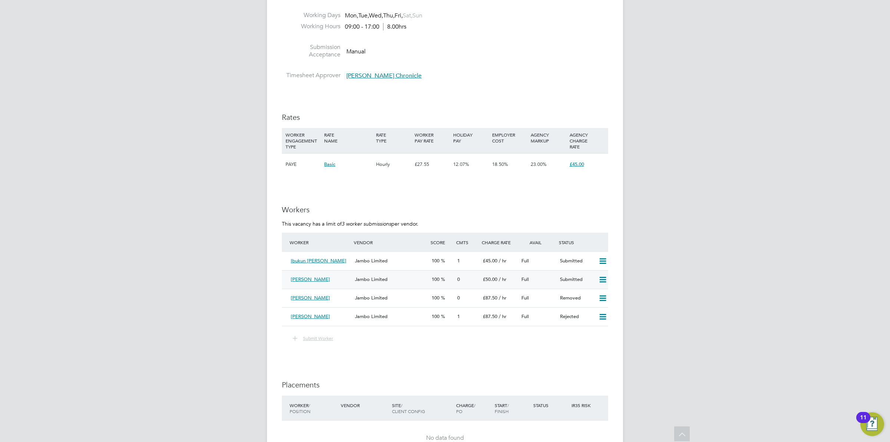
click at [388, 278] on div "Jambo Limited" at bounding box center [390, 279] width 77 height 12
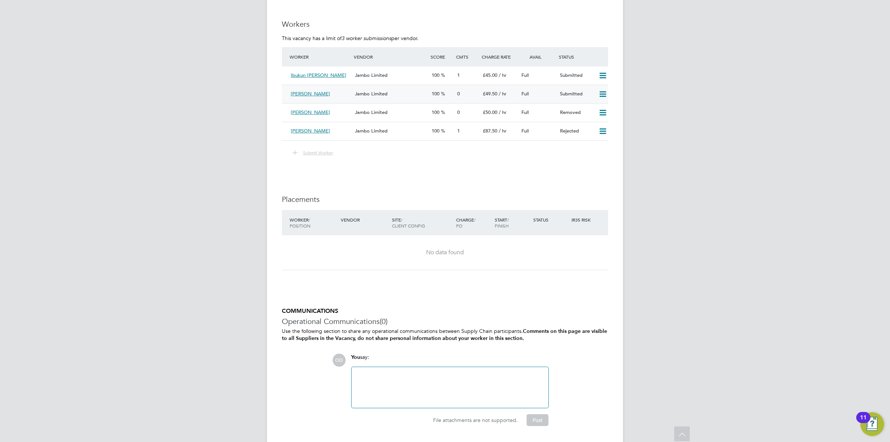
click at [399, 100] on div "[PERSON_NAME] Jambo Limited 100 0 £49.50 / hr Full Submitted" at bounding box center [445, 94] width 326 height 19
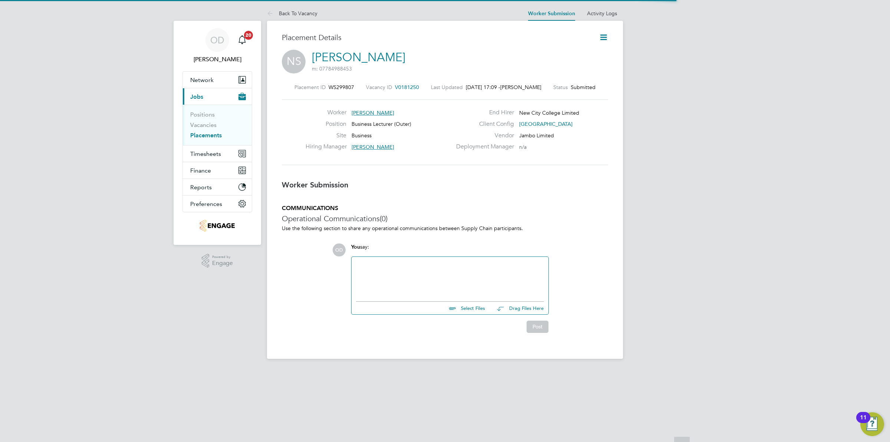
scroll to position [4, 4]
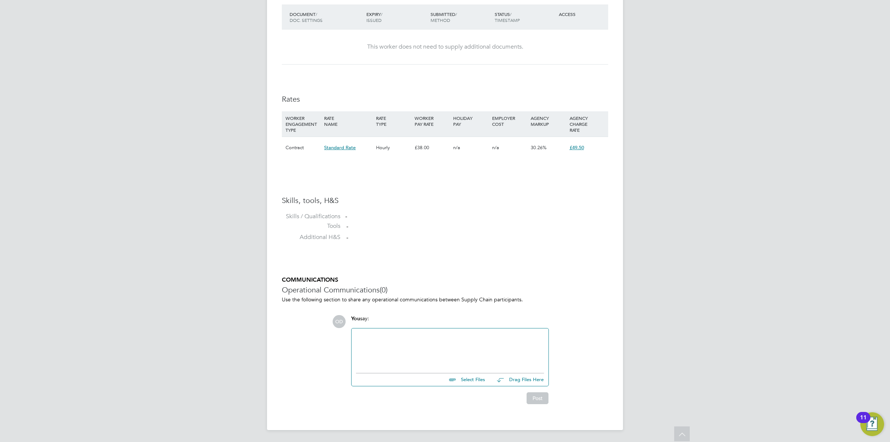
click at [464, 381] on input "file" at bounding box center [488, 378] width 111 height 10
type input "C:\fakepath\[PERSON_NAME].docx"
click at [536, 407] on button "Post" at bounding box center [538, 404] width 22 height 12
click at [640, 335] on div "OD [PERSON_NAME] Notifications 20 Applications: Network Team Members Businesses…" at bounding box center [445, 15] width 890 height 866
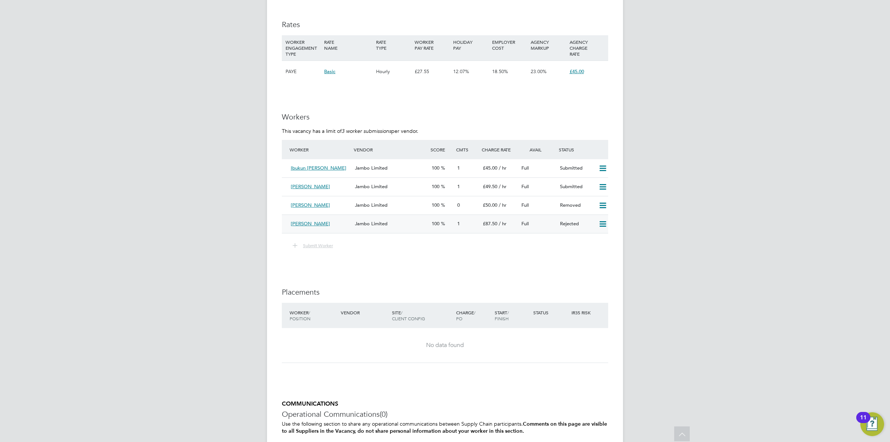
click at [605, 224] on icon at bounding box center [602, 224] width 9 height 6
click at [588, 240] on li "Resubmit" at bounding box center [590, 240] width 32 height 10
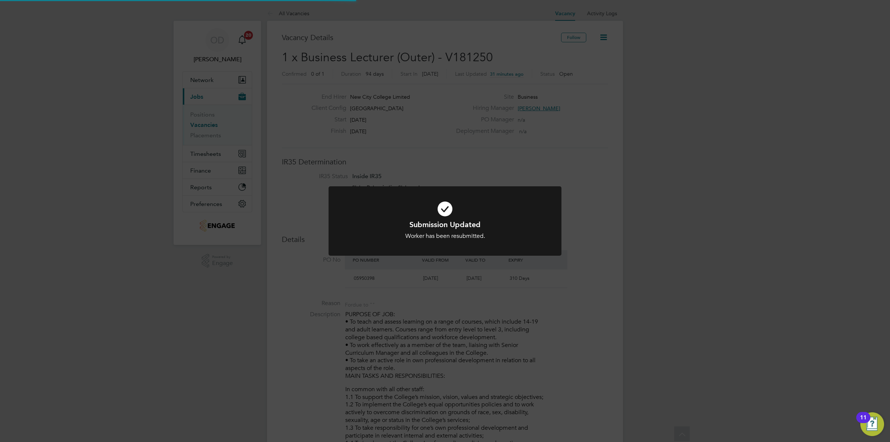
scroll to position [4, 4]
click at [510, 221] on h1 "Submission Updated" at bounding box center [445, 225] width 193 height 10
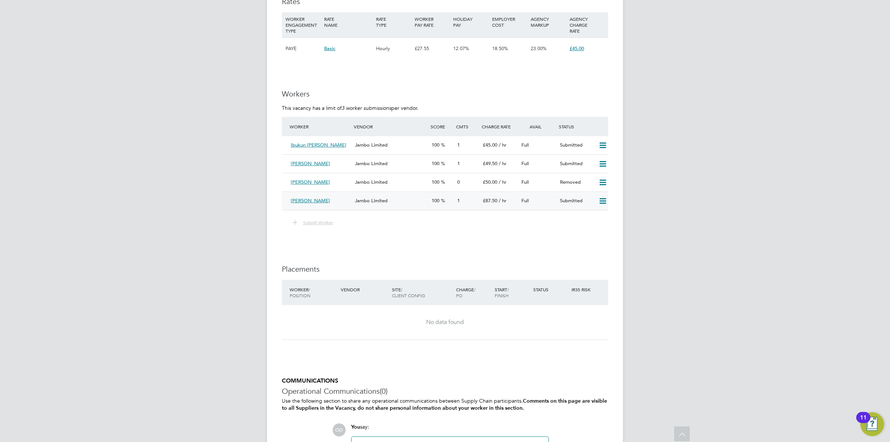
click at [605, 198] on icon at bounding box center [602, 201] width 9 height 6
click at [594, 215] on li "Remove" at bounding box center [591, 217] width 29 height 10
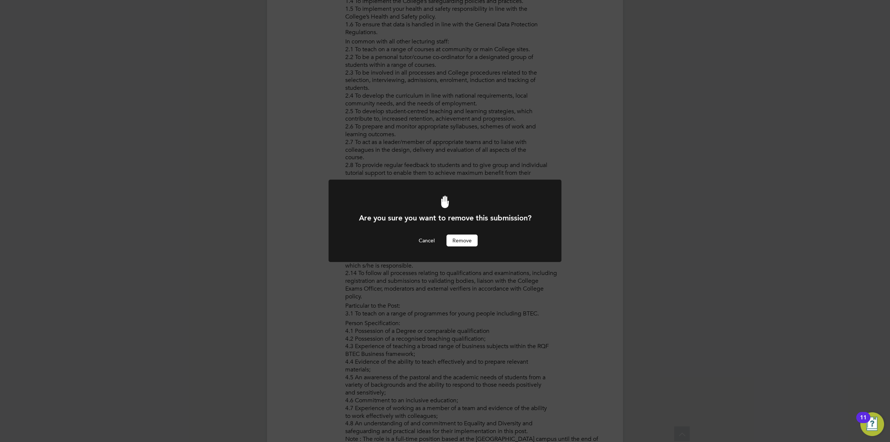
click at [452, 240] on button "Remove" at bounding box center [462, 240] width 31 height 12
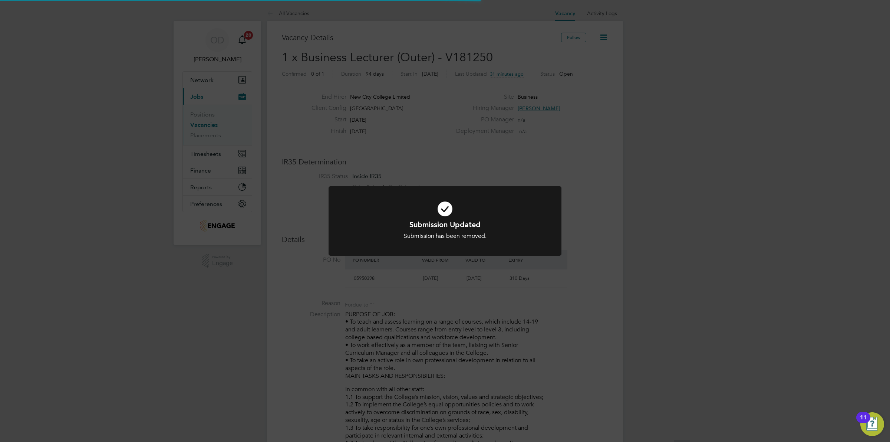
click at [689, 221] on div "Submission Updated Submission has been removed. Cancel Okay" at bounding box center [445, 221] width 890 height 442
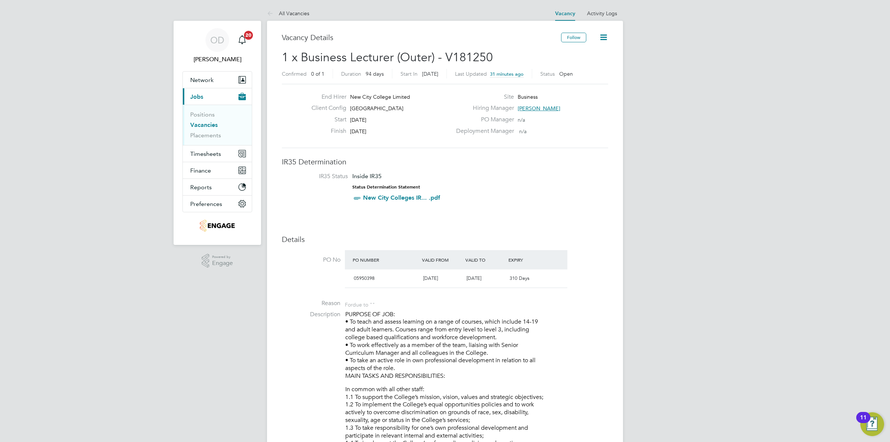
click at [189, 125] on ul "Positions Vacancies Placements" at bounding box center [217, 125] width 69 height 40
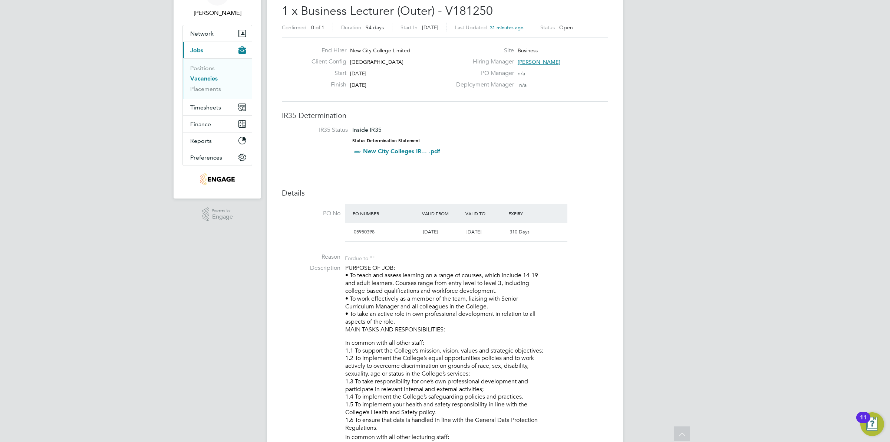
click at [191, 80] on link "Vacancies" at bounding box center [203, 78] width 27 height 7
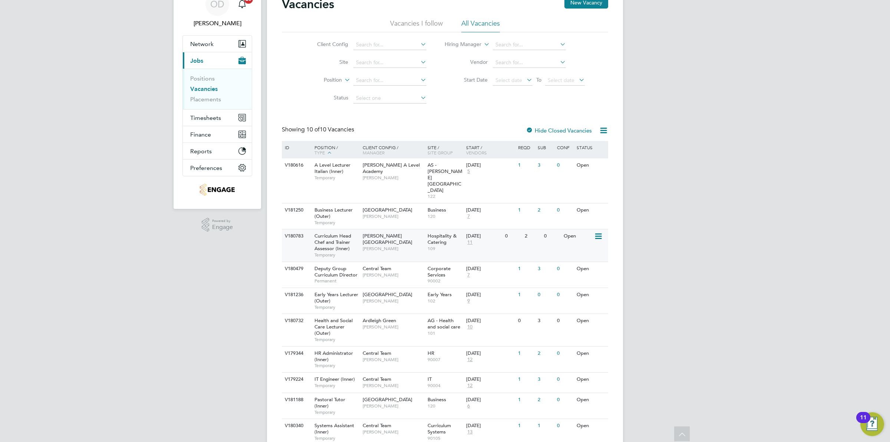
click at [557, 229] on div "0" at bounding box center [551, 236] width 19 height 14
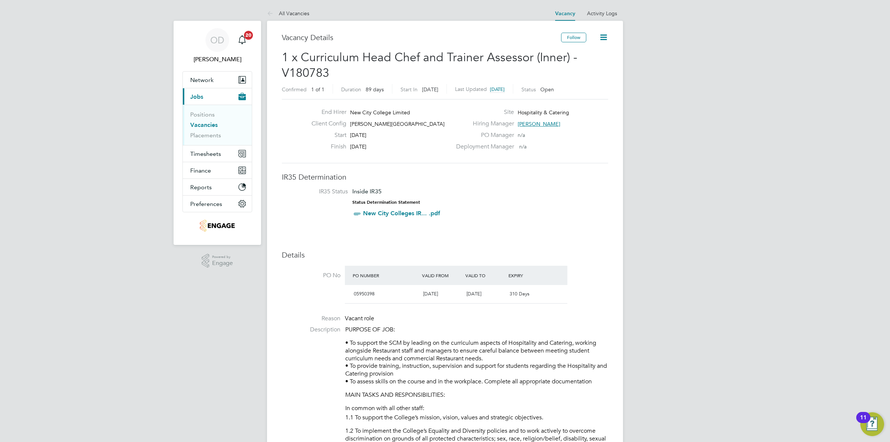
click at [206, 125] on link "Vacancies" at bounding box center [203, 124] width 27 height 7
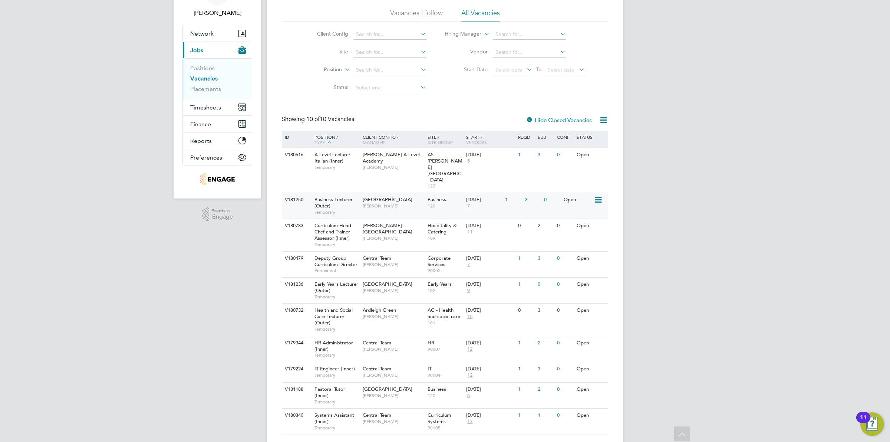
scroll to position [47, 0]
click at [412, 192] on div "[GEOGRAPHIC_DATA] [PERSON_NAME]" at bounding box center [393, 201] width 65 height 19
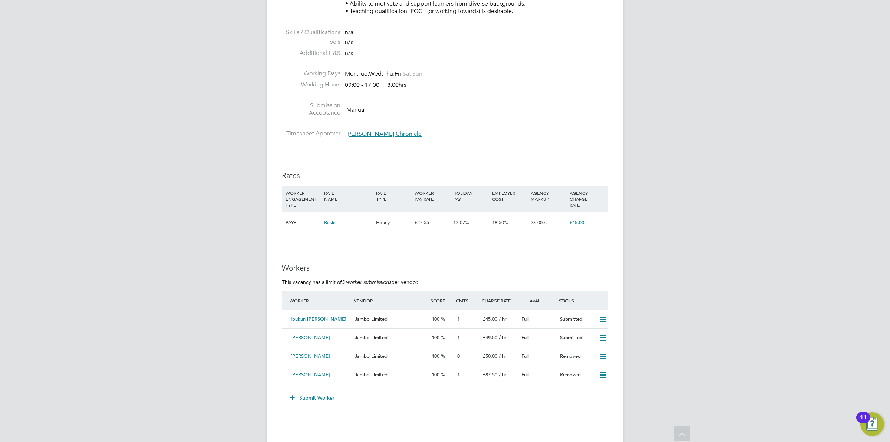
scroll to position [1020, 0]
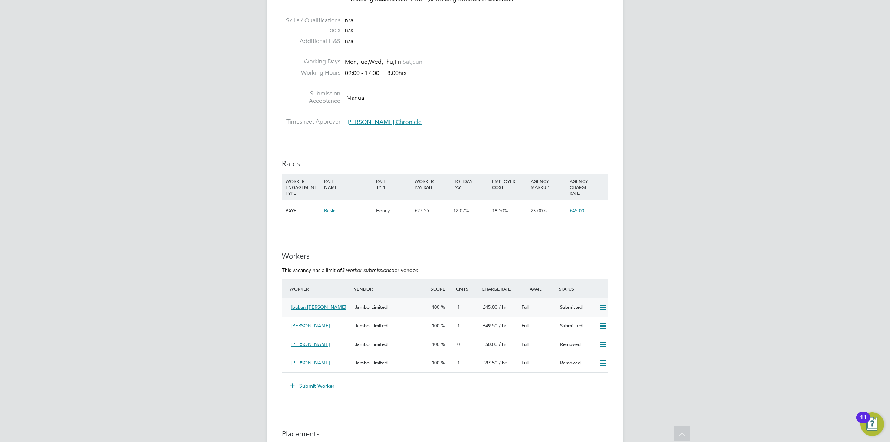
click at [548, 306] on div "Full" at bounding box center [537, 307] width 39 height 12
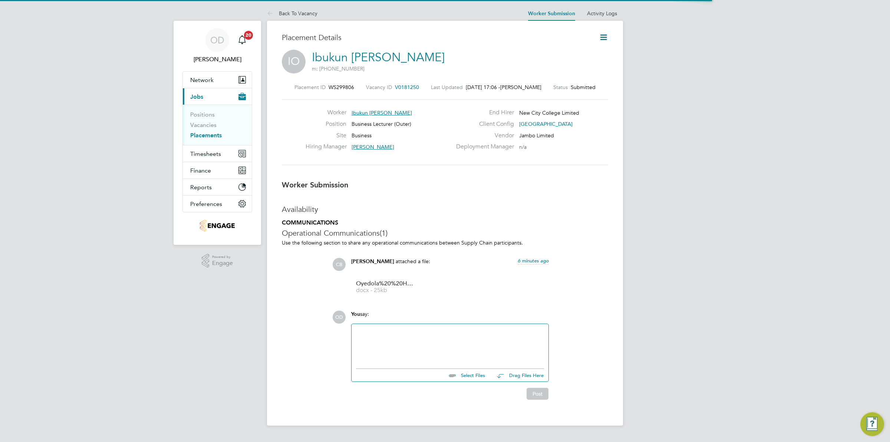
scroll to position [4, 4]
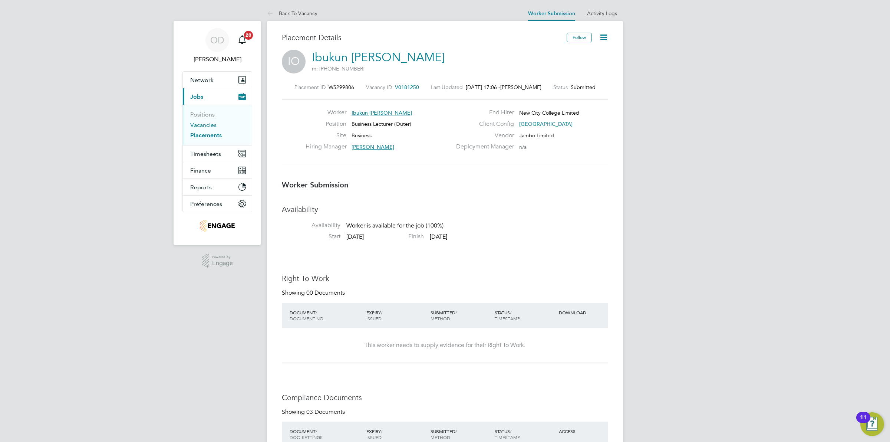
click at [208, 126] on link "Vacancies" at bounding box center [203, 124] width 26 height 7
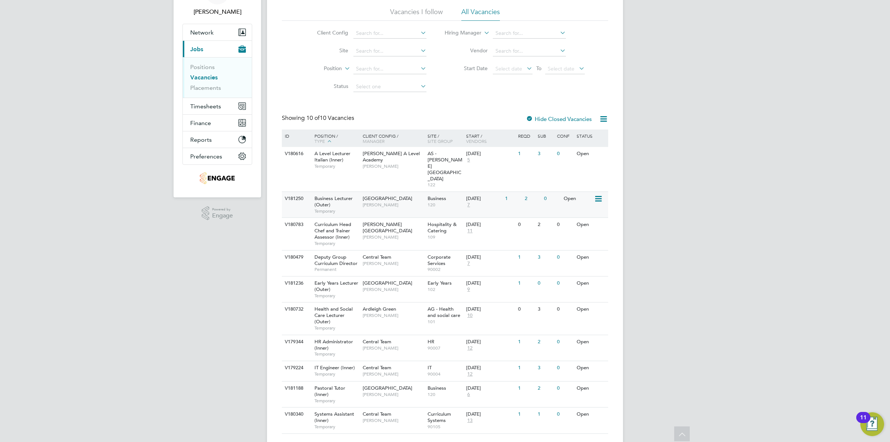
click at [412, 193] on div "V181250 Business Lecturer (Outer) Temporary [GEOGRAPHIC_DATA] [GEOGRAPHIC_DATA]…" at bounding box center [445, 204] width 326 height 26
click at [396, 280] on span "[GEOGRAPHIC_DATA]" at bounding box center [388, 283] width 50 height 6
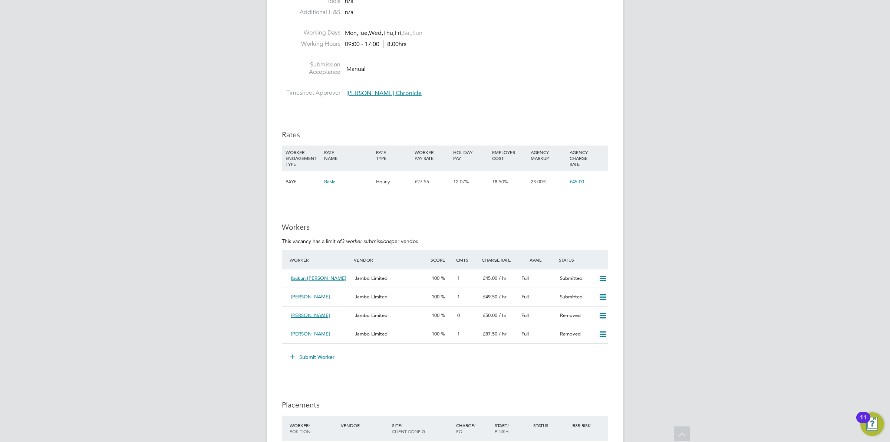
scroll to position [1061, 0]
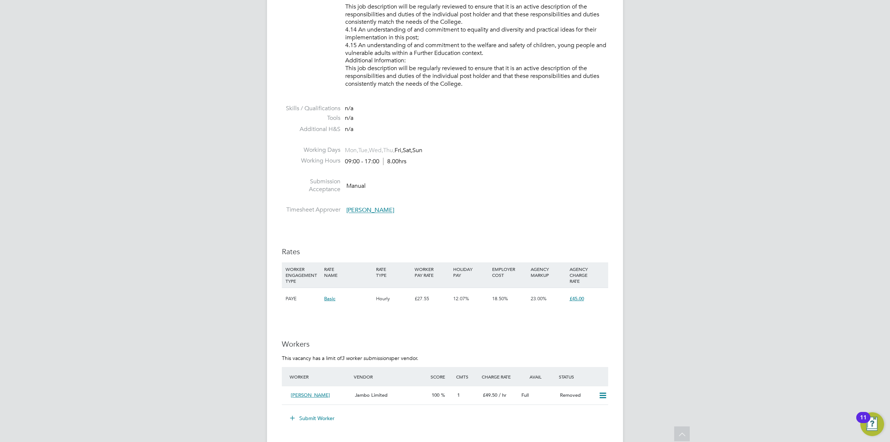
scroll to position [1012, 0]
